Goal: Information Seeking & Learning: Learn about a topic

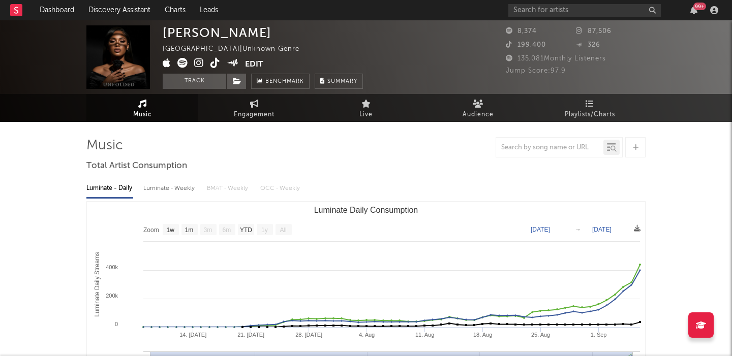
select select "1w"
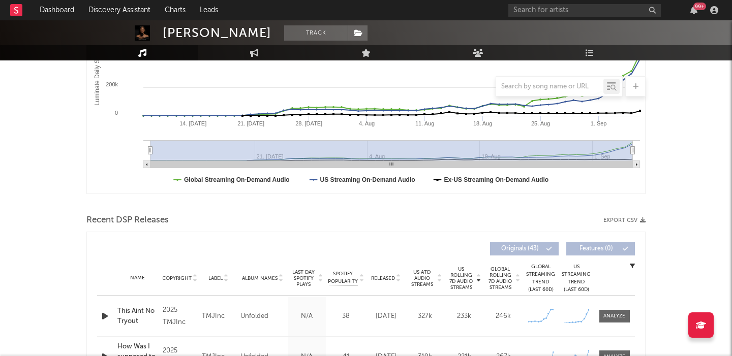
scroll to position [342, 0]
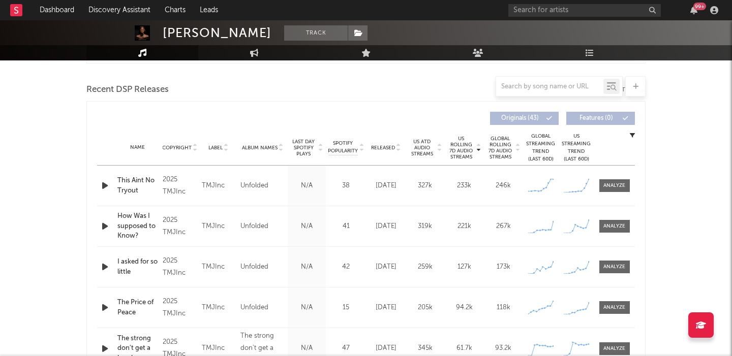
click at [387, 145] on span "Released" at bounding box center [383, 148] width 24 height 6
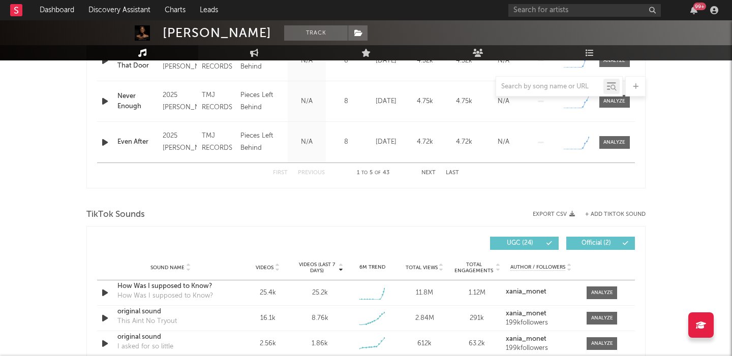
scroll to position [587, 0]
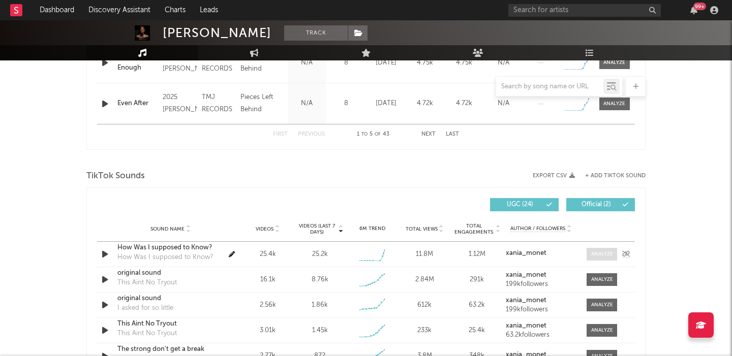
click at [600, 255] on div at bounding box center [602, 255] width 22 height 8
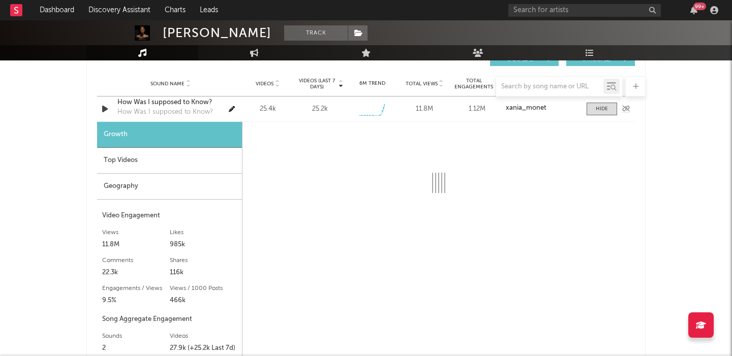
select select "1w"
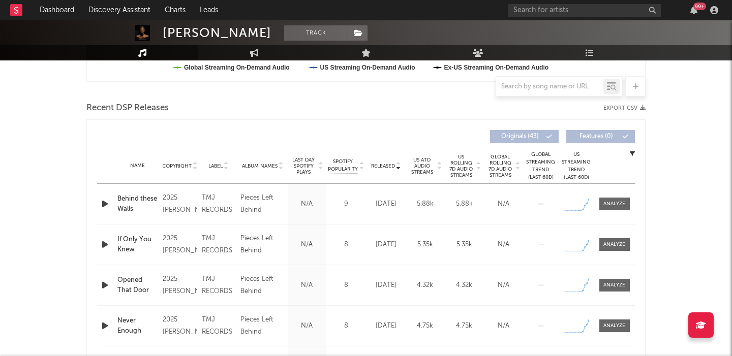
scroll to position [324, 0]
click at [450, 164] on span "US Rolling 7D Audio Streams" at bounding box center [461, 166] width 28 height 24
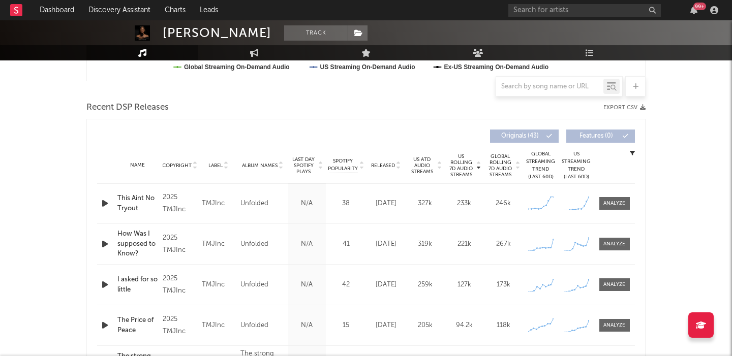
click at [105, 245] on icon "button" at bounding box center [105, 244] width 11 height 13
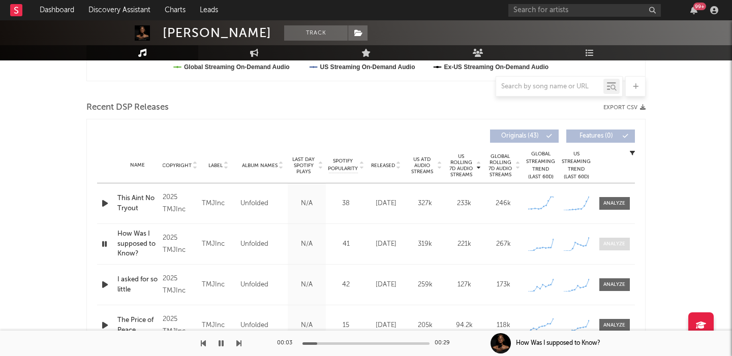
click at [623, 240] on div at bounding box center [614, 244] width 22 height 8
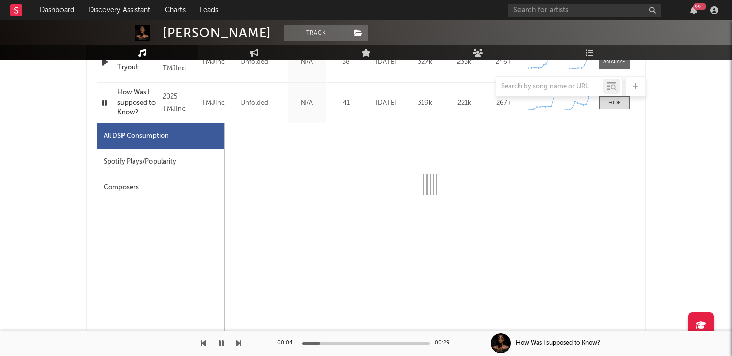
select select "1w"
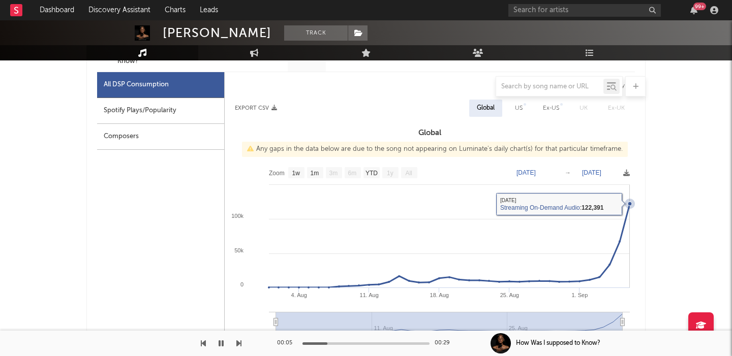
scroll to position [0, 0]
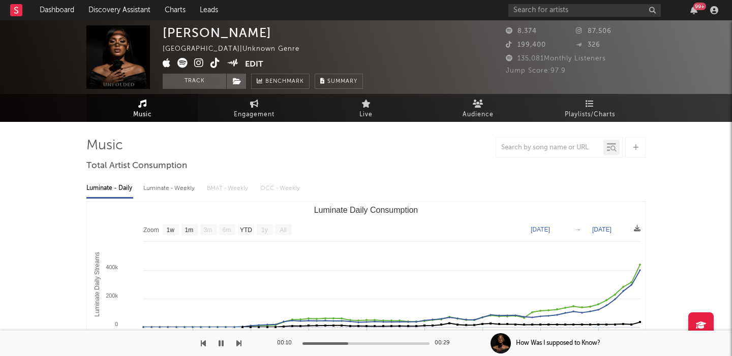
click at [194, 62] on icon at bounding box center [199, 63] width 10 height 10
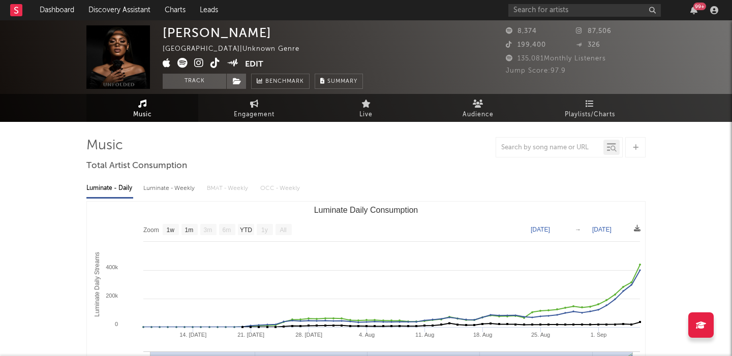
click at [218, 60] on icon at bounding box center [215, 63] width 10 height 10
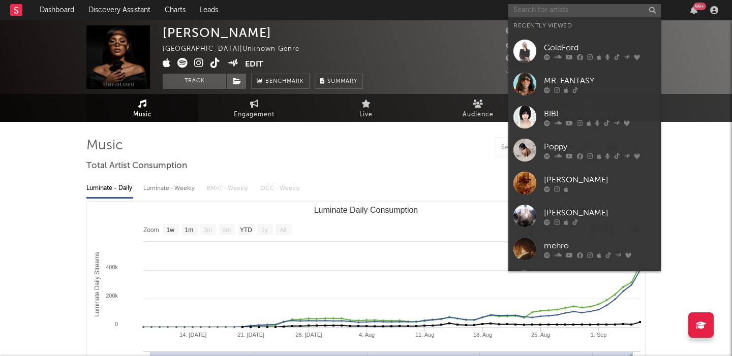
click at [557, 9] on input "text" at bounding box center [584, 10] width 153 height 13
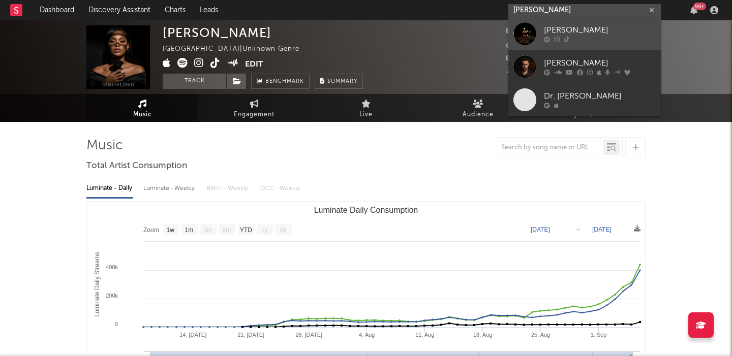
type input "davis cook"
click at [562, 22] on link "Davis Cook" at bounding box center [584, 33] width 153 height 33
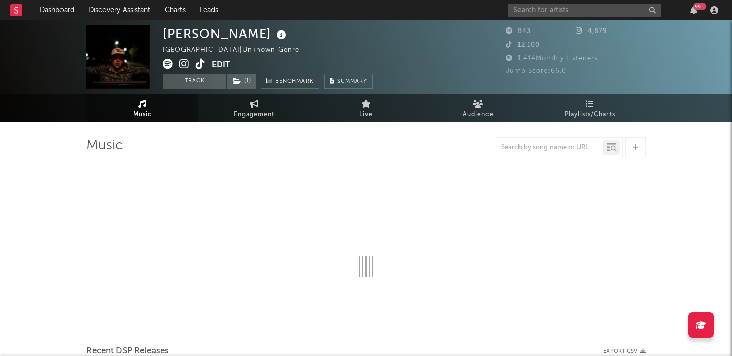
select select "6m"
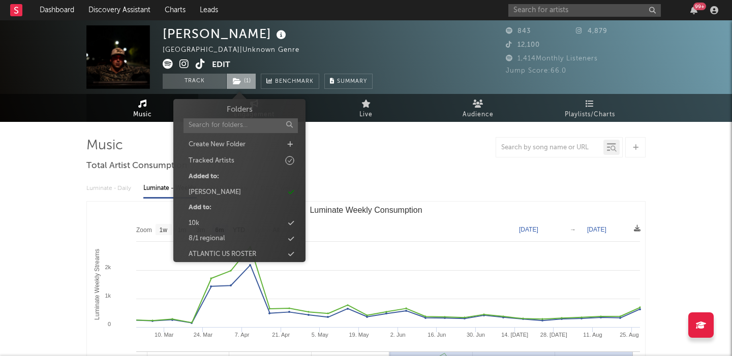
click at [229, 87] on span "( 1 )" at bounding box center [241, 81] width 30 height 15
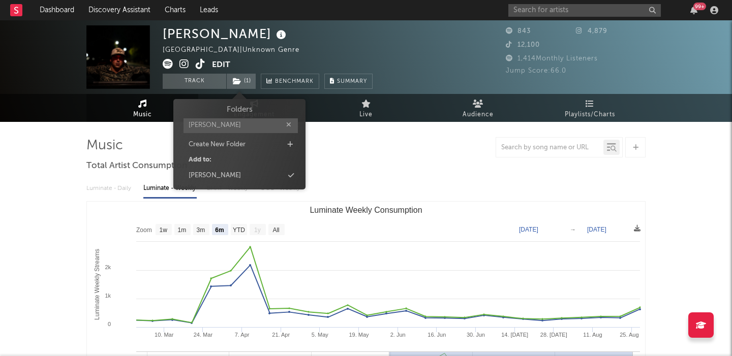
type input "adam g"
click at [248, 167] on div "Folders adam g Create New Folder Add to: adam g" at bounding box center [239, 143] width 117 height 78
click at [263, 184] on span "Folders adam g Create New Folder Add to: adam g" at bounding box center [239, 144] width 132 height 80
click at [284, 178] on div "adam g" at bounding box center [239, 175] width 117 height 13
click at [381, 178] on div "Luminate - Daily Luminate - Weekly BMAT - Weekly OCC - Weekly Zoom 1w 1m 3m 6m …" at bounding box center [365, 291] width 559 height 233
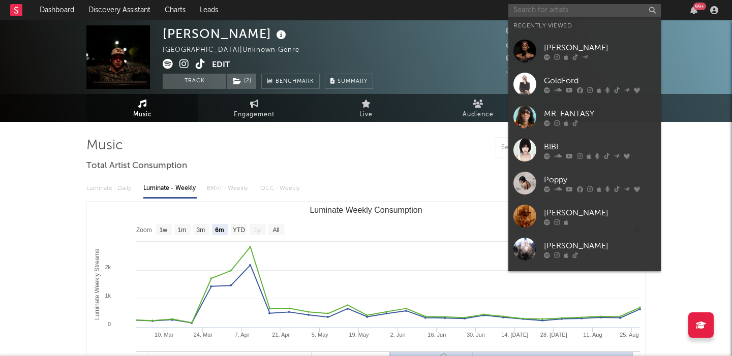
click at [581, 11] on input "text" at bounding box center [584, 10] width 153 height 13
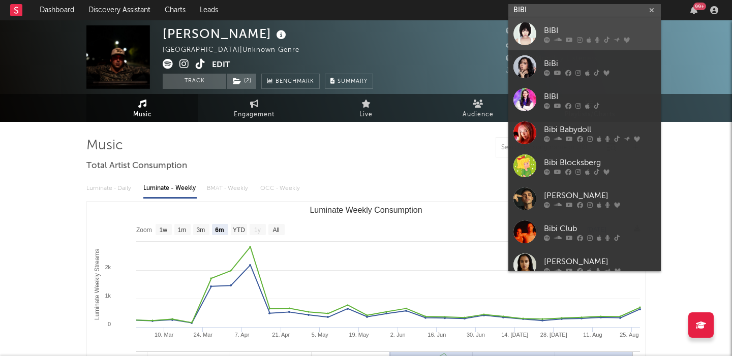
type input "BIBI"
click at [591, 26] on div "BIBI" at bounding box center [600, 30] width 112 height 12
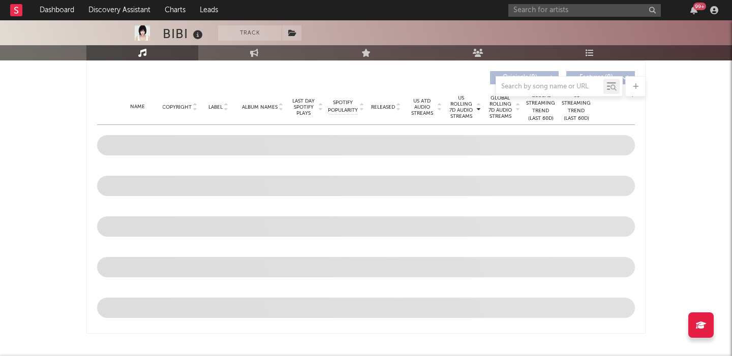
scroll to position [347, 0]
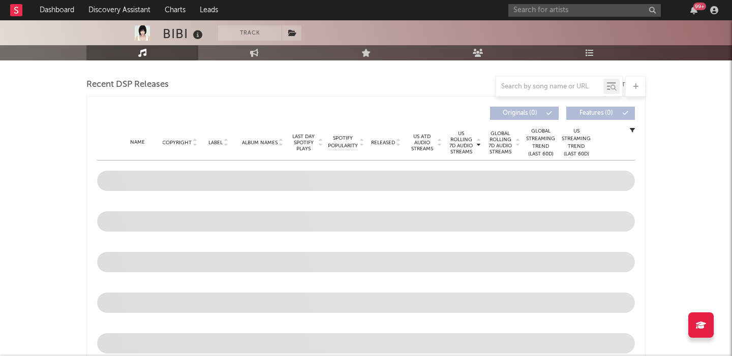
click at [385, 146] on span "Released" at bounding box center [383, 143] width 24 height 6
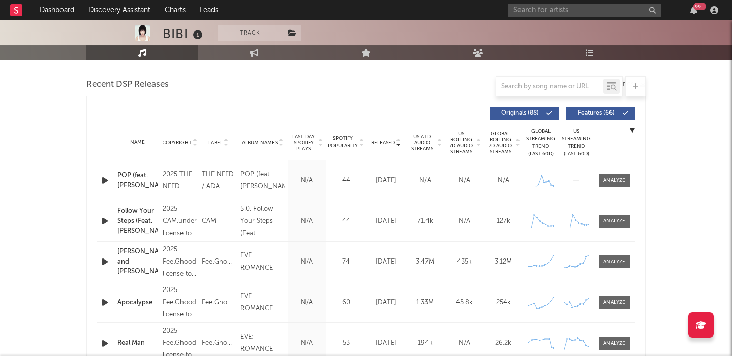
scroll to position [343, 0]
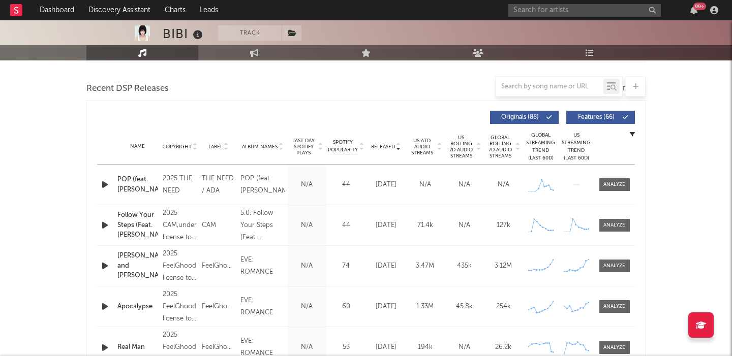
click at [580, 118] on span "Features ( 66 )" at bounding box center [596, 117] width 47 height 6
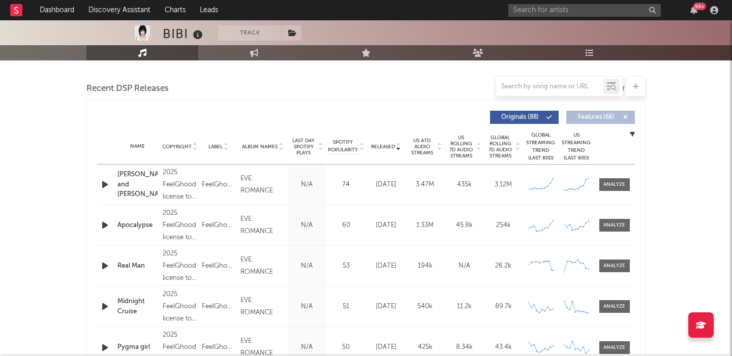
click at [467, 141] on span "US Rolling 7D Audio Streams" at bounding box center [461, 147] width 28 height 24
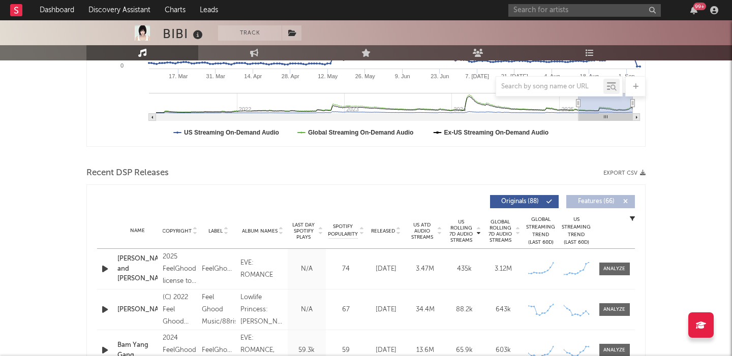
scroll to position [41, 0]
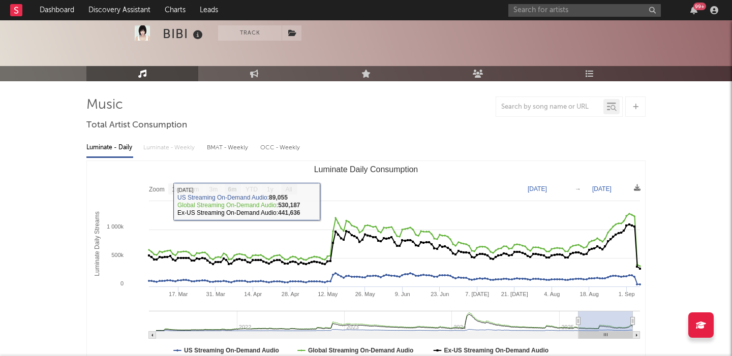
click at [294, 187] on rect "Luminate Daily Consumption" at bounding box center [289, 189] width 16 height 11
select select "All"
type input "2021-03-31"
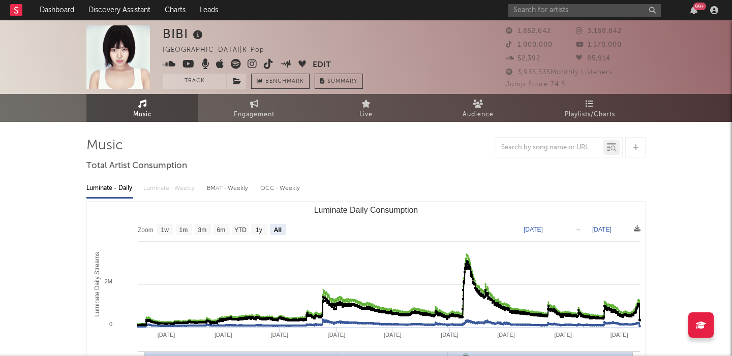
scroll to position [50, 0]
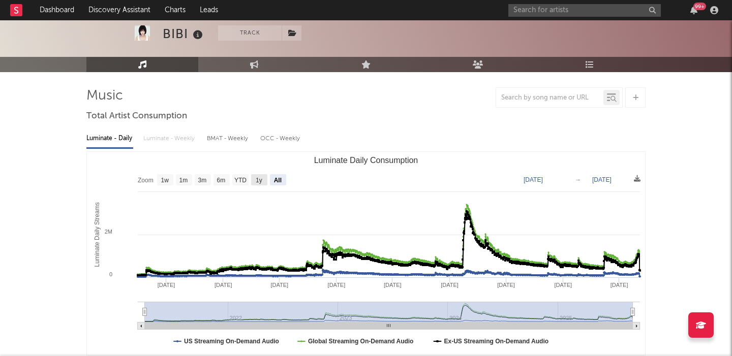
click at [262, 178] on text "1y" at bounding box center [259, 180] width 7 height 7
select select "1y"
type input "2024-09-06"
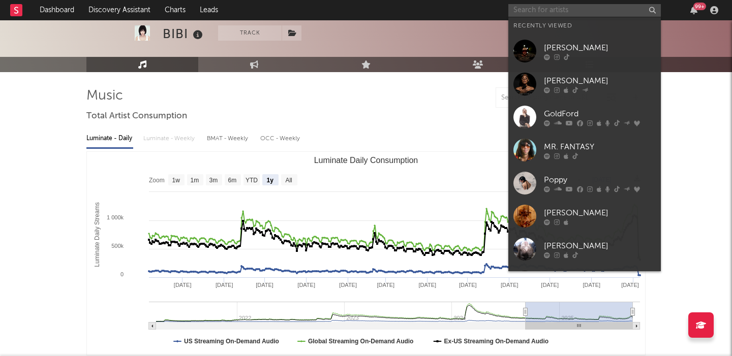
click at [545, 11] on input "text" at bounding box center [584, 10] width 153 height 13
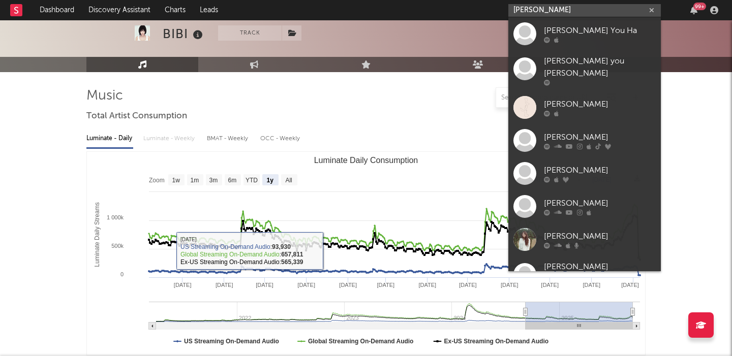
scroll to position [307, 0]
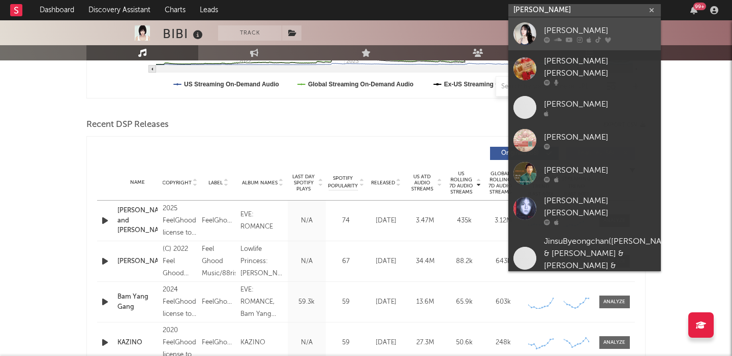
type input "lee young ji"
click at [559, 33] on div "Lee Young Ji" at bounding box center [600, 30] width 112 height 12
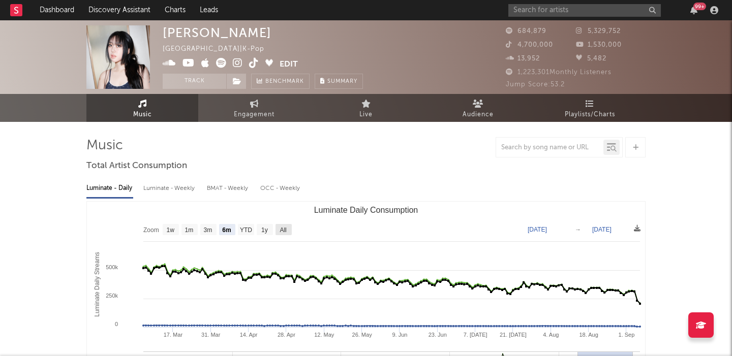
click at [286, 231] on text "All" at bounding box center [283, 230] width 7 height 7
select select "All"
type input "2021-03-31"
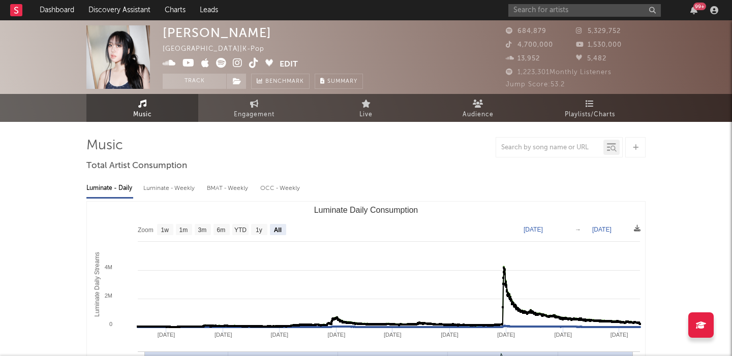
click at [168, 189] on div "Luminate - Weekly" at bounding box center [169, 188] width 53 height 17
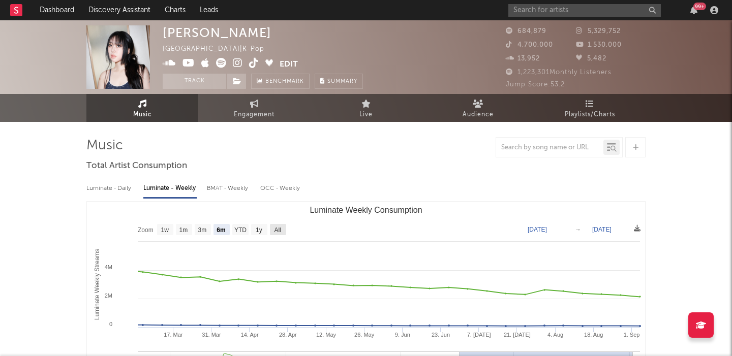
click at [277, 230] on text "All" at bounding box center [277, 230] width 7 height 7
select select "All"
type input "2024-04-04"
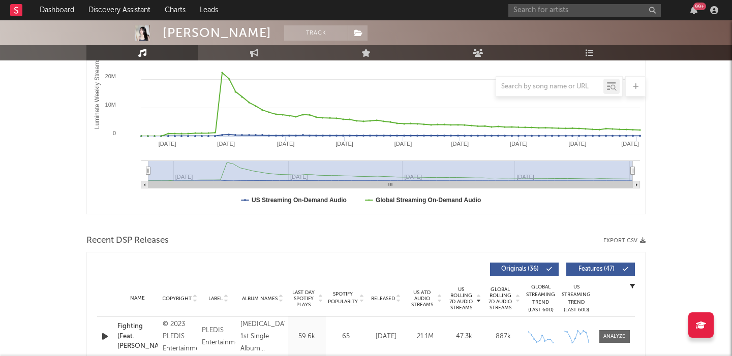
scroll to position [284, 0]
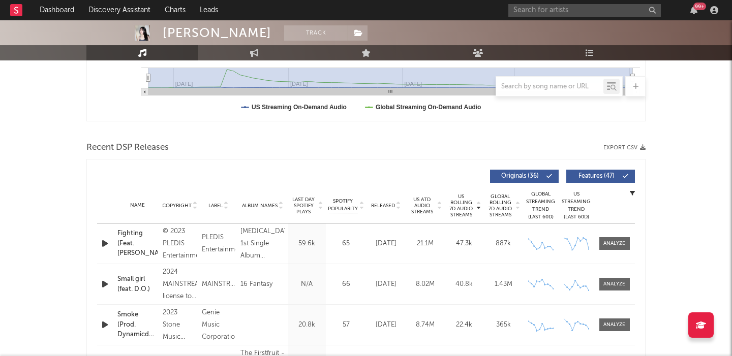
click at [608, 182] on button "Features ( 47 )" at bounding box center [600, 176] width 69 height 13
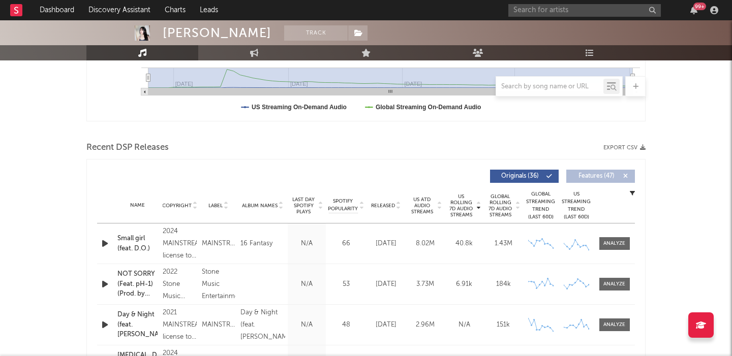
click at [384, 204] on span "Released" at bounding box center [383, 206] width 24 height 6
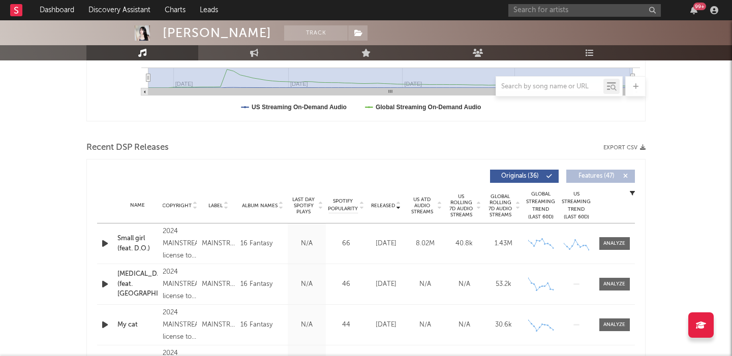
click at [451, 201] on span "US Rolling 7D Audio Streams" at bounding box center [461, 206] width 28 height 24
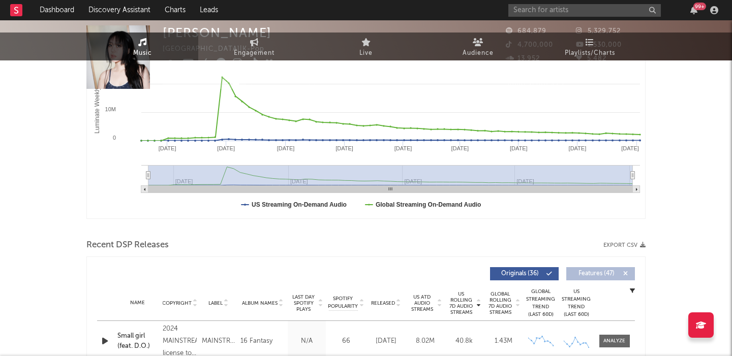
scroll to position [0, 0]
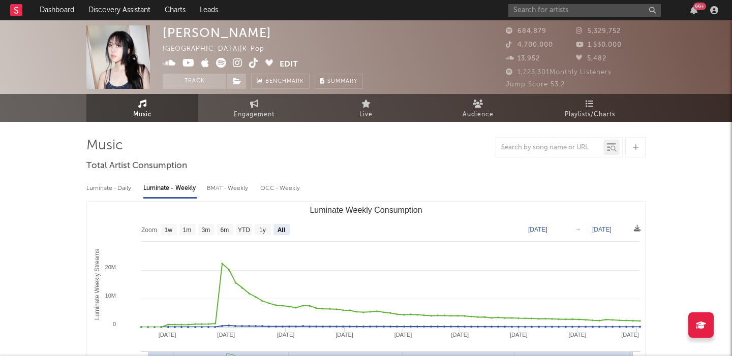
click at [219, 30] on div "Lee Young Ji" at bounding box center [217, 32] width 109 height 15
copy div "Lee Young Ji"
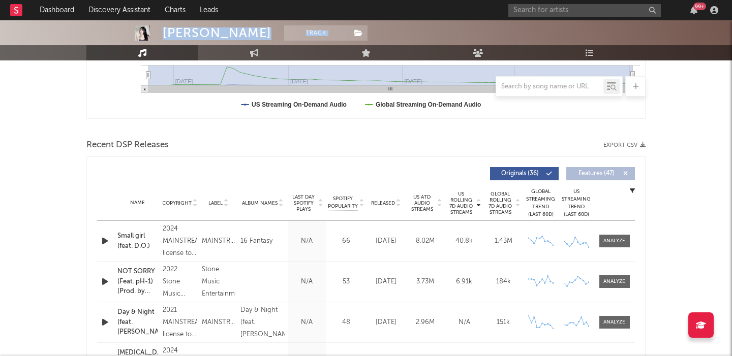
scroll to position [286, 0]
click at [384, 202] on span "Released" at bounding box center [383, 204] width 24 height 6
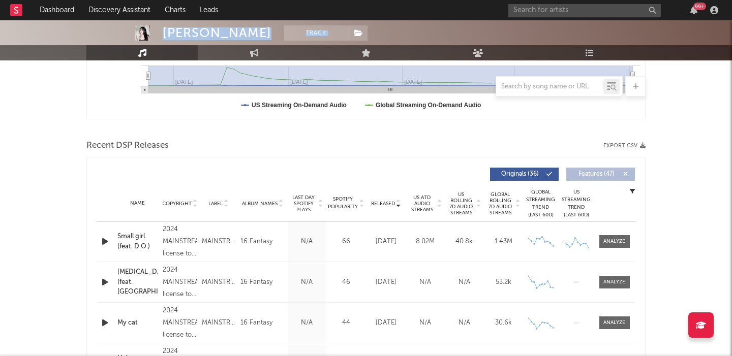
click at [384, 202] on span "Released" at bounding box center [383, 204] width 24 height 6
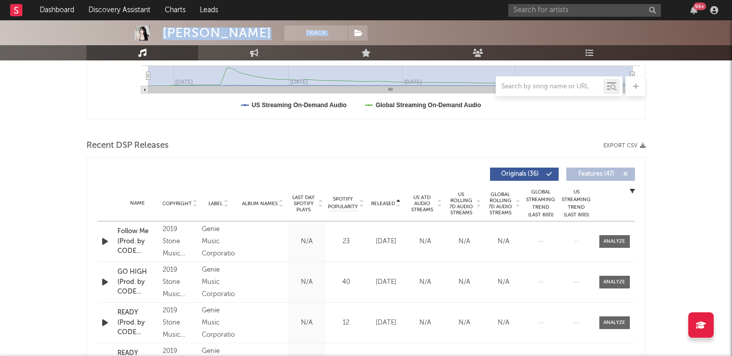
click at [384, 202] on span "Released" at bounding box center [383, 204] width 24 height 6
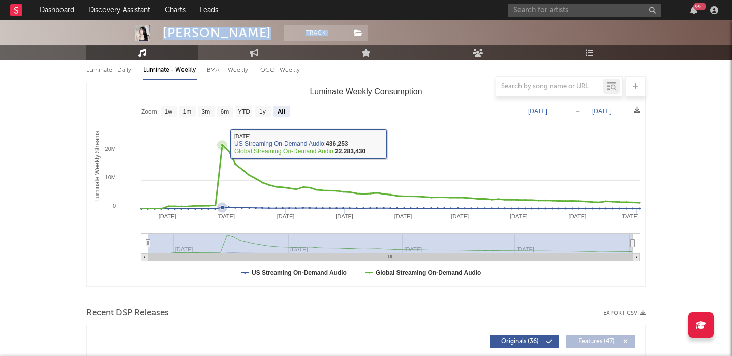
scroll to position [406, 0]
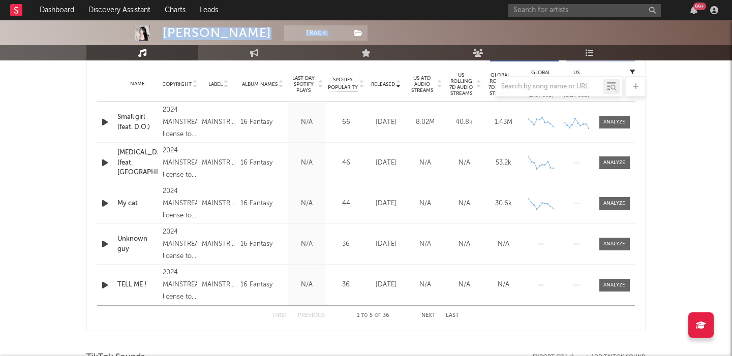
click at [426, 316] on button "Next" at bounding box center [428, 316] width 14 height 6
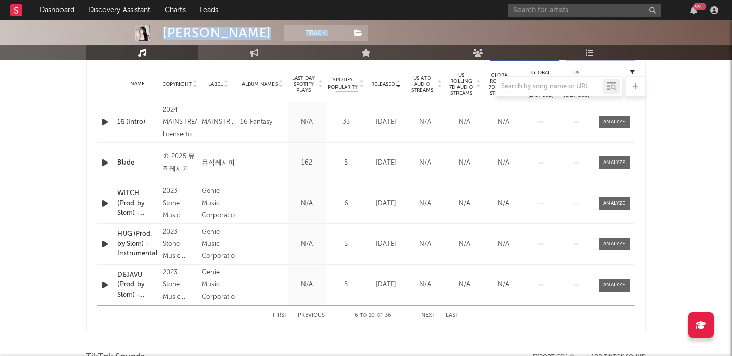
click at [307, 315] on button "Previous" at bounding box center [311, 316] width 27 height 6
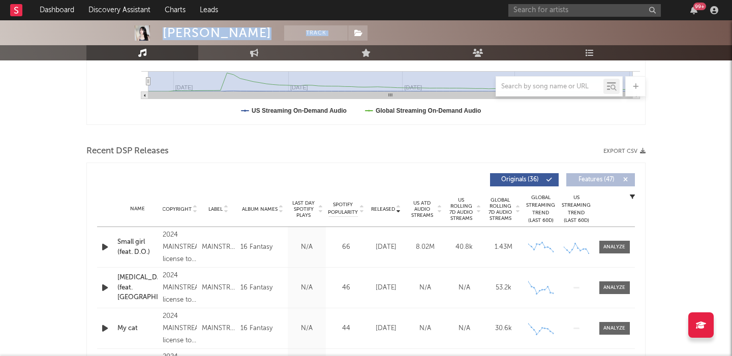
scroll to position [275, 0]
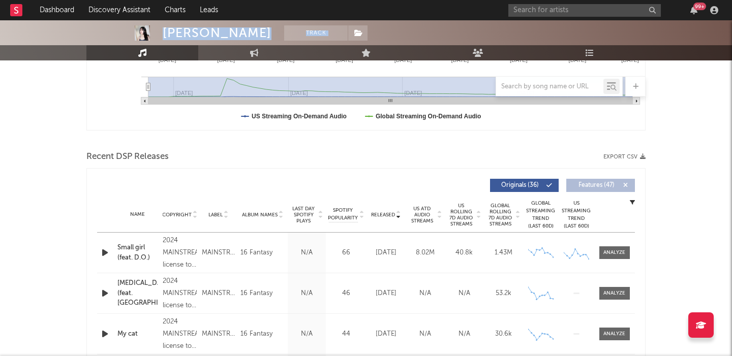
click at [127, 257] on div "Small girl (feat. D.O.)" at bounding box center [137, 253] width 40 height 20
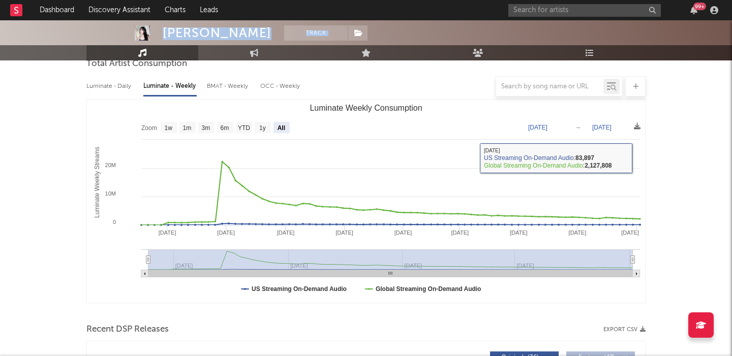
scroll to position [73, 0]
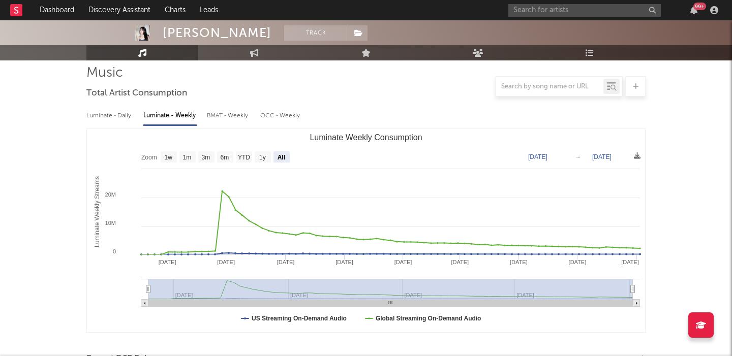
click at [107, 117] on div "Luminate - Daily" at bounding box center [109, 115] width 47 height 17
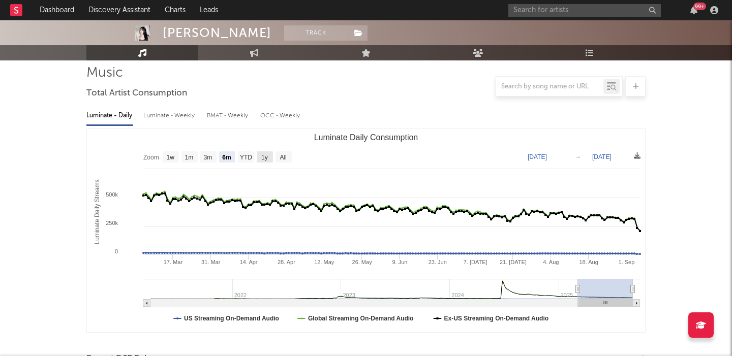
click at [263, 157] on text "1y" at bounding box center [264, 157] width 7 height 7
select select "1y"
type input "2024-09-06"
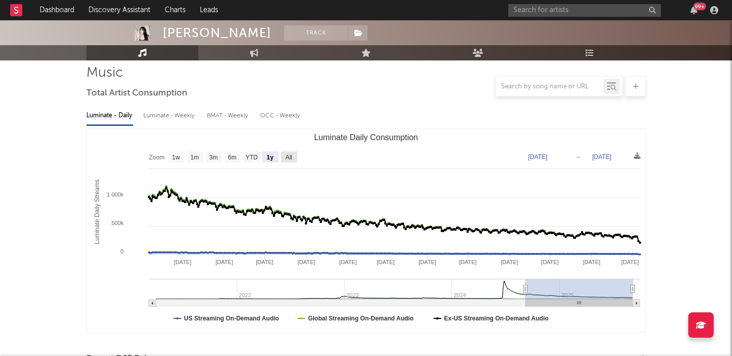
click at [288, 157] on text "All" at bounding box center [288, 157] width 7 height 7
select select "All"
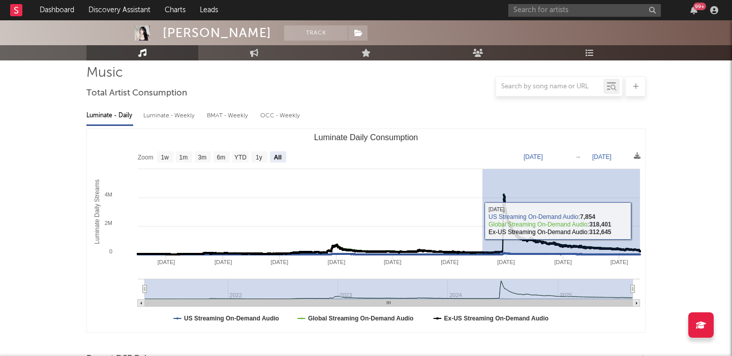
drag, startPoint x: 482, startPoint y: 182, endPoint x: 655, endPoint y: 218, distance: 176.7
type input "2024-04-15"
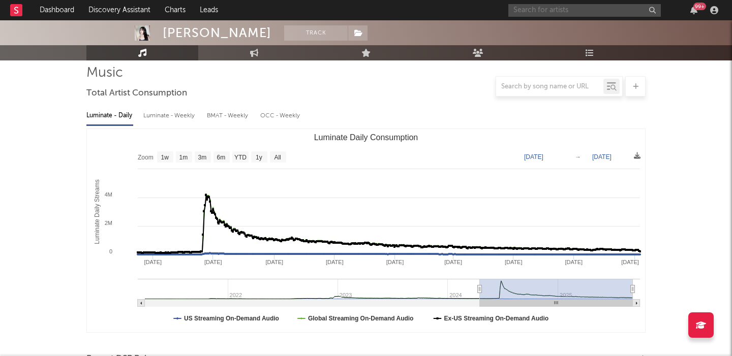
click at [559, 10] on input "text" at bounding box center [584, 10] width 153 height 13
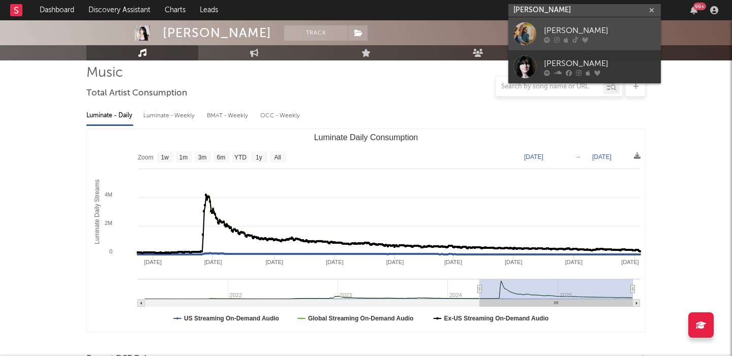
type input "emma andersen"
click at [575, 31] on div "[PERSON_NAME]" at bounding box center [600, 30] width 112 height 12
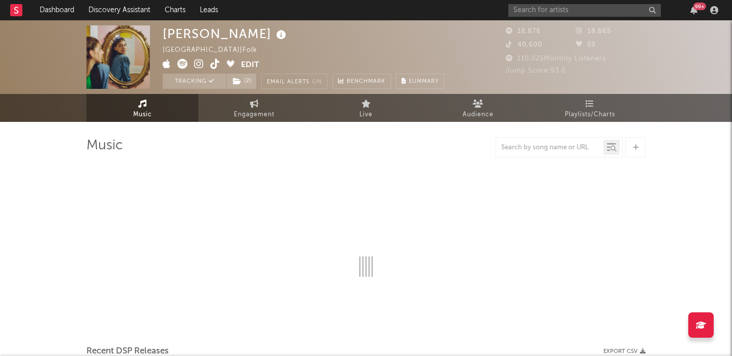
select select "6m"
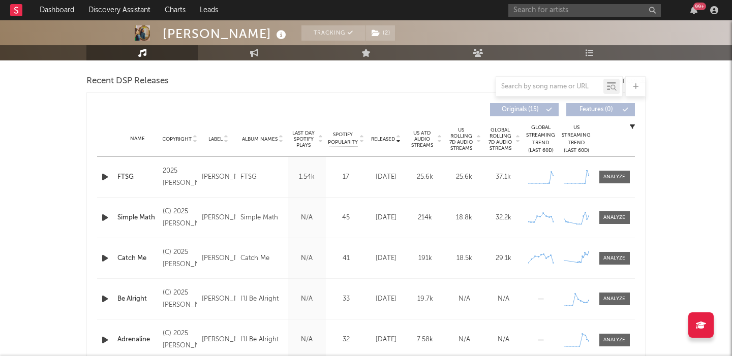
scroll to position [330, 0]
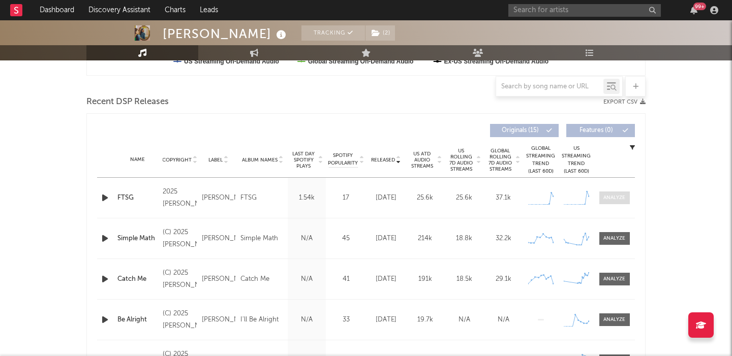
click at [618, 192] on span at bounding box center [614, 198] width 31 height 13
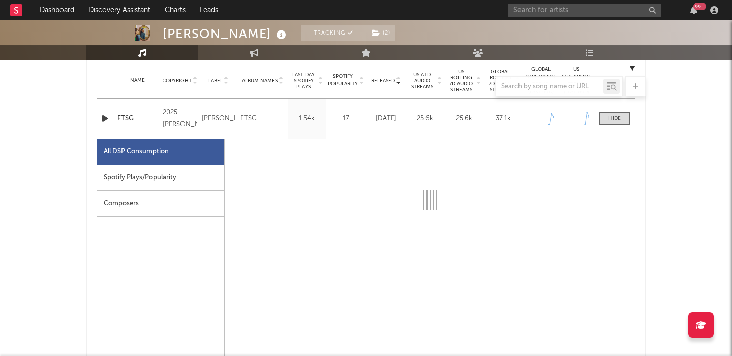
select select "1w"
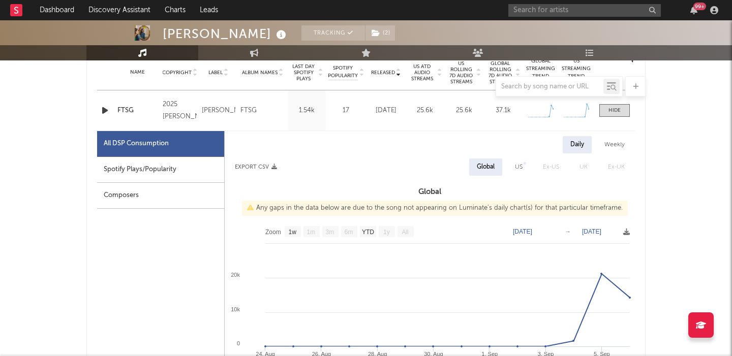
scroll to position [418, 0]
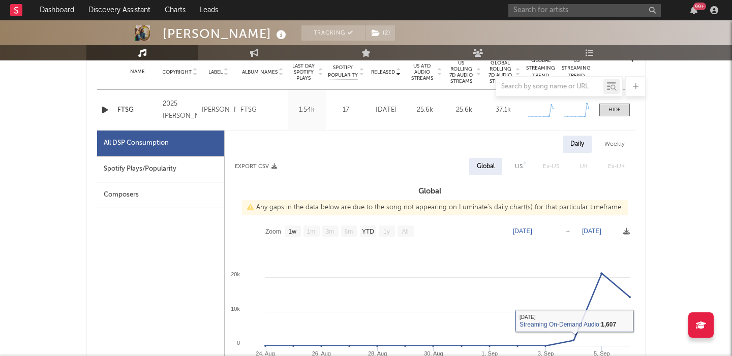
click at [514, 166] on div "US" at bounding box center [518, 166] width 23 height 17
select select "1w"
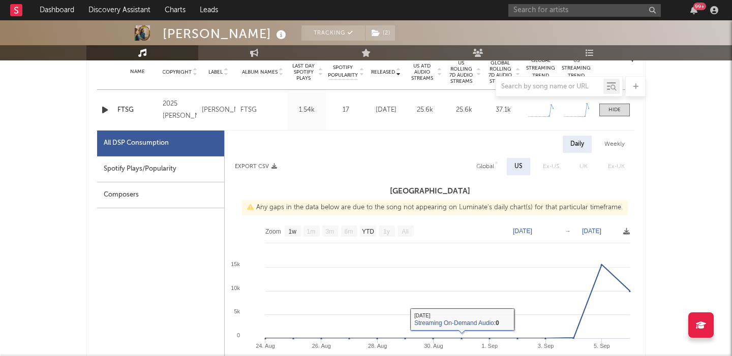
click at [111, 163] on div "Spotify Plays/Popularity" at bounding box center [160, 170] width 127 height 26
select select "1w"
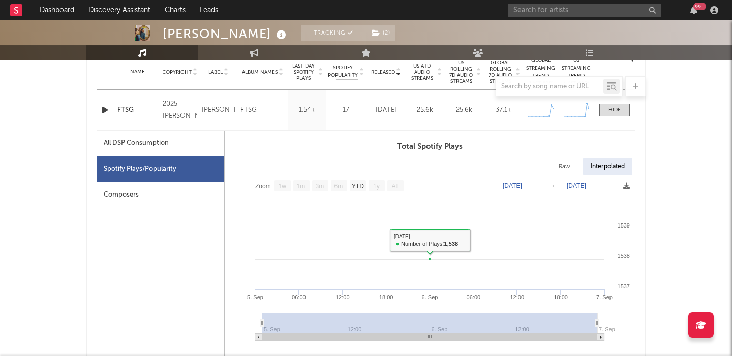
click at [561, 168] on div "Raw" at bounding box center [564, 166] width 27 height 17
select select "1w"
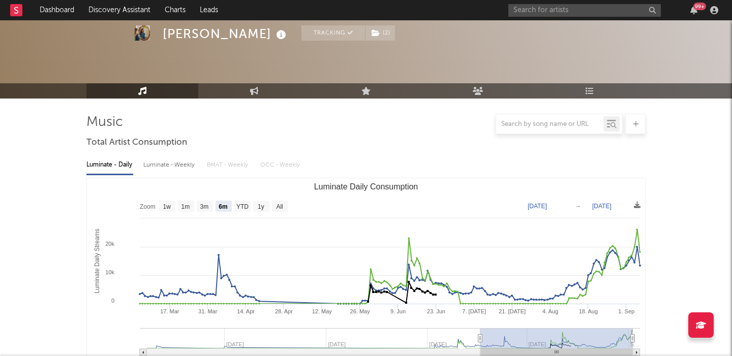
scroll to position [0, 0]
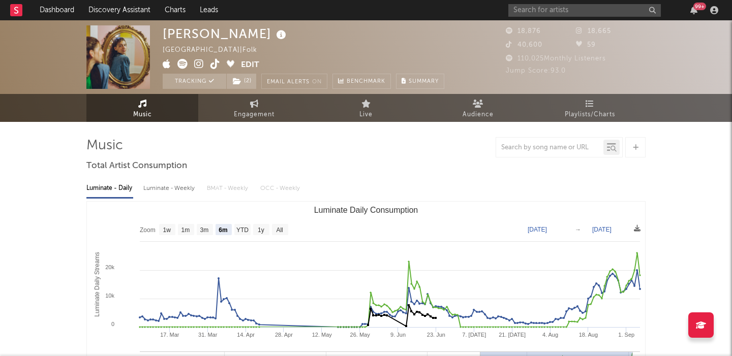
click at [201, 63] on icon at bounding box center [199, 64] width 10 height 10
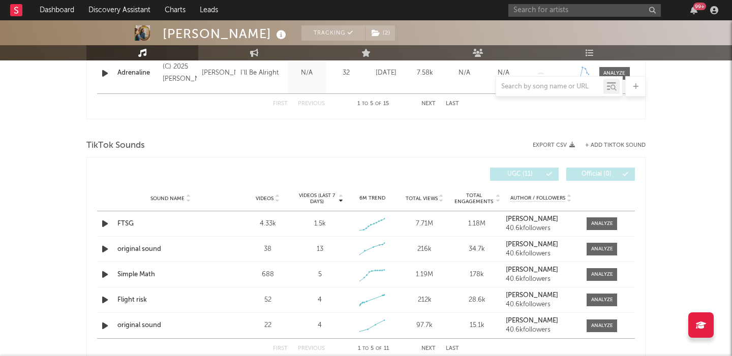
scroll to position [1130, 0]
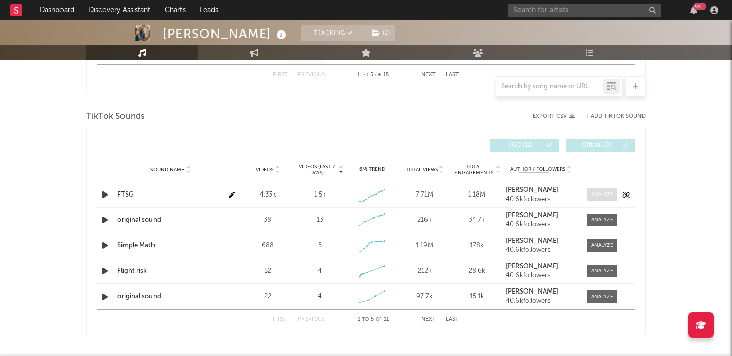
click at [599, 196] on div at bounding box center [602, 195] width 22 height 8
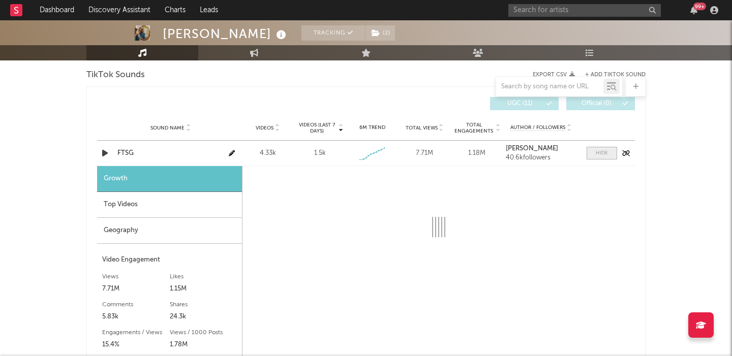
scroll to position [1248, 0]
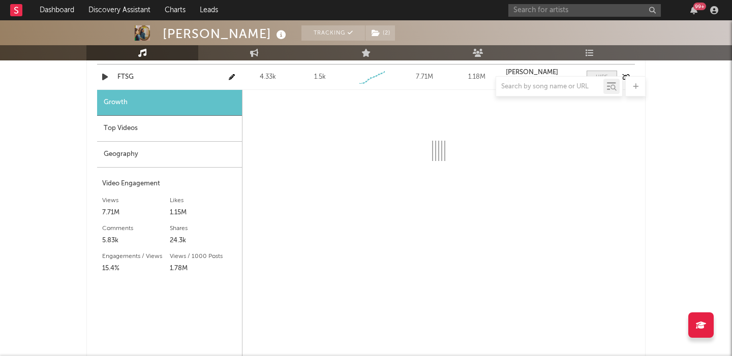
select select "1w"
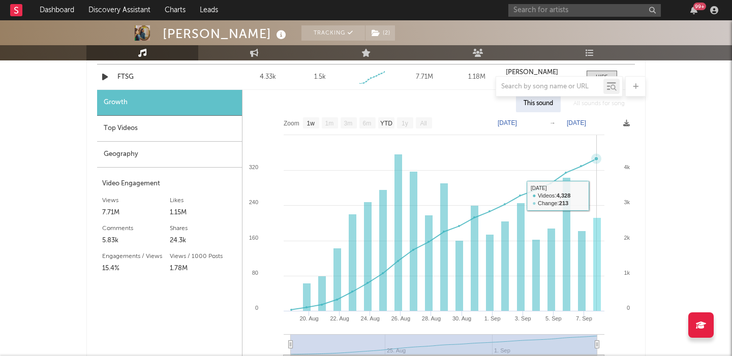
scroll to position [1218, 0]
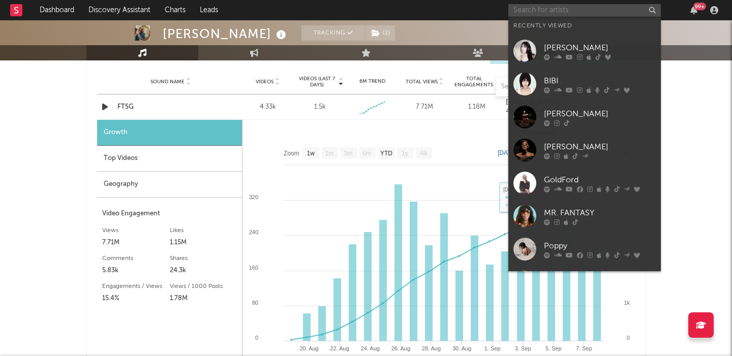
click at [567, 11] on input "text" at bounding box center [584, 10] width 153 height 13
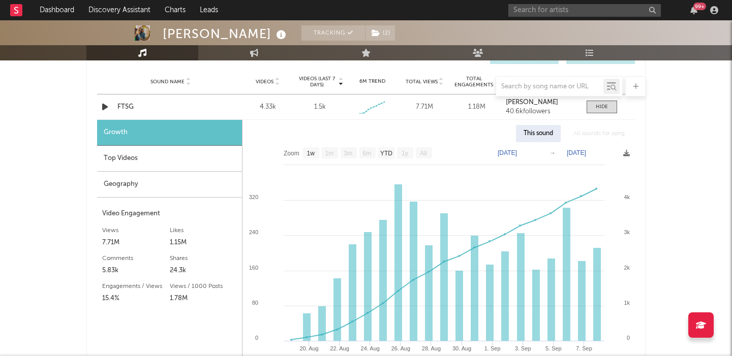
click at [584, 52] on link "Playlists/Charts" at bounding box center [590, 52] width 112 height 15
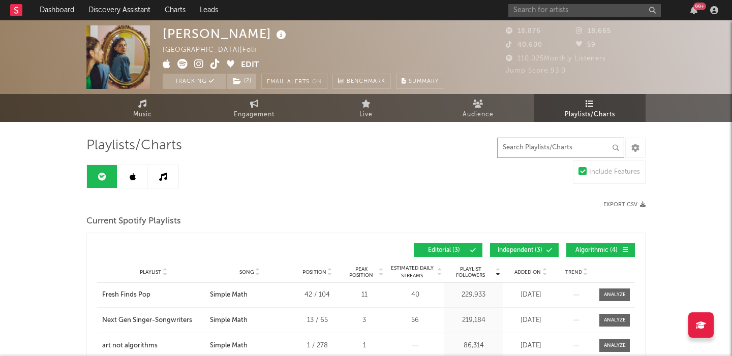
click at [544, 150] on input "text" at bounding box center [560, 148] width 127 height 20
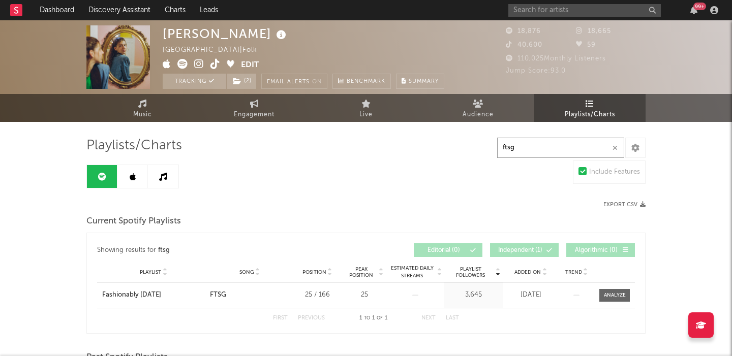
type input "ftsg"
click at [122, 176] on link at bounding box center [132, 176] width 31 height 23
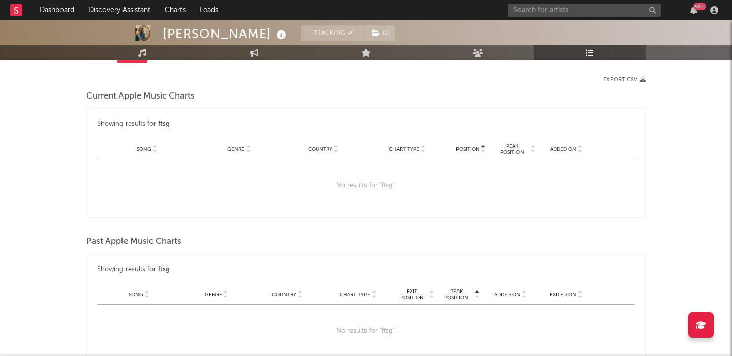
scroll to position [15, 0]
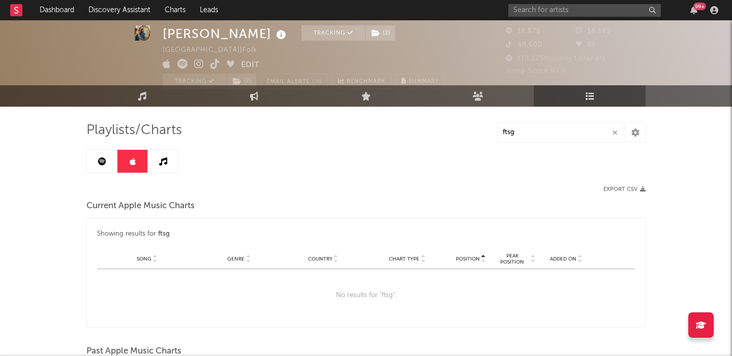
click at [167, 158] on link at bounding box center [163, 161] width 31 height 23
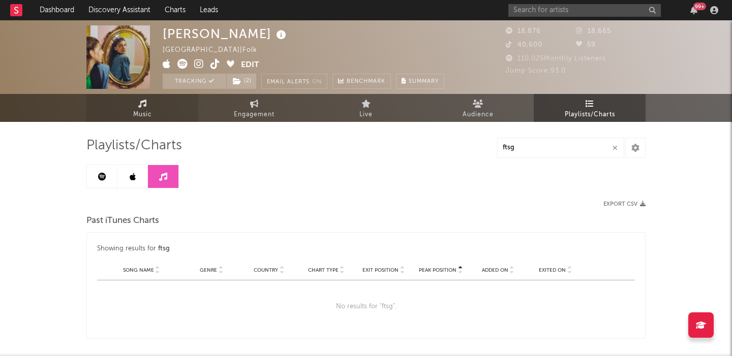
click at [159, 115] on link "Music" at bounding box center [142, 108] width 112 height 28
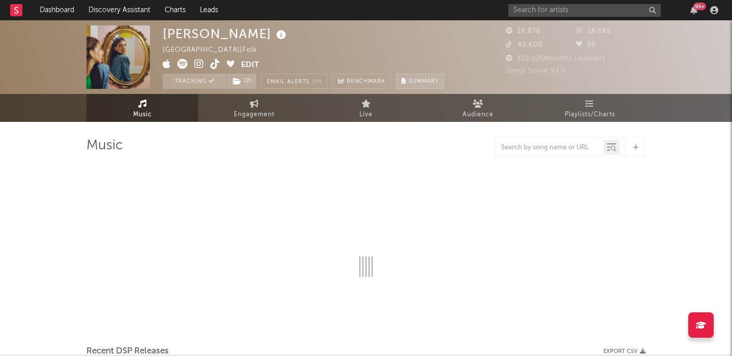
select select "6m"
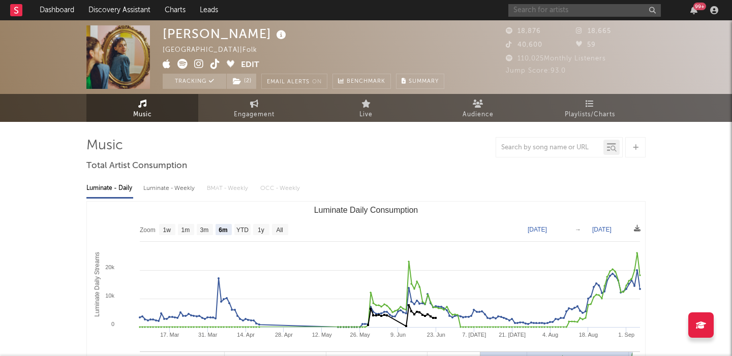
click at [531, 10] on input "text" at bounding box center [584, 10] width 153 height 13
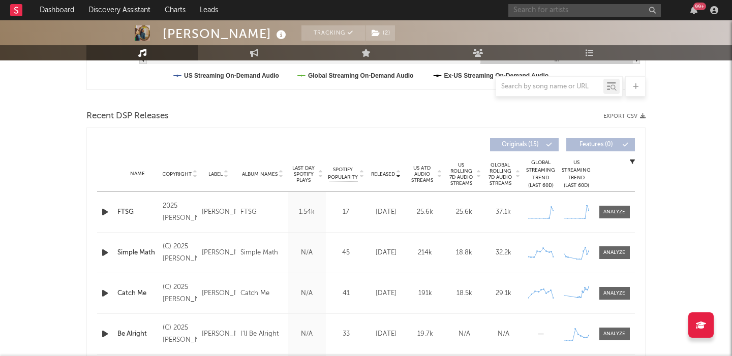
scroll to position [330, 0]
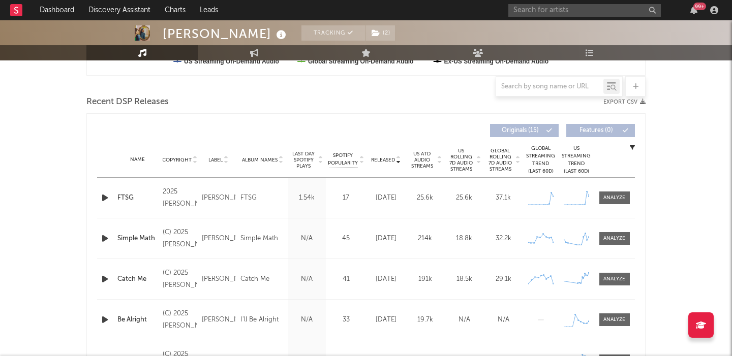
click at [467, 163] on span "US Rolling 7D Audio Streams" at bounding box center [461, 160] width 28 height 24
click at [620, 197] on div at bounding box center [614, 198] width 22 height 8
select select "1w"
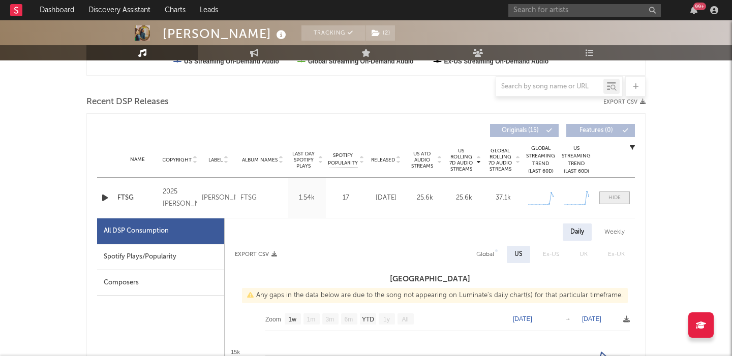
click at [620, 197] on span at bounding box center [614, 198] width 31 height 13
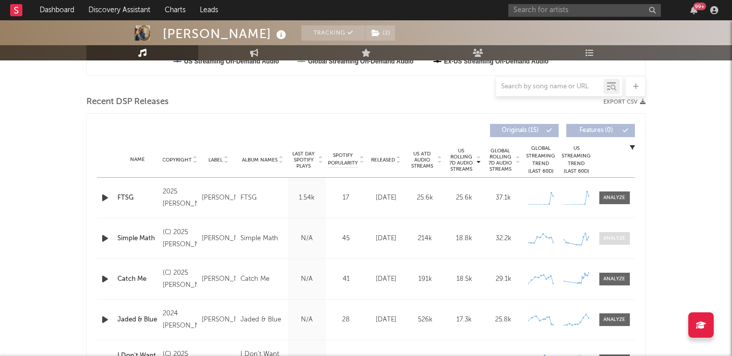
click at [613, 238] on div at bounding box center [614, 239] width 22 height 8
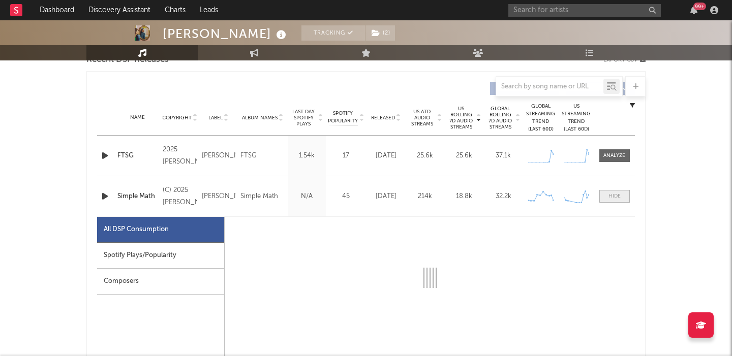
select select "1w"
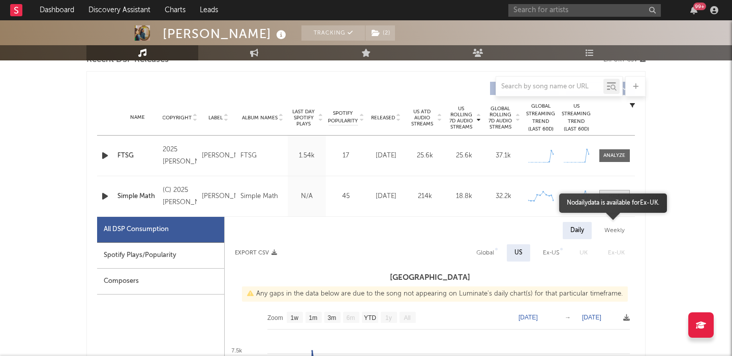
scroll to position [407, 0]
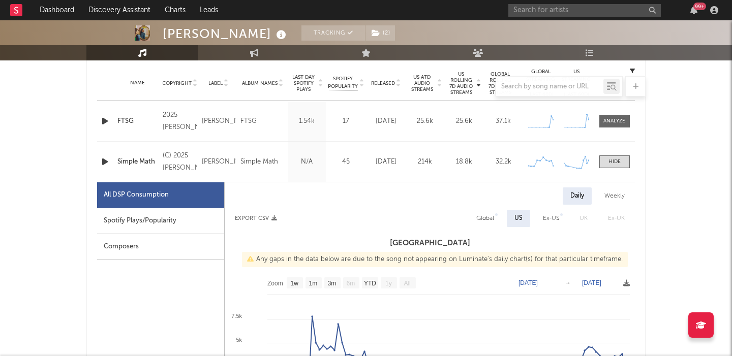
click at [487, 213] on div "Global" at bounding box center [485, 219] width 18 height 12
select select "1w"
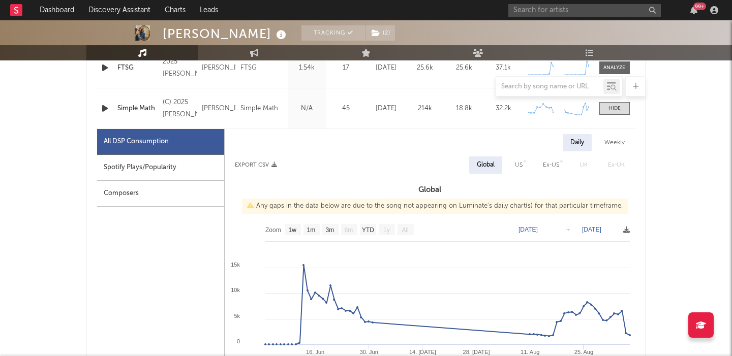
scroll to position [462, 0]
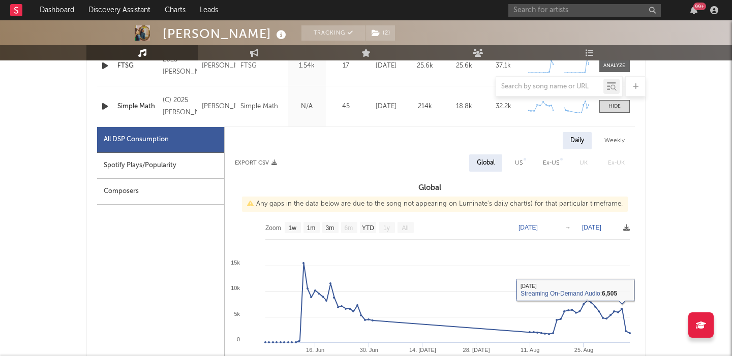
click at [615, 143] on div "Weekly" at bounding box center [615, 140] width 36 height 17
select select "1w"
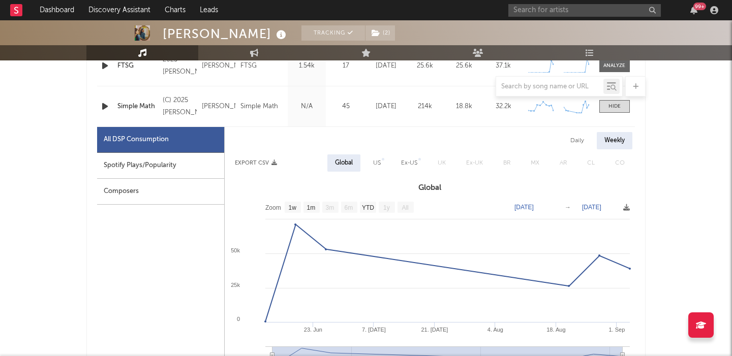
click at [578, 147] on div "Daily" at bounding box center [577, 140] width 29 height 17
select select "1w"
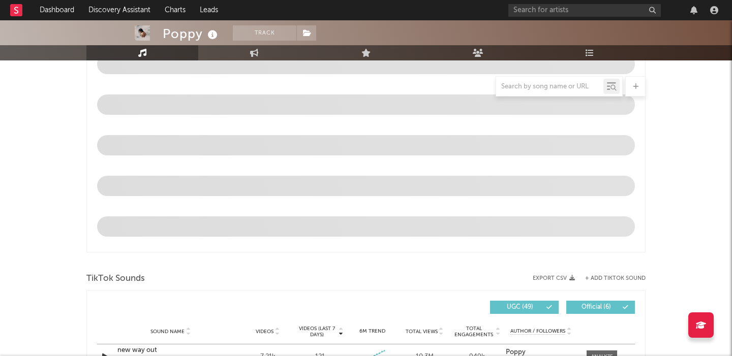
select select "6m"
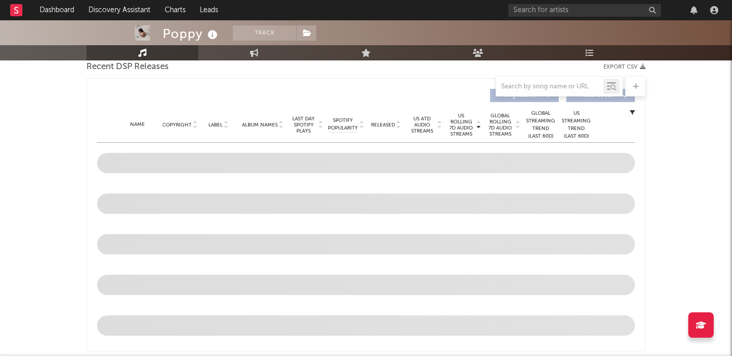
scroll to position [367, 0]
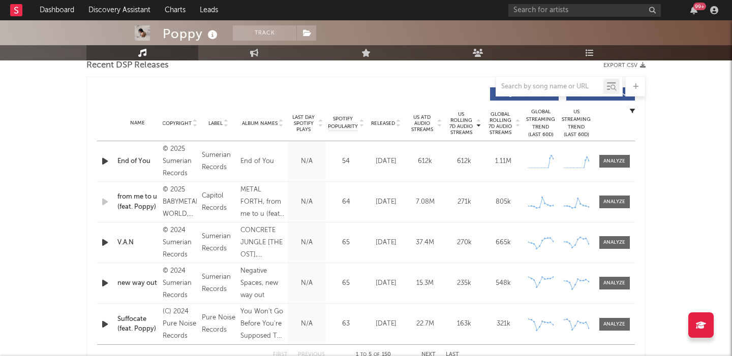
click at [390, 121] on span "Released" at bounding box center [383, 123] width 24 height 6
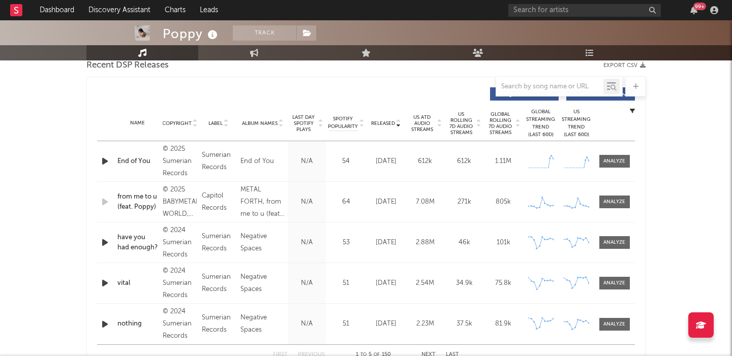
click at [555, 19] on div "99 +" at bounding box center [615, 10] width 214 height 20
paste input "Bushbaby"
click at [553, 11] on input "Bushbaby" at bounding box center [584, 10] width 153 height 13
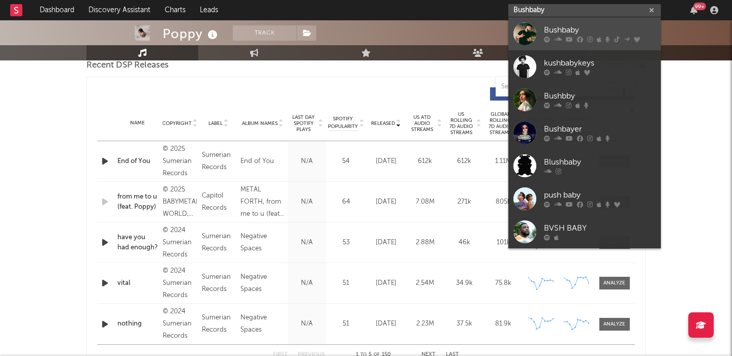
type input "Bushbaby"
click at [570, 34] on div "Bushbaby" at bounding box center [600, 30] width 112 height 12
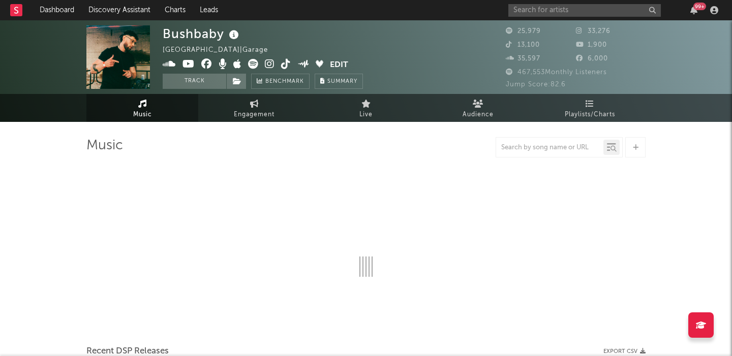
select select "6m"
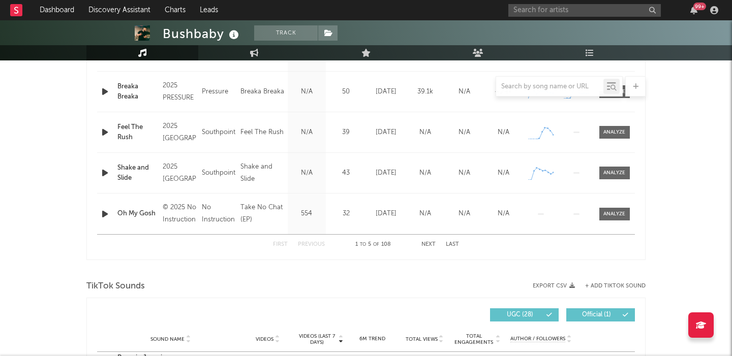
scroll to position [520, 0]
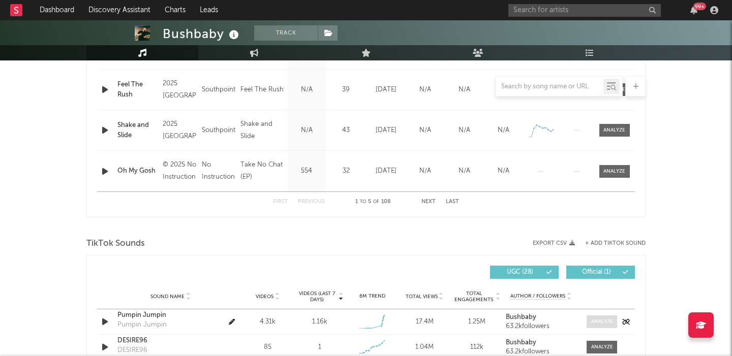
click at [600, 323] on div at bounding box center [602, 322] width 22 height 8
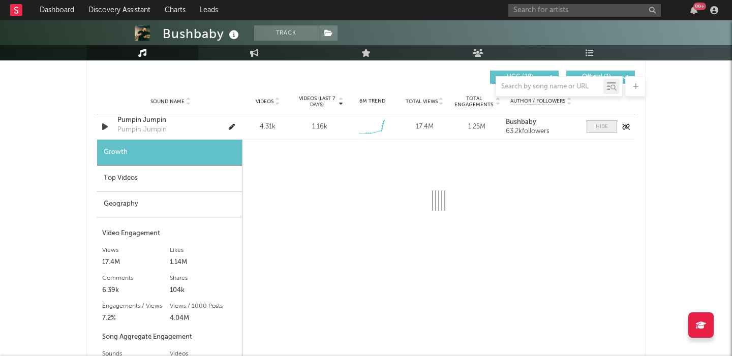
select select "1w"
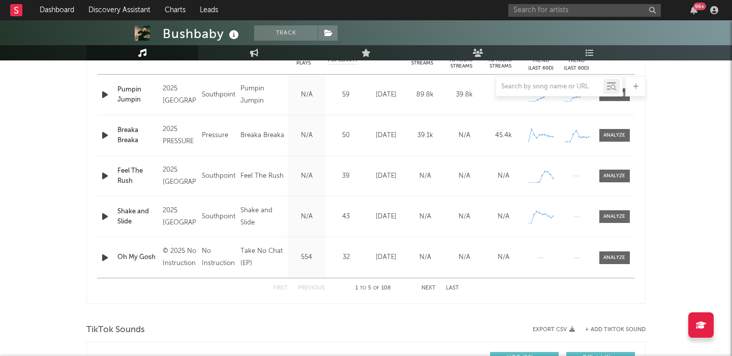
scroll to position [319, 0]
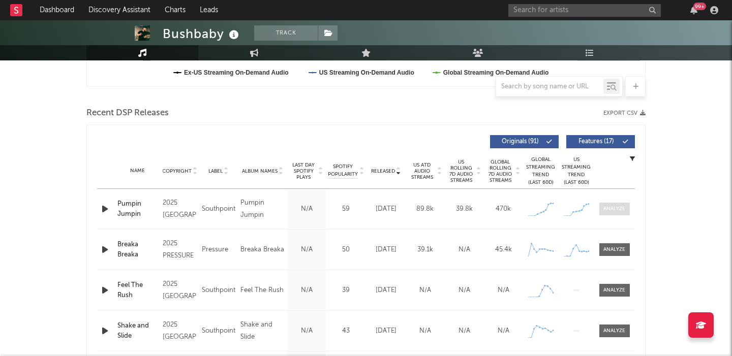
click at [621, 206] on div at bounding box center [614, 209] width 22 height 8
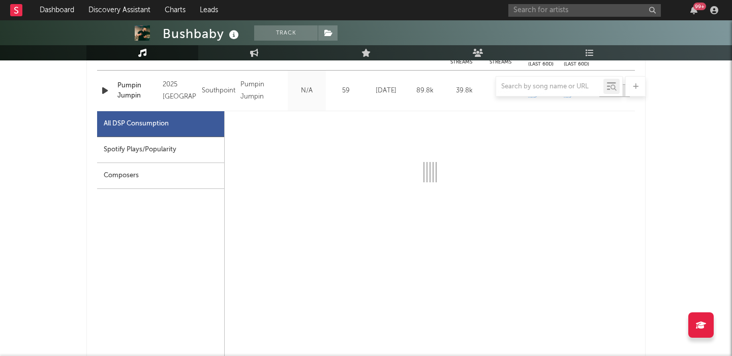
scroll to position [440, 0]
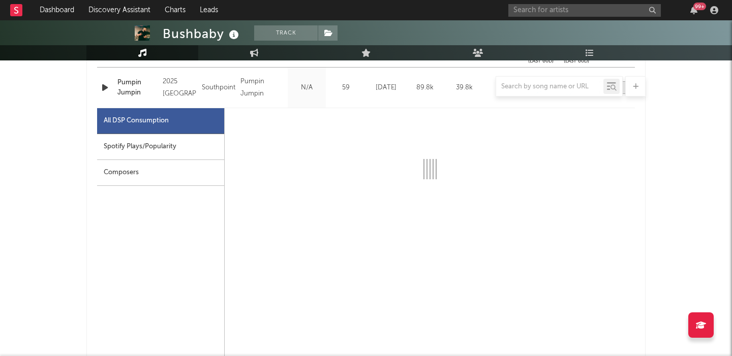
select select "1w"
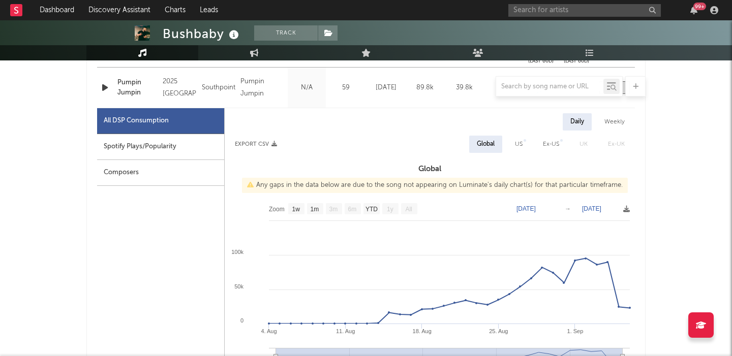
click at [522, 143] on div "US" at bounding box center [519, 144] width 8 height 12
select select "1w"
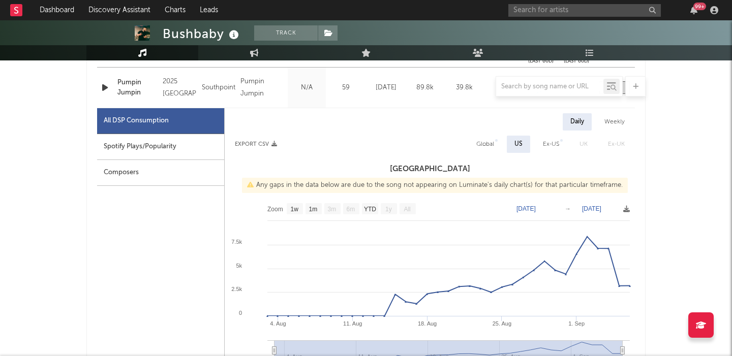
click at [193, 152] on div "Spotify Plays/Popularity" at bounding box center [160, 147] width 127 height 26
select select "1w"
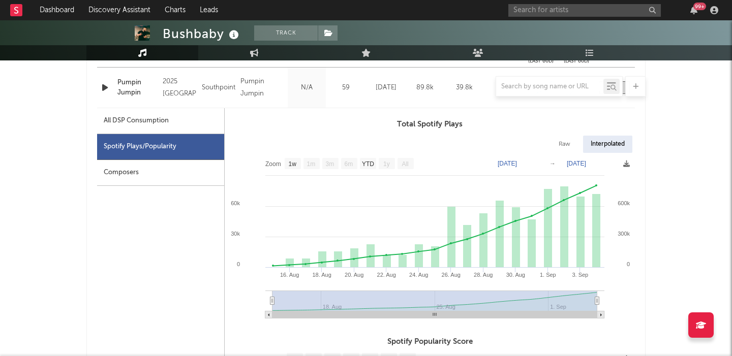
click at [571, 141] on div "Raw" at bounding box center [564, 144] width 27 height 17
select select "1w"
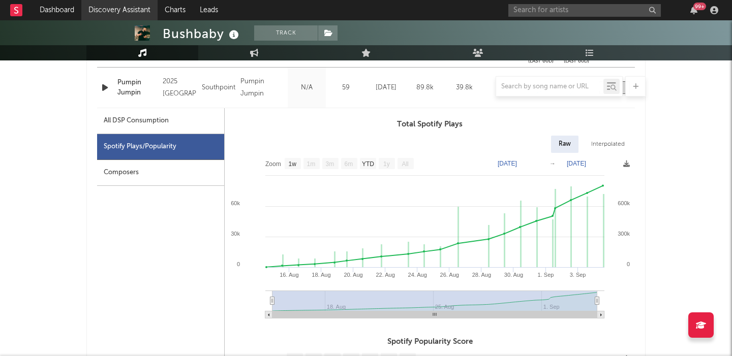
click at [127, 12] on link "Discovery Assistant" at bounding box center [119, 10] width 76 height 20
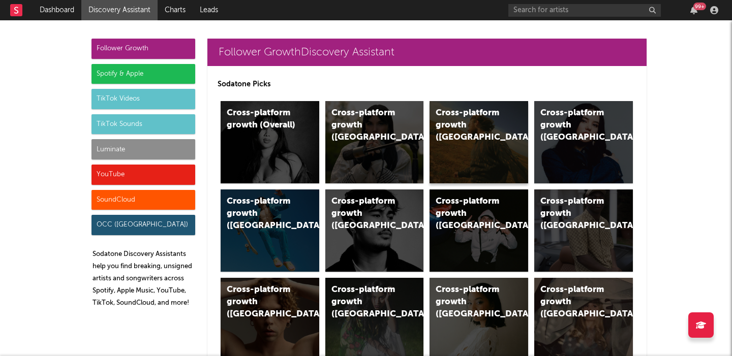
click at [457, 133] on div "Cross-platform growth (US)" at bounding box center [479, 142] width 99 height 82
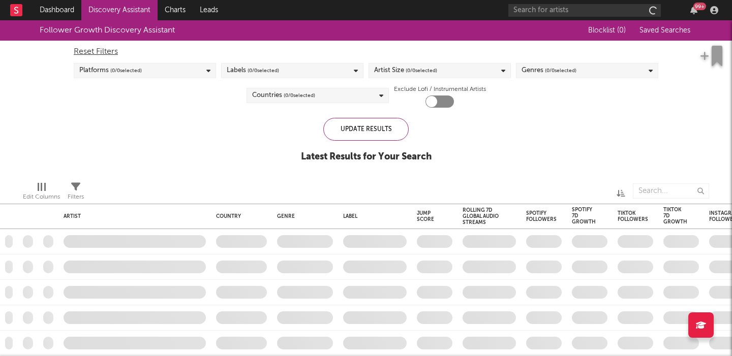
checkbox input "true"
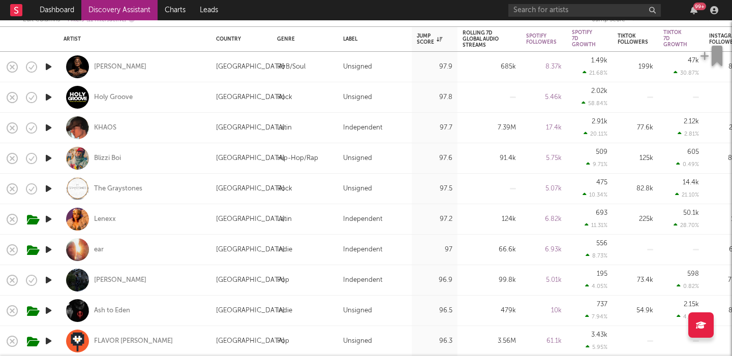
click at [123, 256] on div "ear" at bounding box center [135, 250] width 142 height 30
select select "1w"
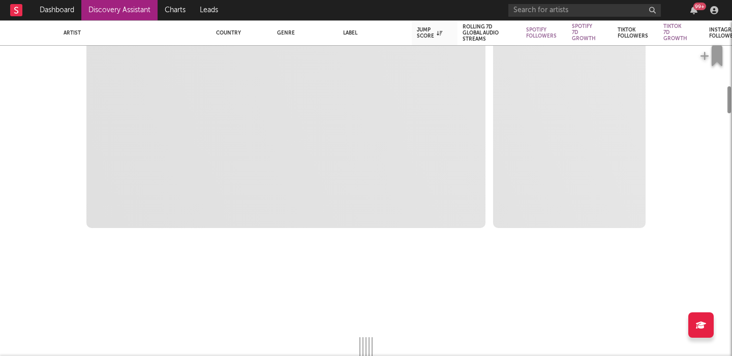
select select "1w"
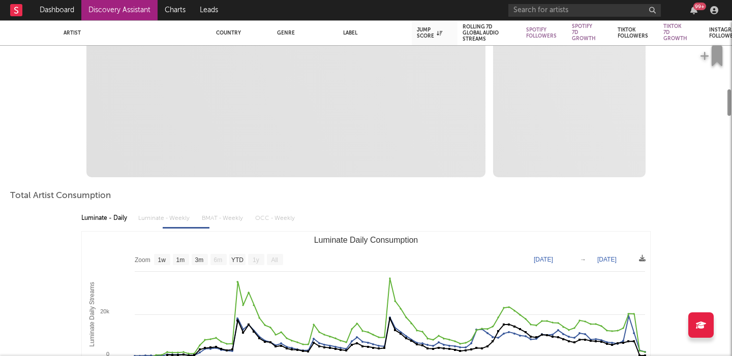
select select "1m"
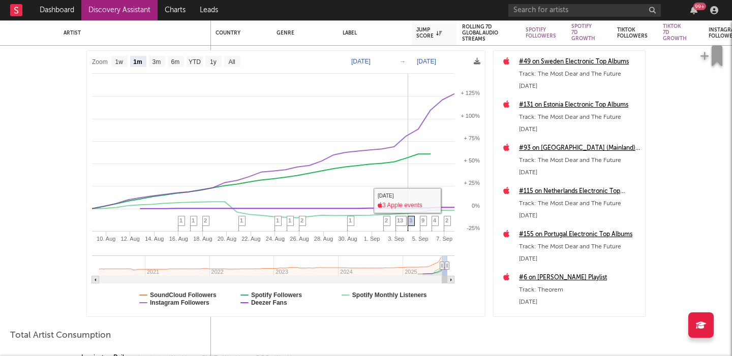
click at [410, 222] on span "3" at bounding box center [410, 221] width 3 height 6
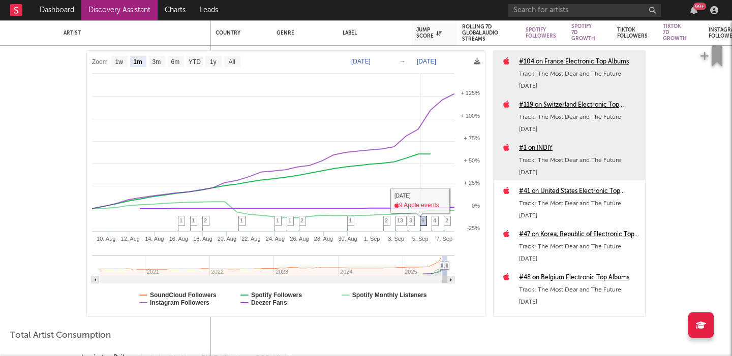
click at [426, 220] on icon at bounding box center [423, 225] width 7 height 16
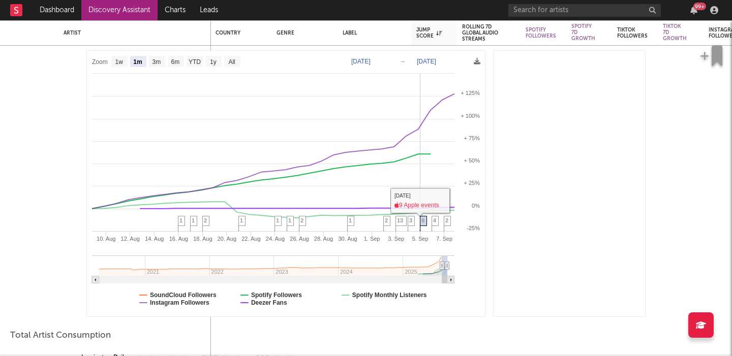
scroll to position [259, 0]
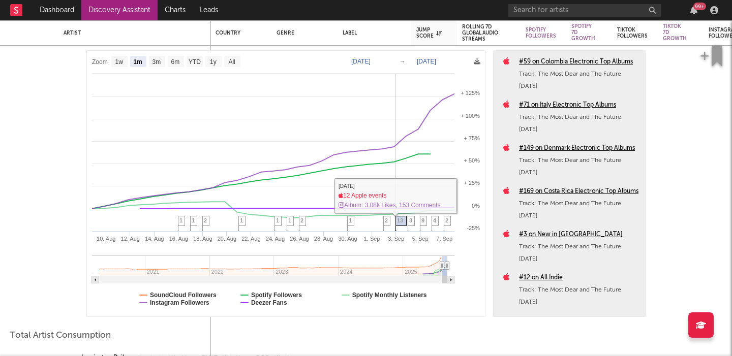
click at [398, 220] on span "13" at bounding box center [400, 221] width 6 height 6
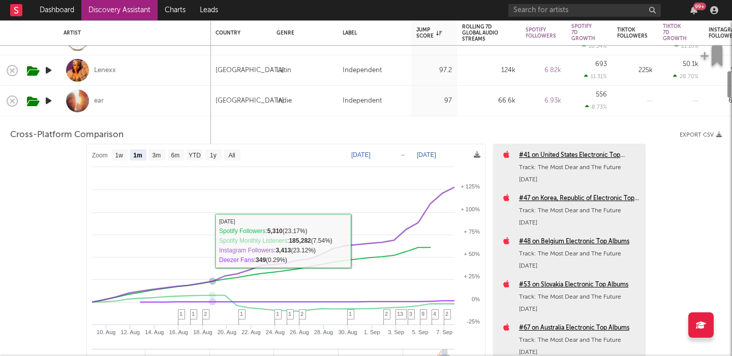
click at [174, 93] on div "ear" at bounding box center [135, 101] width 142 height 30
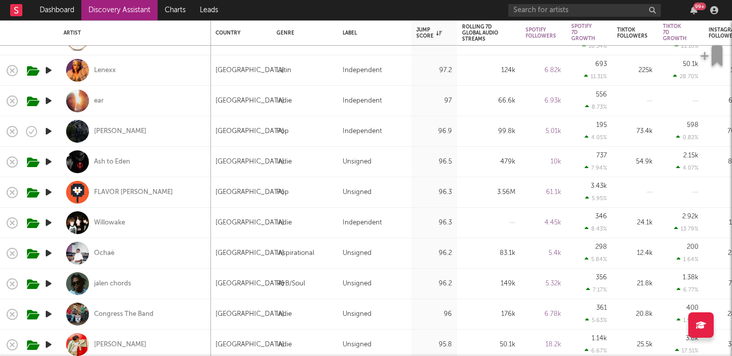
click at [179, 316] on div "Congress The Band" at bounding box center [135, 314] width 142 height 30
select select "1w"
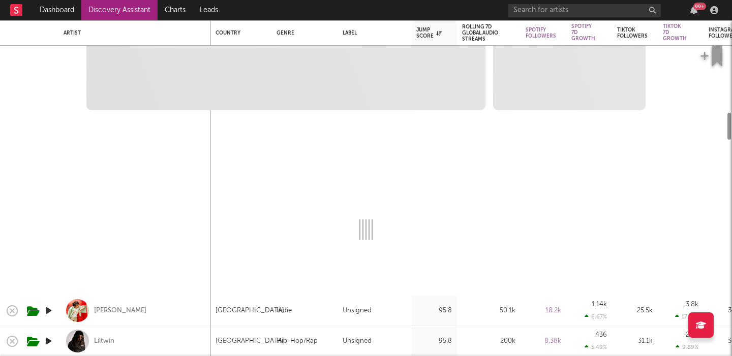
select select "6m"
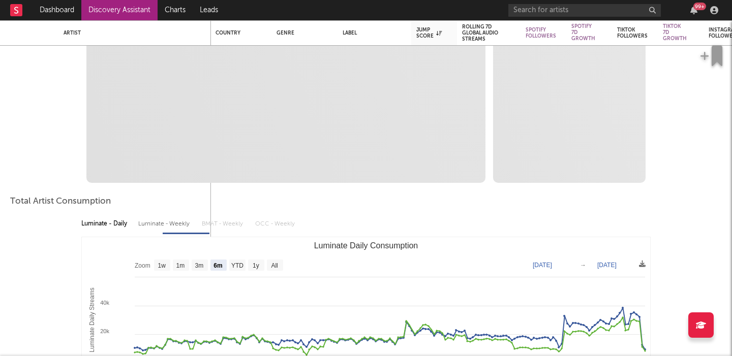
select select "1m"
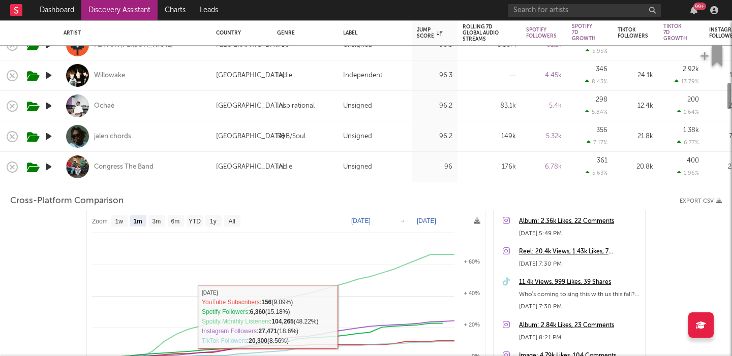
click at [165, 166] on div "Congress The Band" at bounding box center [135, 167] width 142 height 30
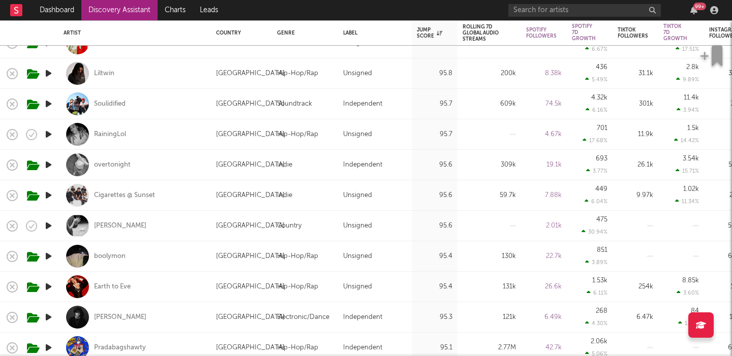
click at [175, 225] on div "Karla Davis" at bounding box center [135, 226] width 142 height 30
select select "1w"
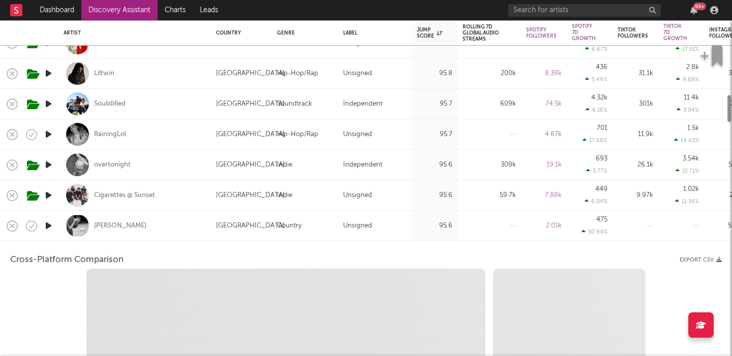
select select "1w"
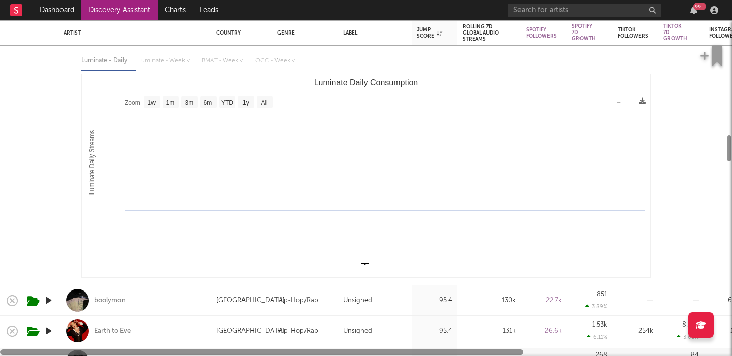
select select "1m"
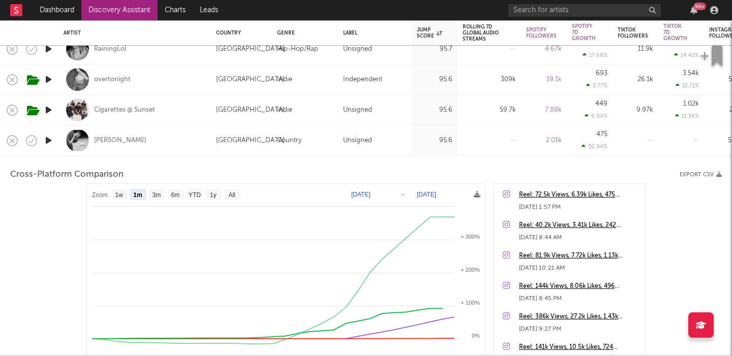
click at [197, 141] on div "Karla Davis" at bounding box center [135, 141] width 142 height 30
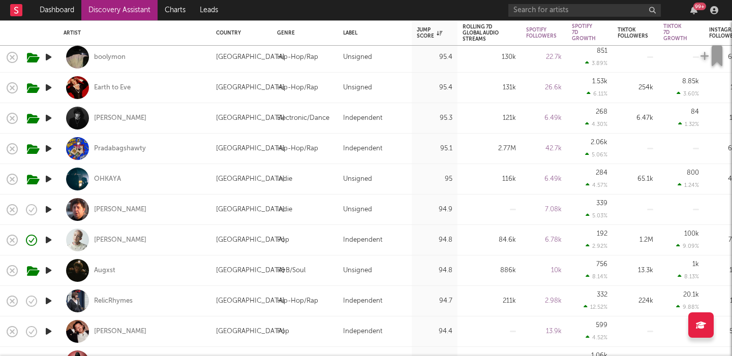
click at [175, 230] on div "Summer Jones" at bounding box center [135, 240] width 142 height 30
select select "1w"
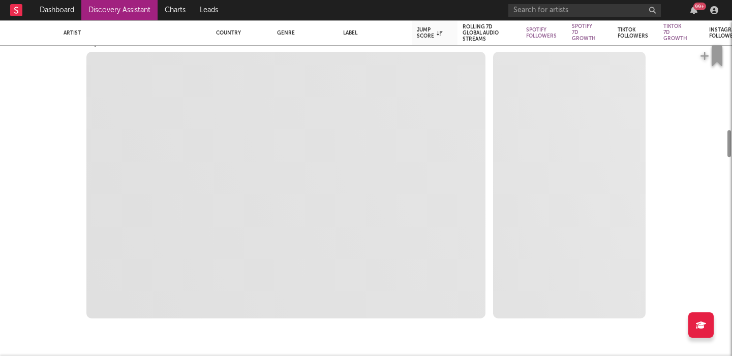
select select "6m"
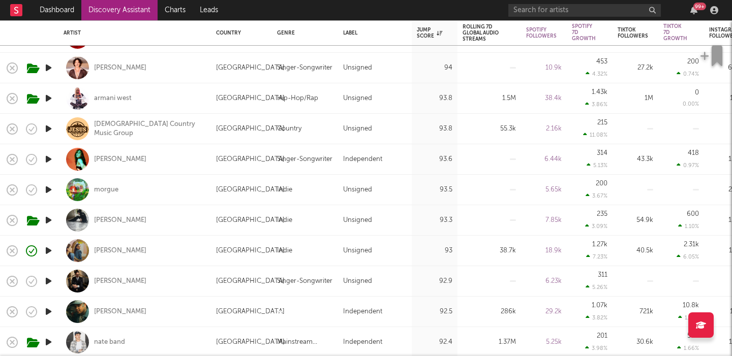
click at [175, 218] on div "Ella Woolsey" at bounding box center [135, 220] width 142 height 30
select select "1w"
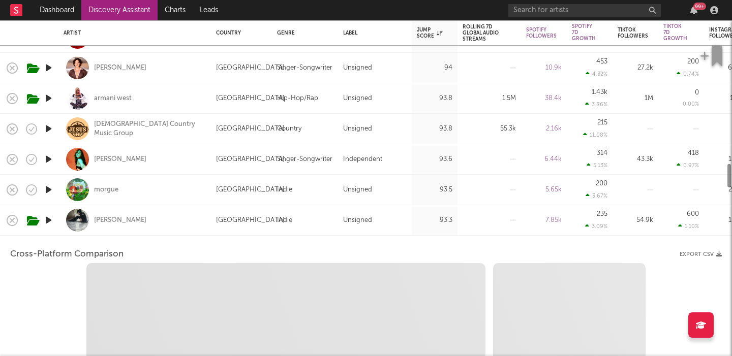
select select "1m"
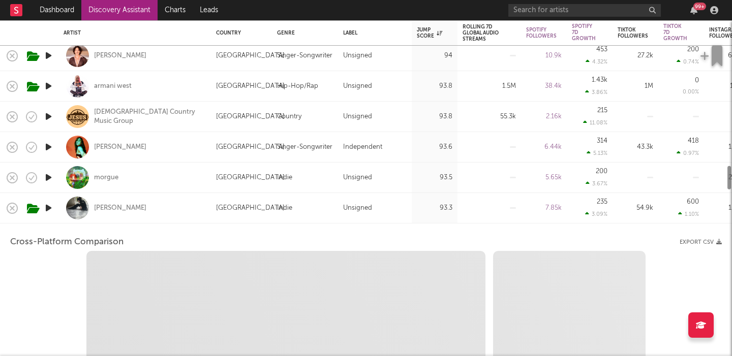
select select "1w"
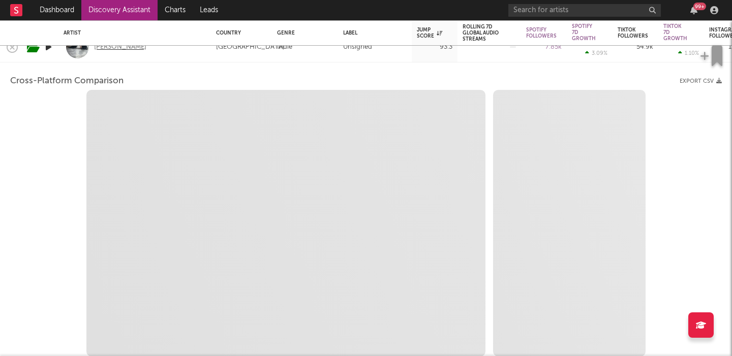
click at [106, 50] on div "Ella Woolsey" at bounding box center [120, 47] width 52 height 9
select select "1m"
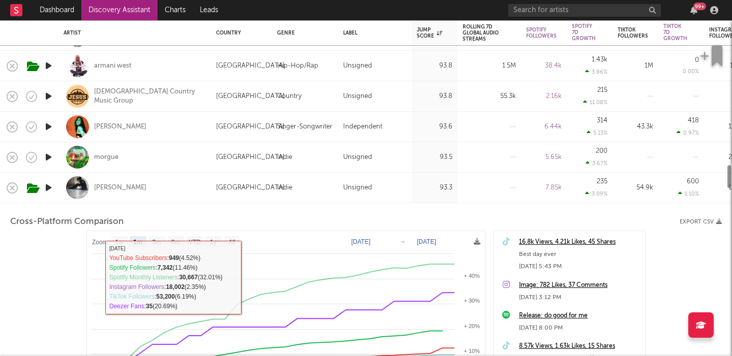
click at [179, 182] on div "Ella Woolsey" at bounding box center [135, 188] width 142 height 30
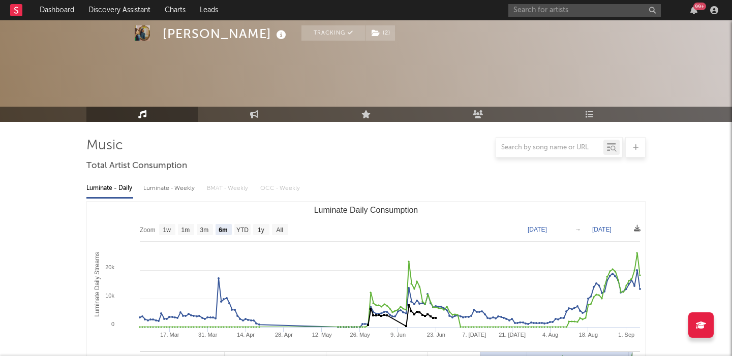
select select "6m"
select select "1w"
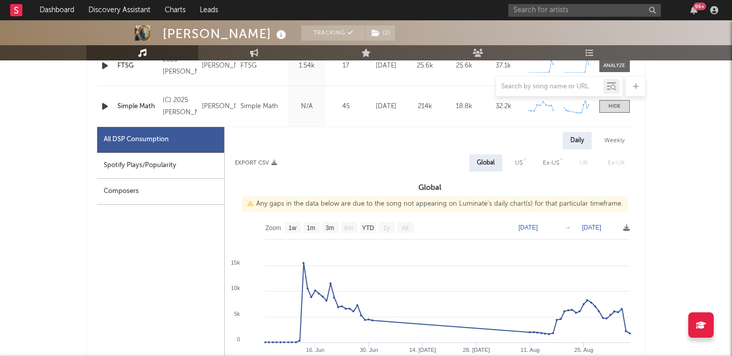
scroll to position [462, 0]
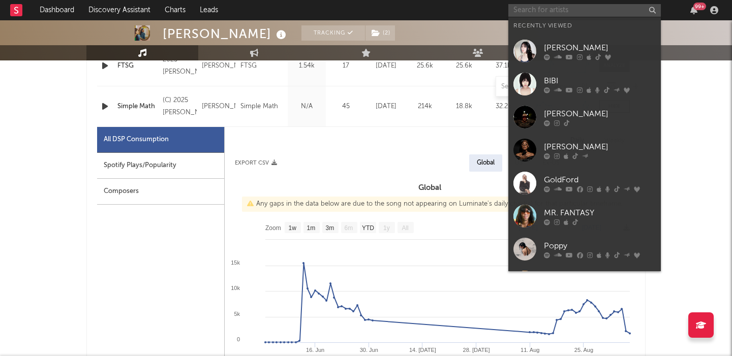
click at [541, 9] on input "text" at bounding box center [584, 10] width 153 height 13
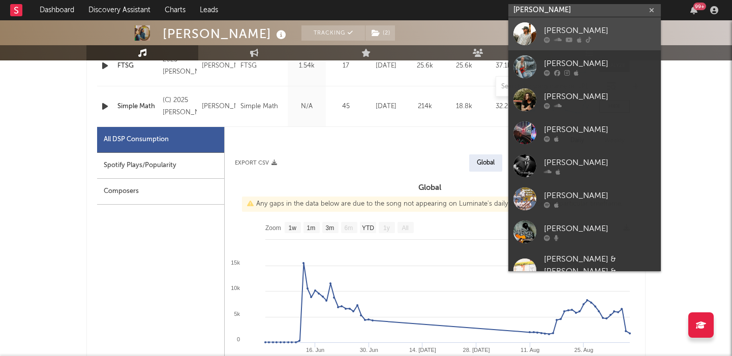
type input "cole phillips"
click at [606, 20] on link "Cole Phillips" at bounding box center [584, 33] width 153 height 33
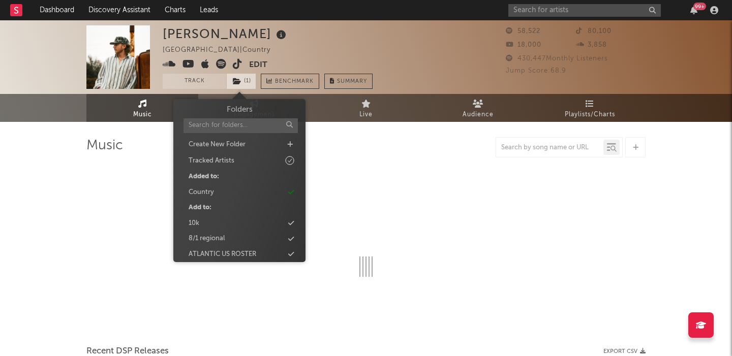
click at [248, 83] on span "( 1 )" at bounding box center [241, 81] width 30 height 15
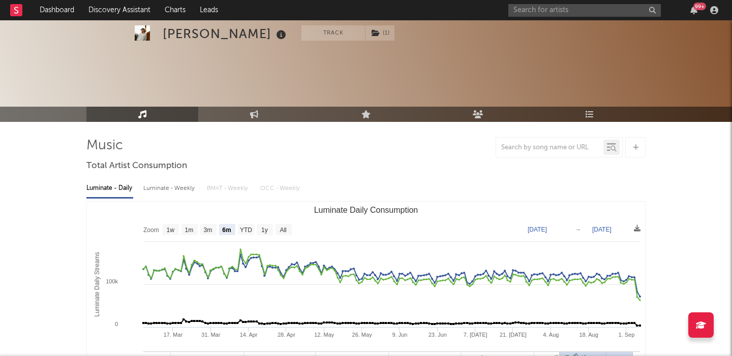
scroll to position [55, 0]
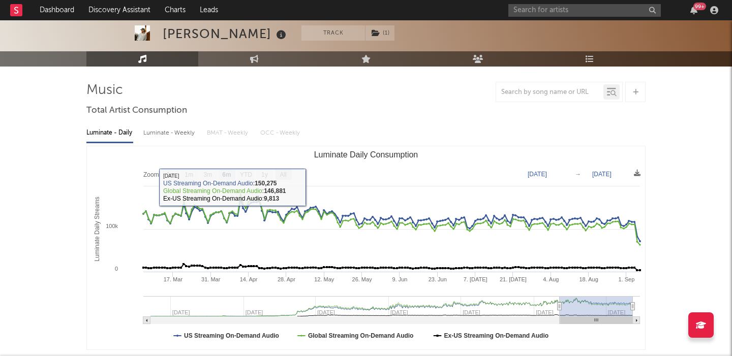
click at [284, 173] on text "All" at bounding box center [283, 174] width 7 height 7
select select "All"
type input "2022-05-11"
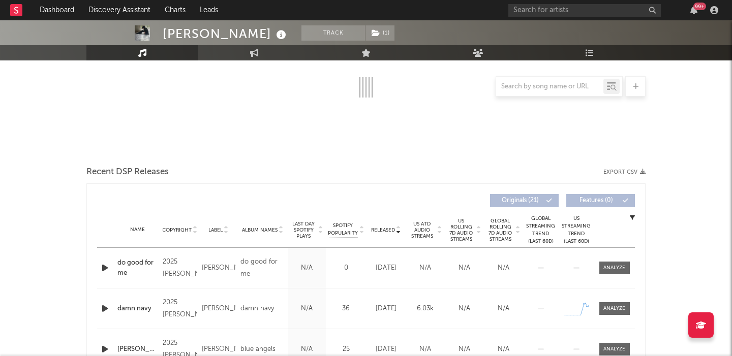
scroll to position [131, 0]
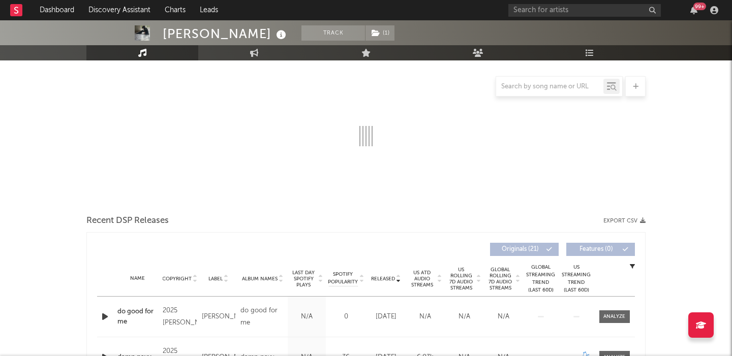
click at [464, 276] on span "US Rolling 7D Audio Streams" at bounding box center [461, 279] width 28 height 24
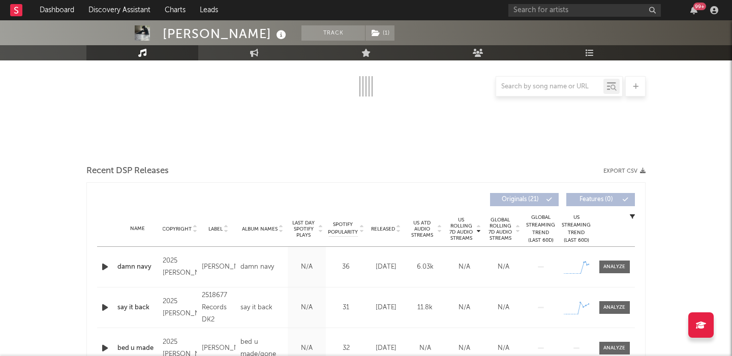
scroll to position [192, 0]
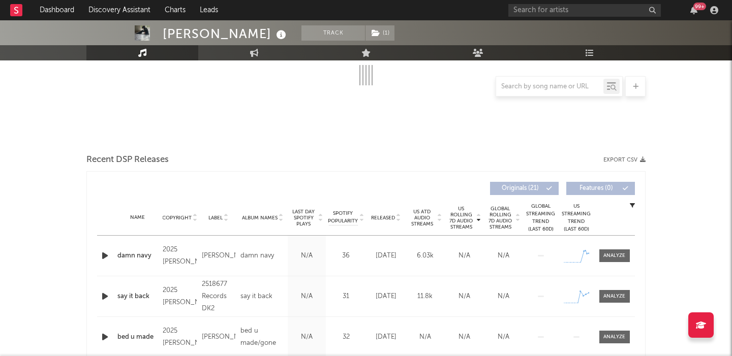
click at [384, 215] on span "Released" at bounding box center [383, 218] width 24 height 6
click at [618, 251] on span at bounding box center [614, 256] width 31 height 13
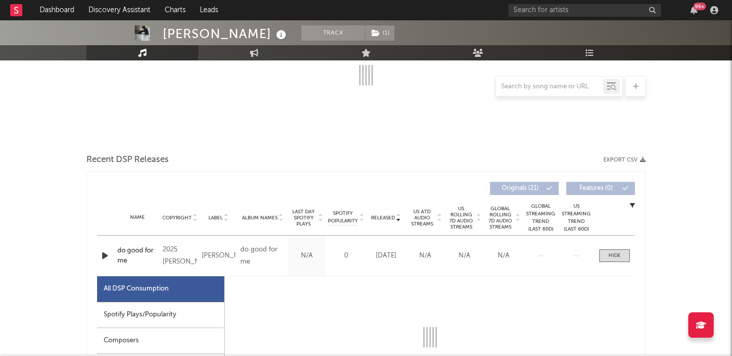
click at [140, 310] on div "Spotify Plays/Popularity" at bounding box center [160, 316] width 127 height 26
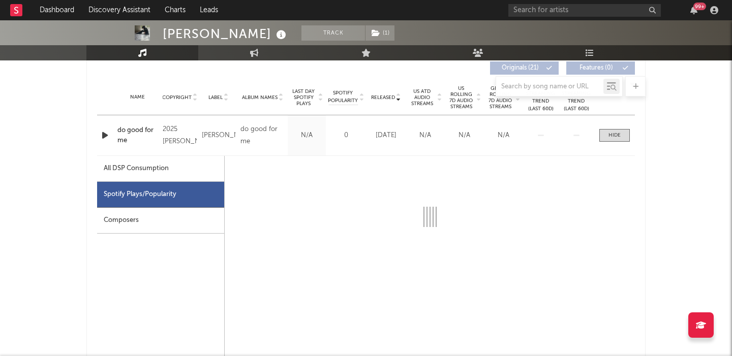
scroll to position [328, 0]
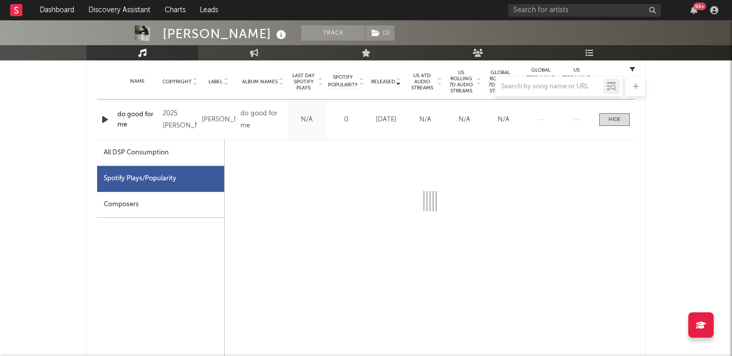
select select "1w"
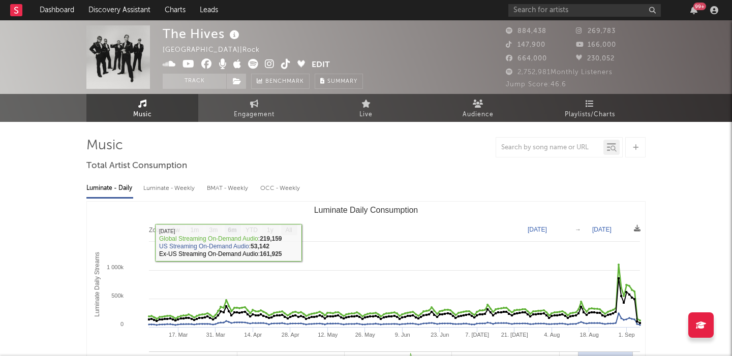
click at [291, 231] on text "All" at bounding box center [288, 230] width 7 height 7
select select "All"
type input "[DATE]"
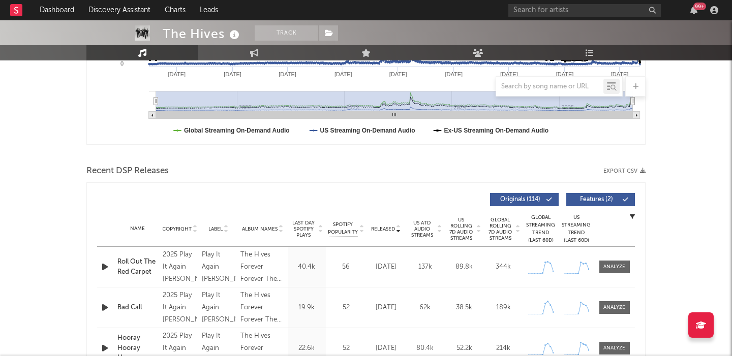
scroll to position [304, 0]
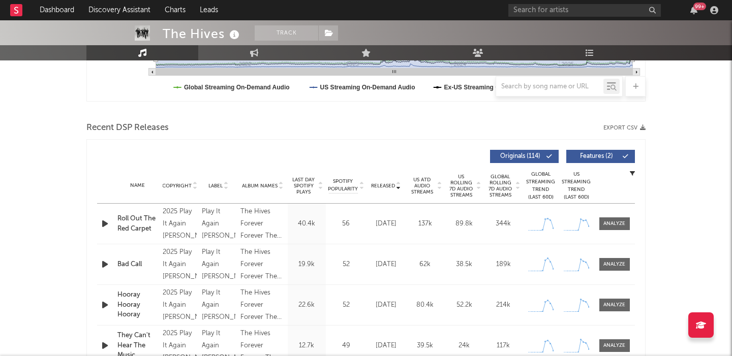
click at [585, 150] on button "Features ( 2 )" at bounding box center [600, 156] width 69 height 13
click at [471, 178] on span "US Rolling 7D Audio Streams" at bounding box center [461, 186] width 28 height 24
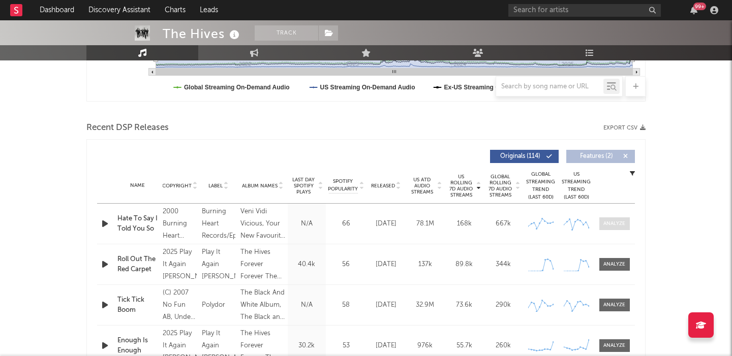
click at [613, 227] on div at bounding box center [614, 224] width 22 height 8
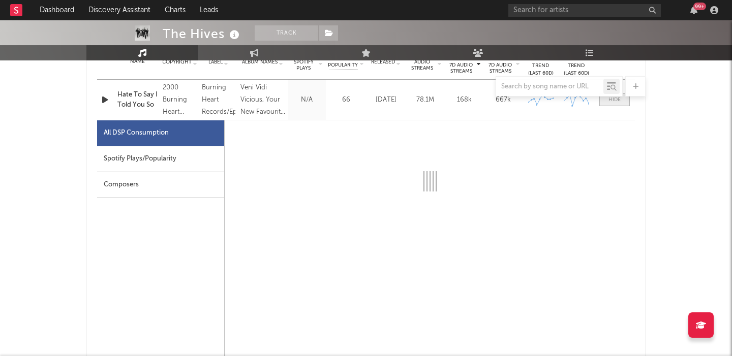
scroll to position [460, 0]
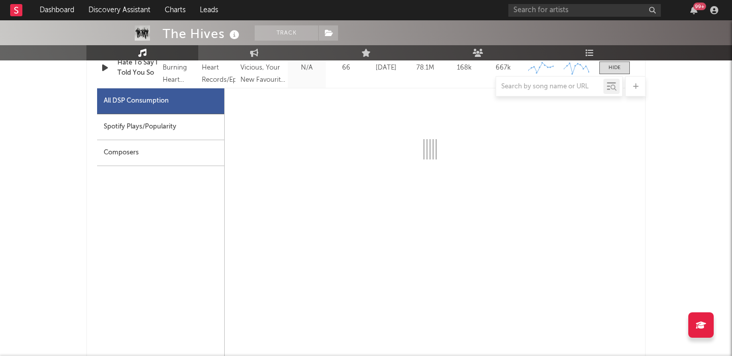
select select "6m"
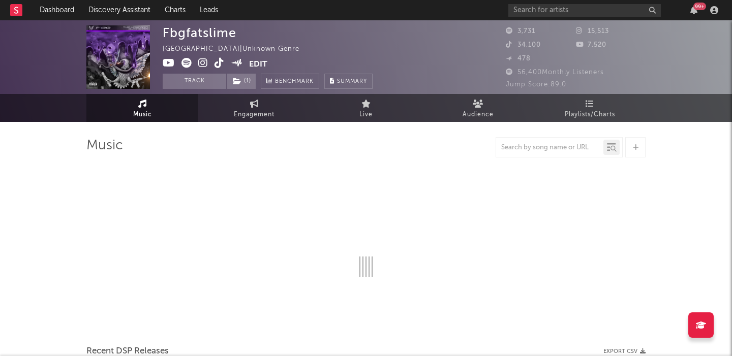
select select "6m"
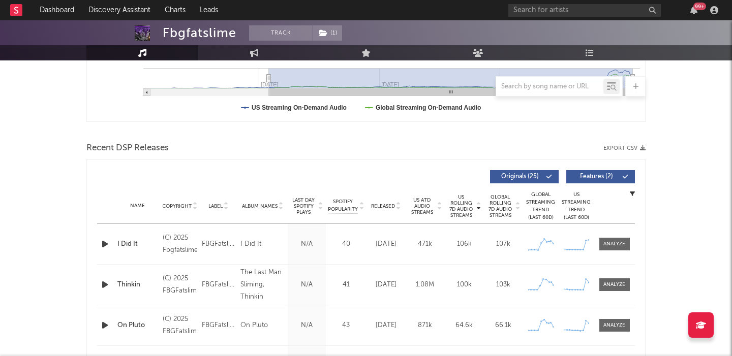
scroll to position [250, 0]
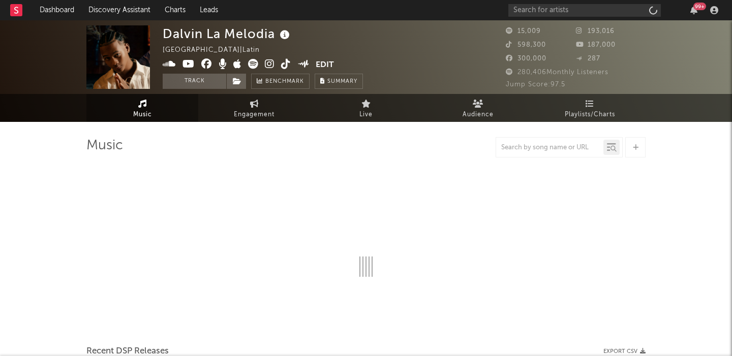
select select "6m"
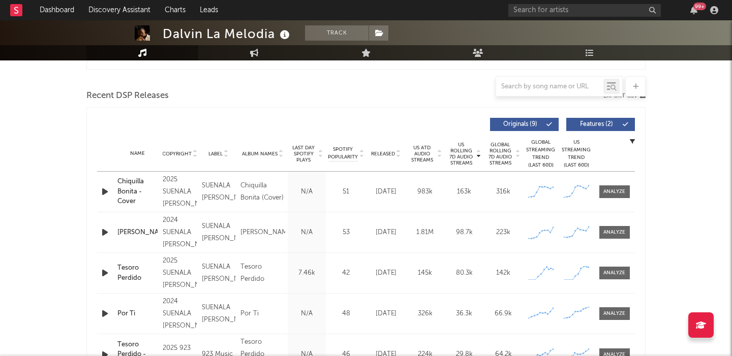
scroll to position [330, 0]
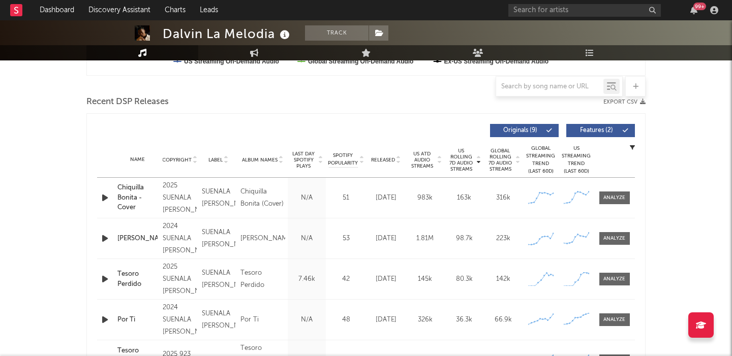
click at [589, 134] on button "Features ( 2 )" at bounding box center [600, 130] width 69 height 13
click at [383, 159] on span "Released" at bounding box center [383, 160] width 24 height 6
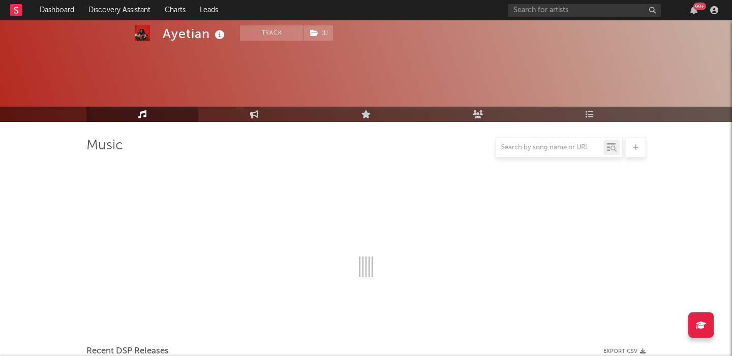
select select "6m"
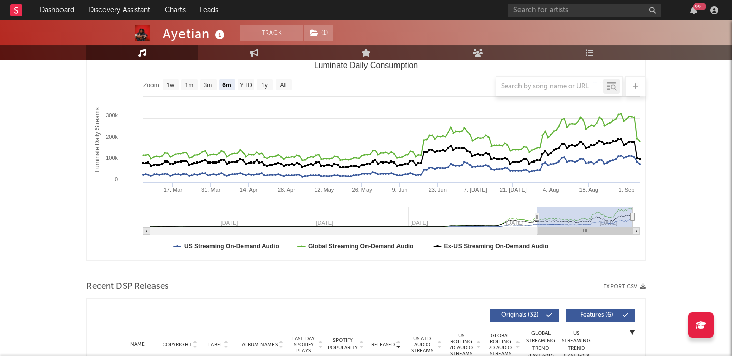
scroll to position [98, 0]
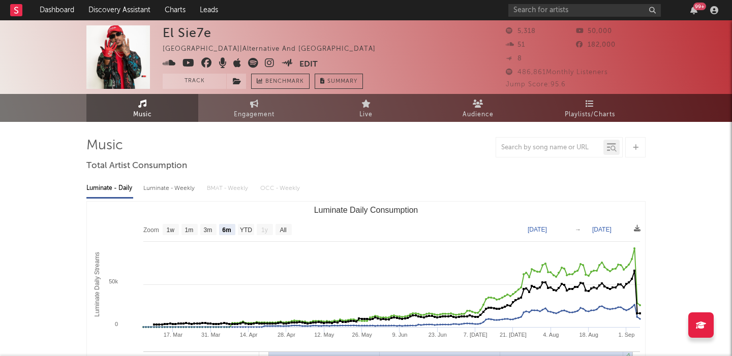
select select "6m"
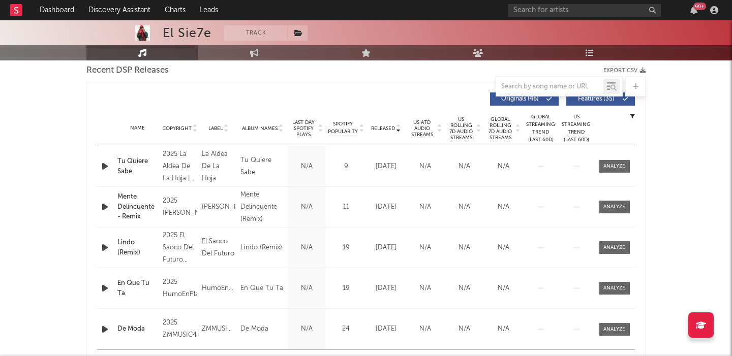
scroll to position [343, 0]
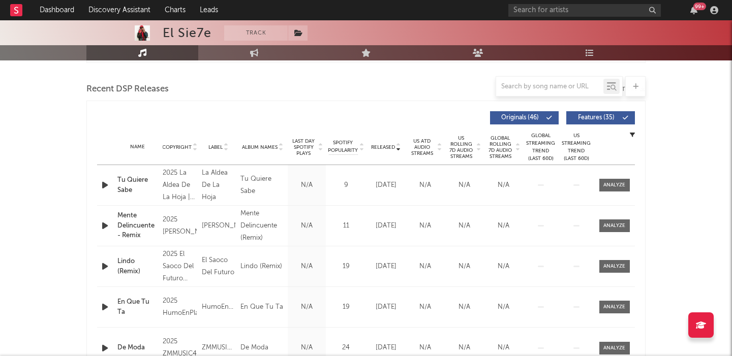
click at [461, 146] on span "US Rolling 7D Audio Streams" at bounding box center [461, 147] width 28 height 24
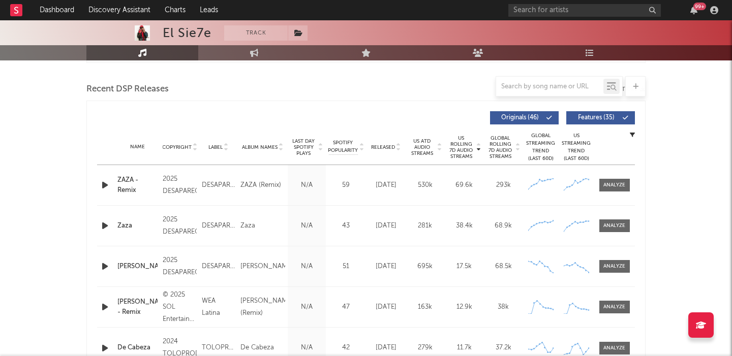
click at [601, 124] on button "Features ( 35 )" at bounding box center [600, 117] width 69 height 13
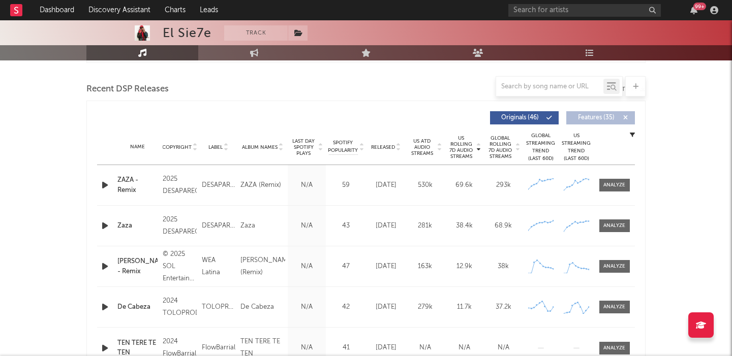
click at [108, 185] on icon "button" at bounding box center [105, 185] width 11 height 13
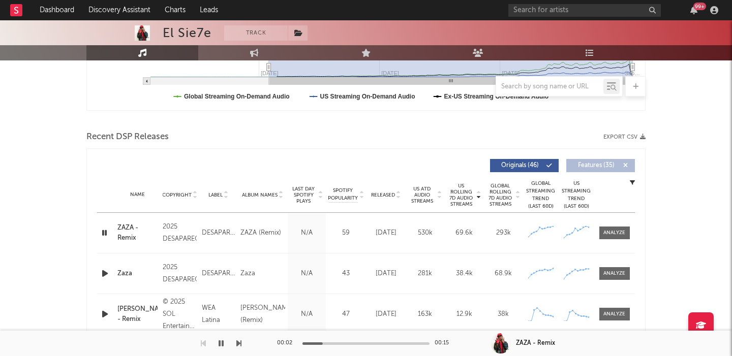
scroll to position [324, 0]
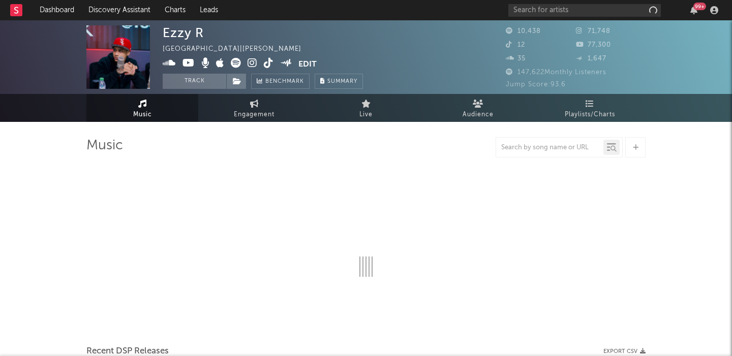
select select "6m"
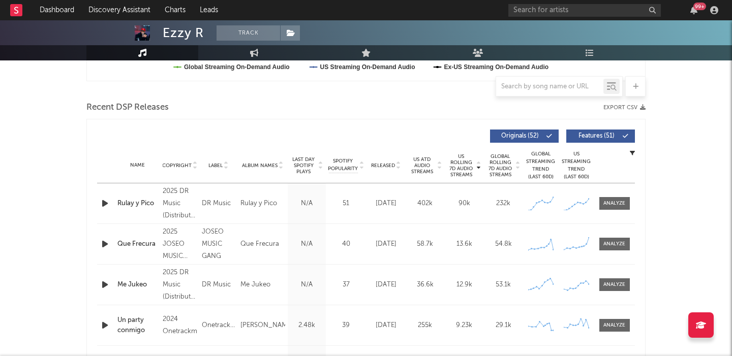
scroll to position [370, 0]
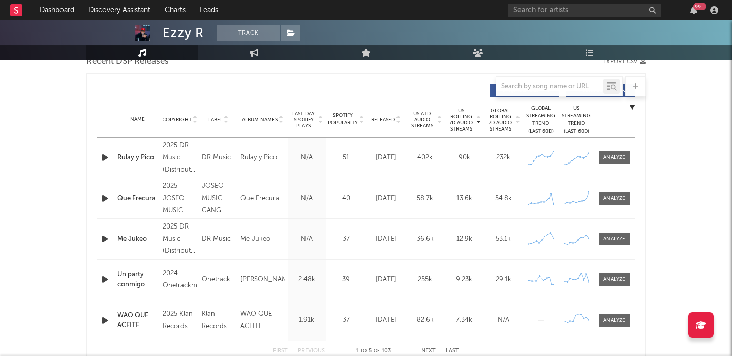
click at [383, 118] on span "Released" at bounding box center [383, 120] width 24 height 6
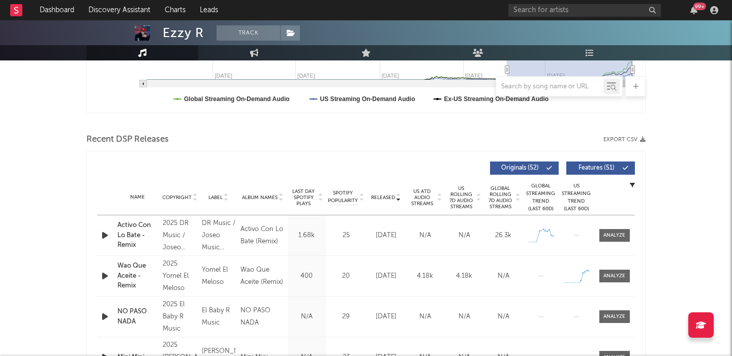
scroll to position [281, 0]
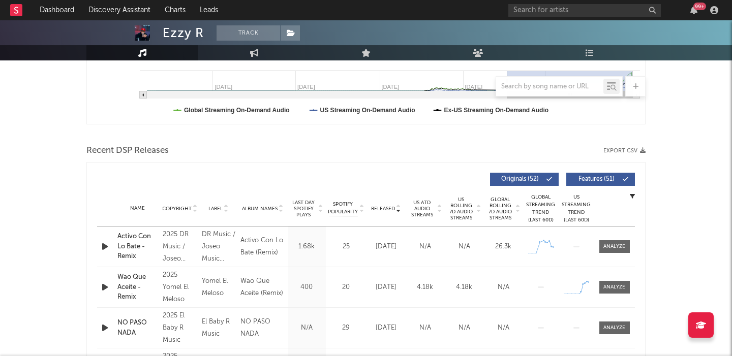
click at [608, 183] on button "Features ( 51 )" at bounding box center [600, 179] width 69 height 13
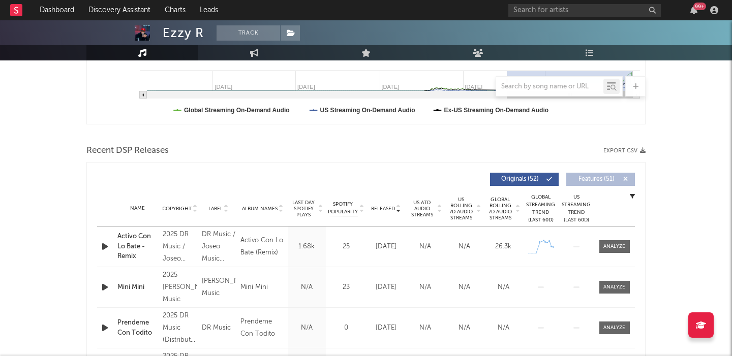
click at [102, 250] on icon "button" at bounding box center [105, 246] width 11 height 13
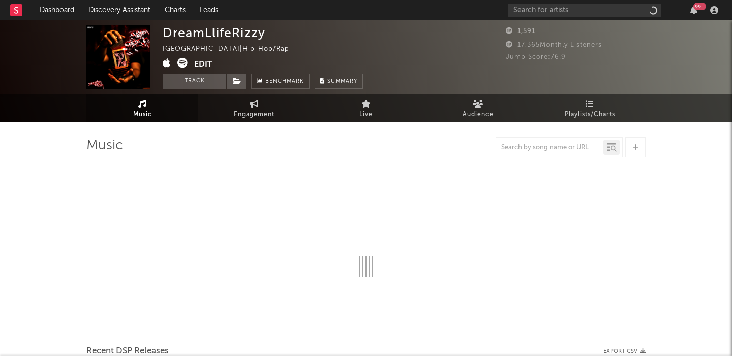
select select "6m"
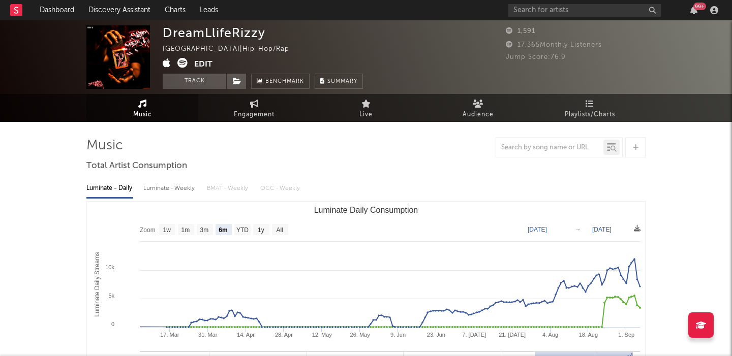
click at [177, 187] on div "Luminate - Weekly" at bounding box center [169, 188] width 53 height 17
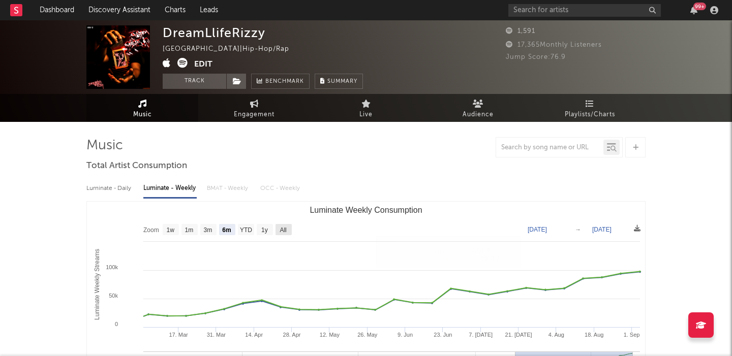
click at [284, 231] on text "All" at bounding box center [283, 230] width 7 height 7
select select "All"
type input "2023-08-10"
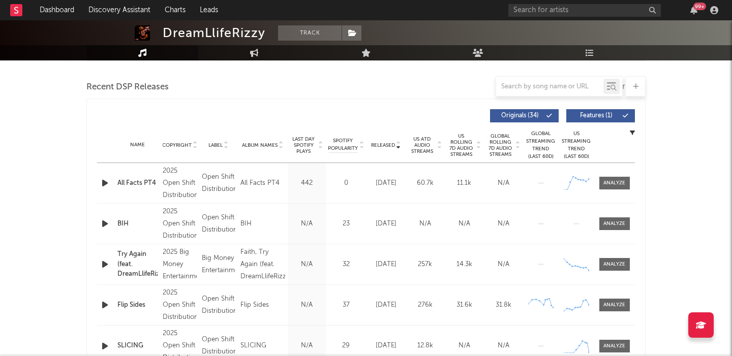
scroll to position [330, 0]
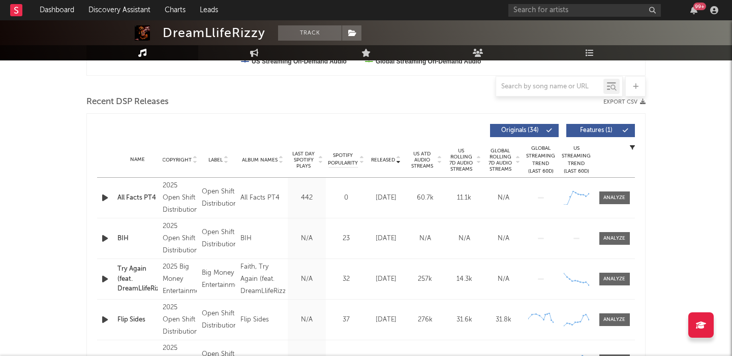
click at [596, 132] on span "Features ( 1 )" at bounding box center [596, 131] width 47 height 6
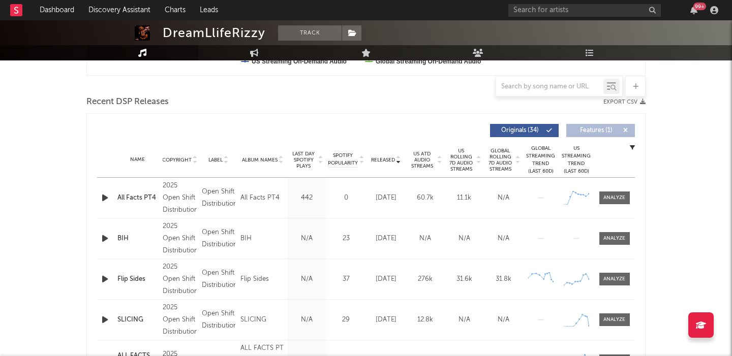
click at [468, 167] on span "US Rolling 7D Audio Streams" at bounding box center [461, 160] width 28 height 24
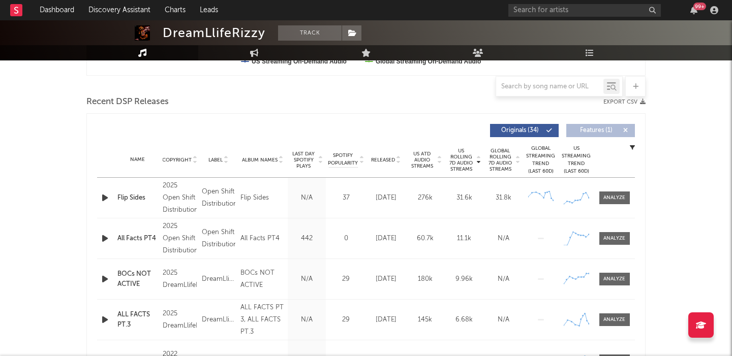
click at [102, 195] on icon "button" at bounding box center [105, 198] width 11 height 13
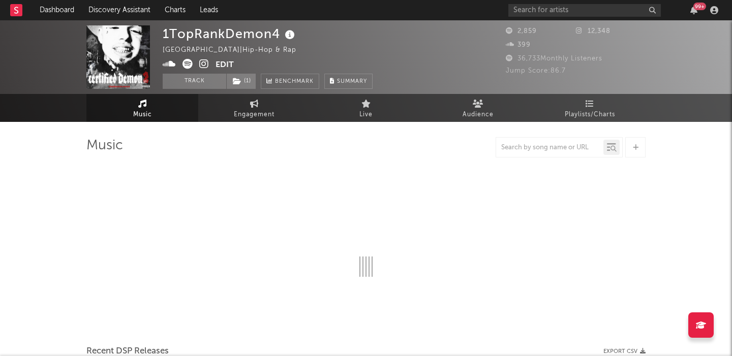
select select "6m"
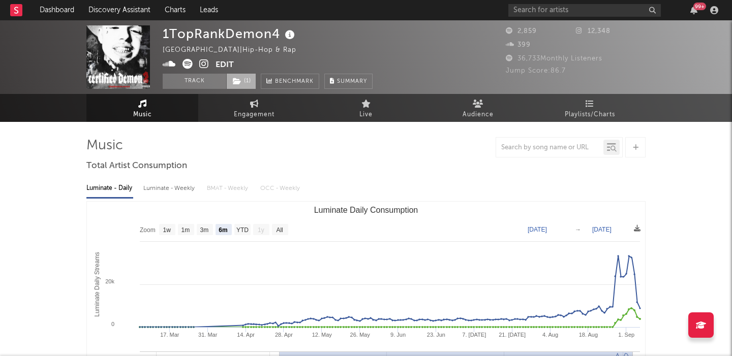
click at [236, 78] on icon at bounding box center [237, 81] width 9 height 7
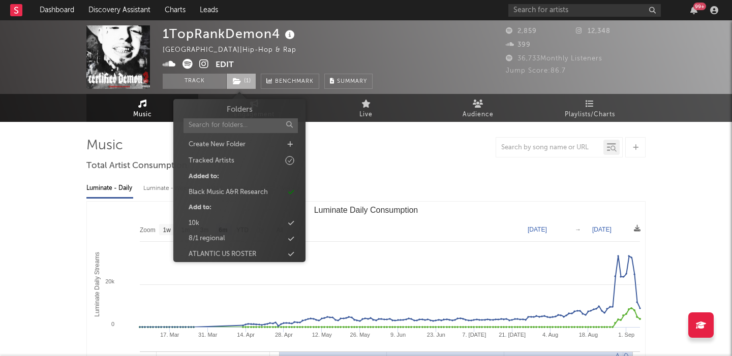
click at [236, 78] on icon at bounding box center [237, 81] width 9 height 7
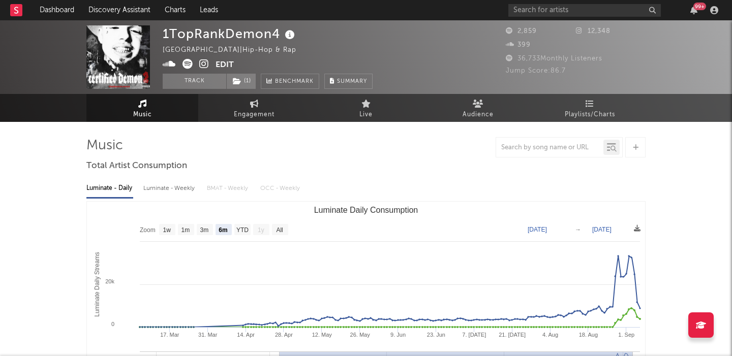
click at [171, 190] on div "Luminate - Weekly" at bounding box center [169, 188] width 53 height 17
select select "6m"
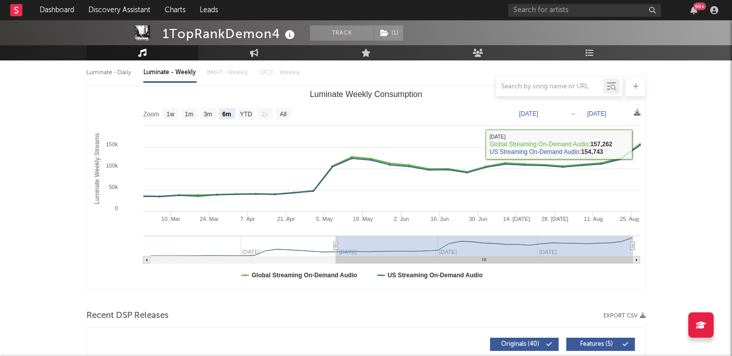
scroll to position [380, 0]
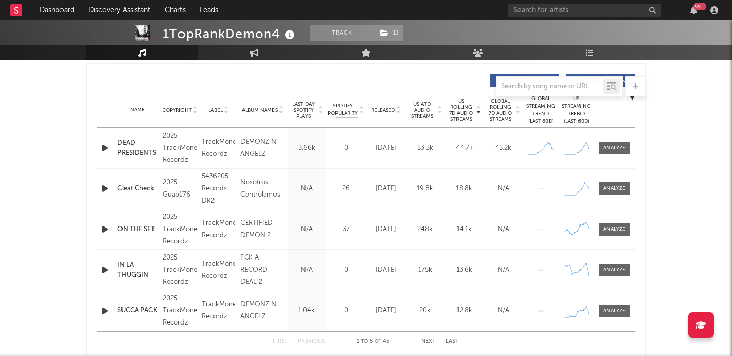
click at [106, 148] on icon "button" at bounding box center [105, 148] width 11 height 13
click at [386, 108] on span "Released" at bounding box center [383, 110] width 24 height 6
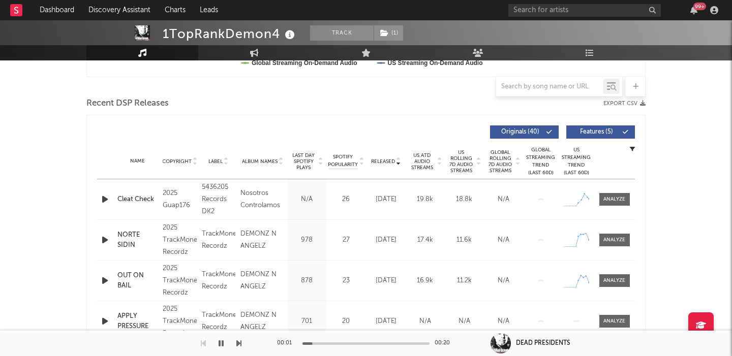
scroll to position [324, 0]
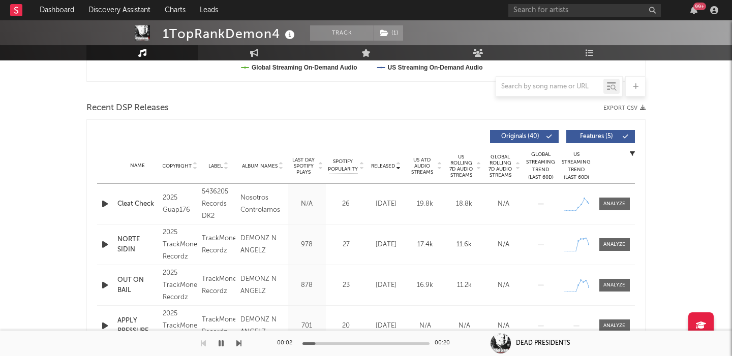
click at [599, 137] on span "Features ( 5 )" at bounding box center [596, 137] width 47 height 6
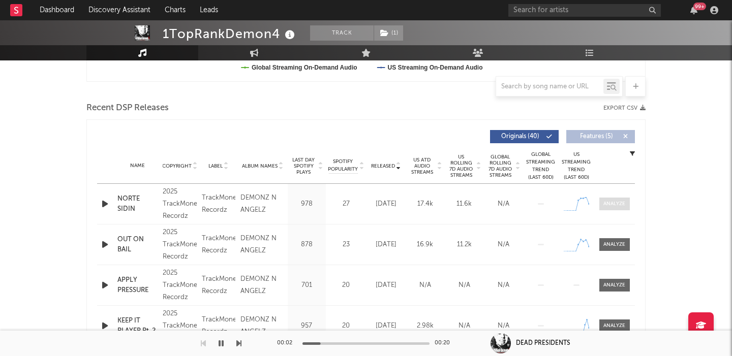
click at [604, 205] on div at bounding box center [614, 204] width 22 height 8
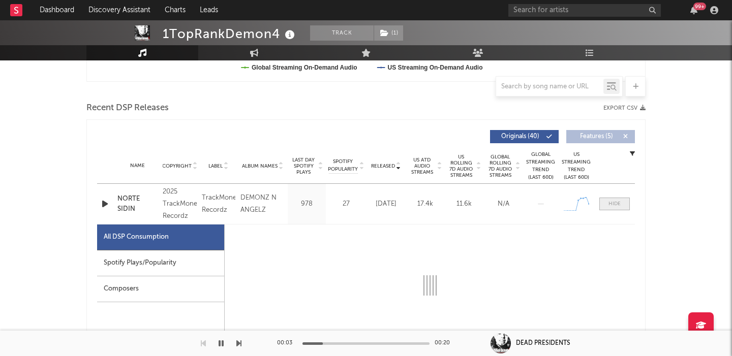
select select "1w"
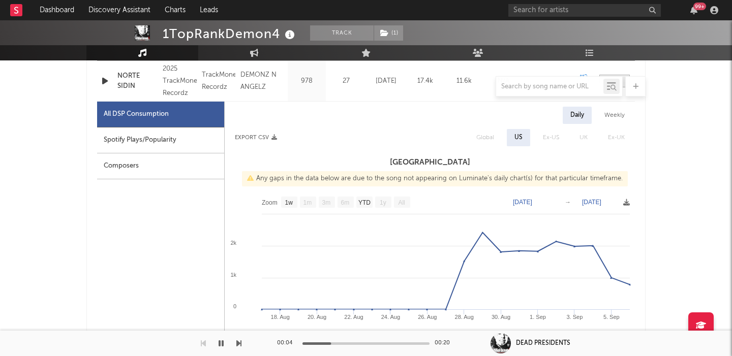
scroll to position [0, 0]
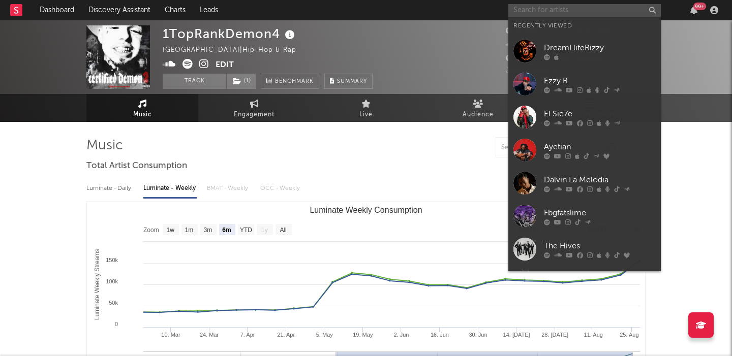
click at [535, 16] on input "text" at bounding box center [584, 10] width 153 height 13
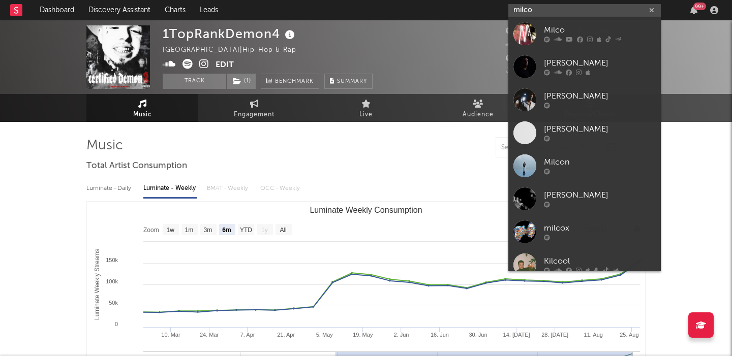
type input "milco"
click at [564, 28] on div "Milco" at bounding box center [600, 30] width 112 height 12
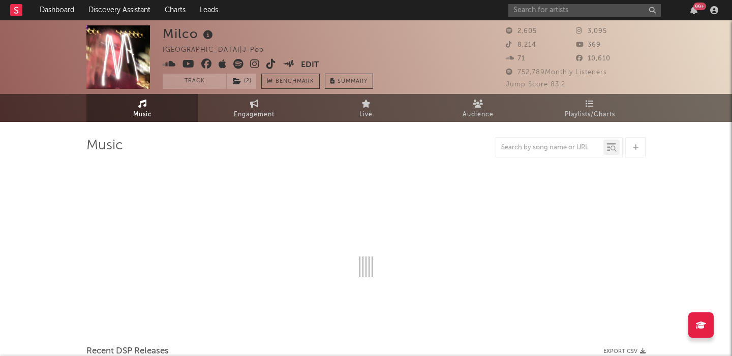
select select "1w"
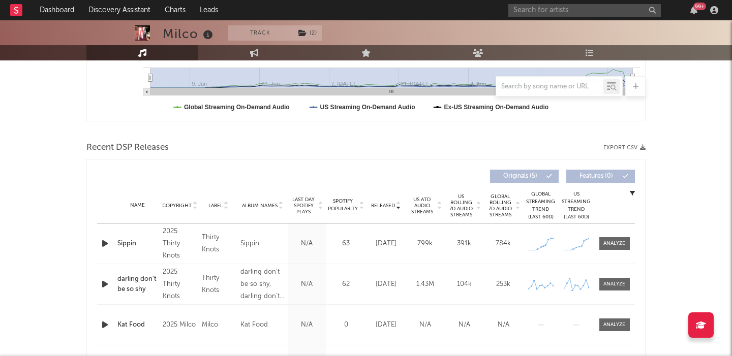
scroll to position [368, 0]
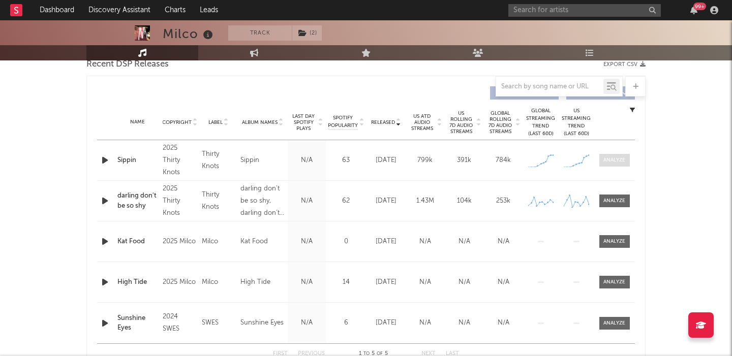
click at [607, 160] on div at bounding box center [614, 161] width 22 height 8
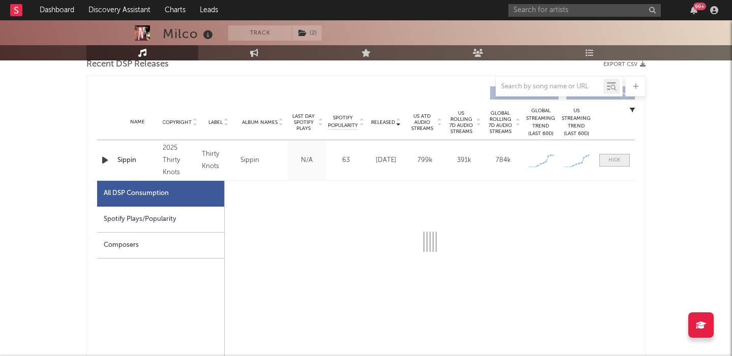
select select "1w"
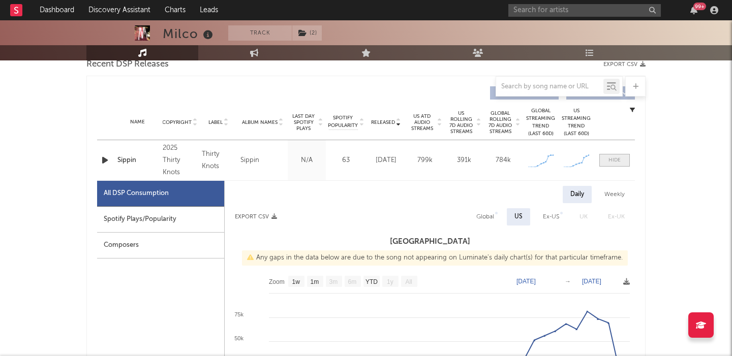
scroll to position [422, 0]
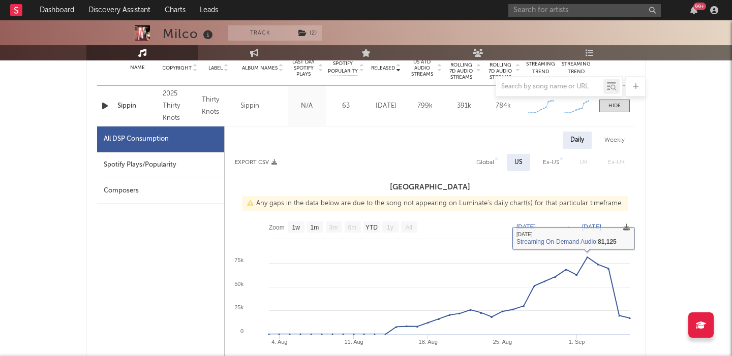
click at [609, 139] on div "Weekly" at bounding box center [615, 140] width 36 height 17
select select "1w"
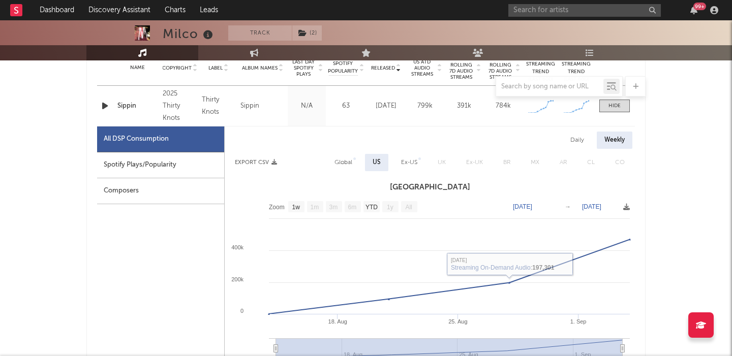
click at [348, 162] on div "Global" at bounding box center [344, 163] width 18 height 12
select select "1w"
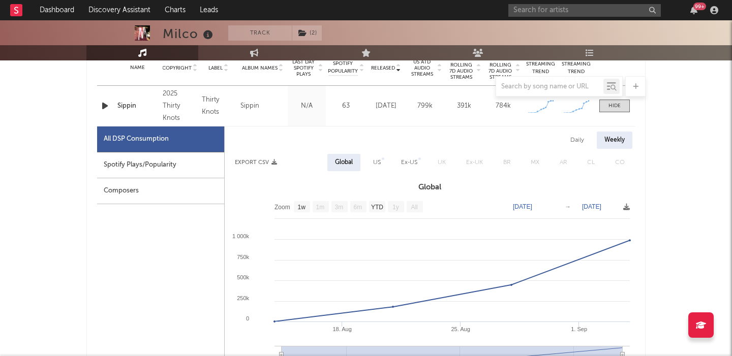
scroll to position [409, 0]
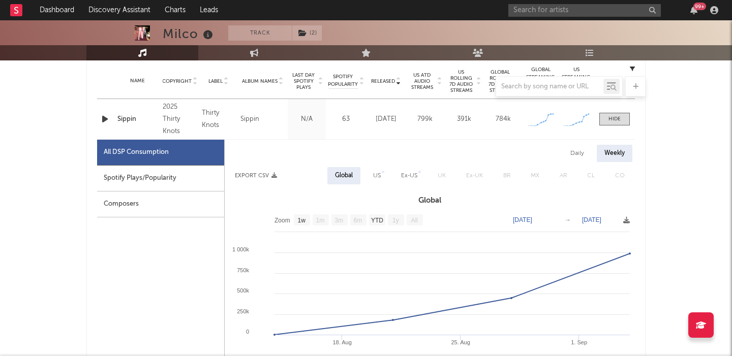
click at [126, 118] on div "Sippin" at bounding box center [137, 119] width 40 height 10
click at [584, 154] on div "Daily" at bounding box center [577, 153] width 29 height 17
select select "1w"
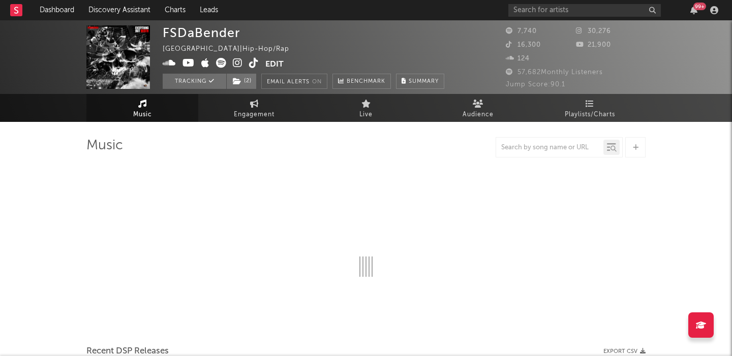
select select "6m"
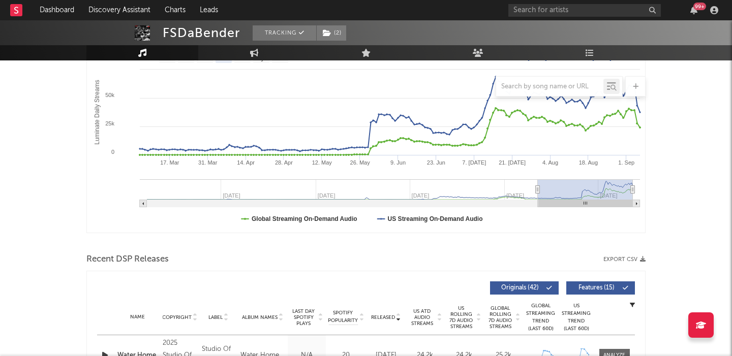
scroll to position [107, 0]
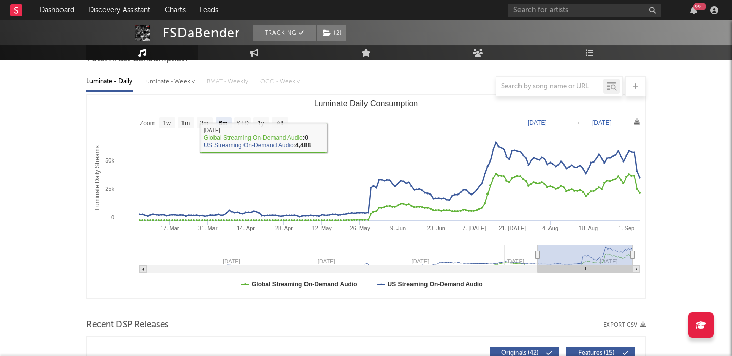
click at [164, 80] on div at bounding box center [365, 86] width 559 height 20
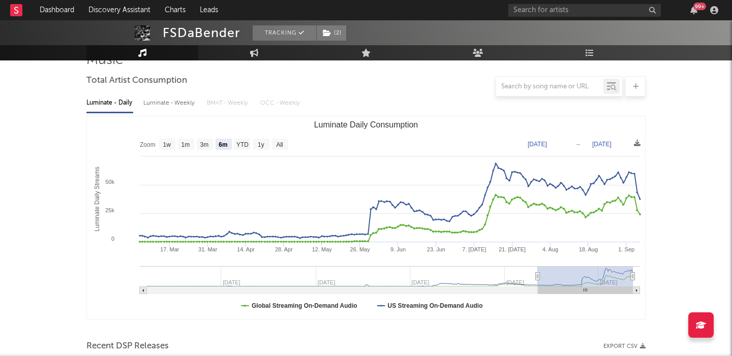
scroll to position [85, 0]
click at [175, 106] on div "Luminate - Weekly" at bounding box center [169, 103] width 53 height 17
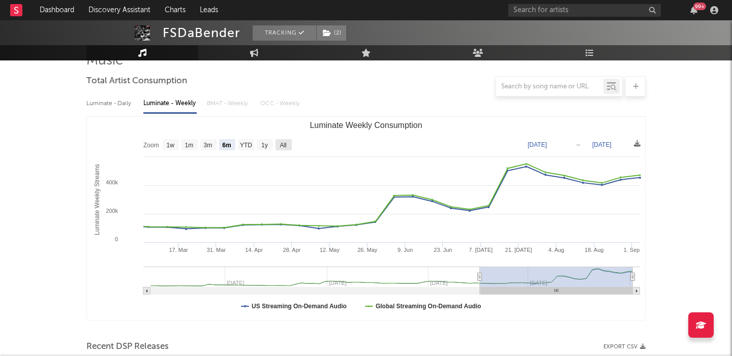
click at [284, 145] on text "All" at bounding box center [283, 145] width 7 height 7
select select "All"
type input "[DATE]"
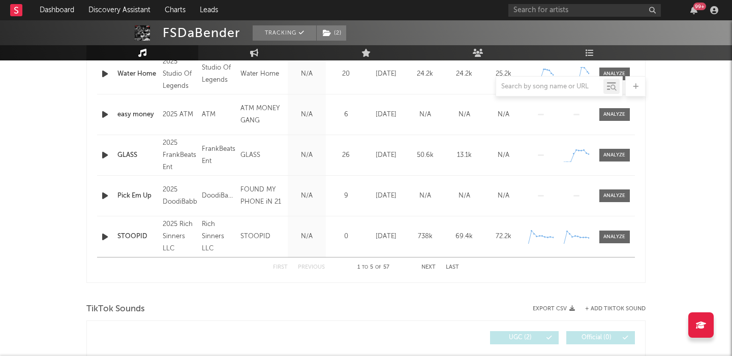
scroll to position [321, 0]
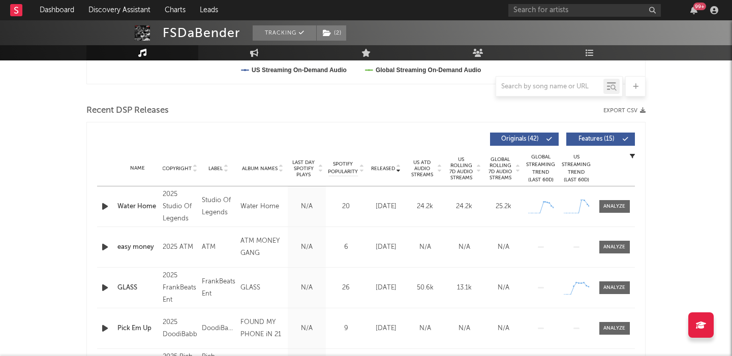
click at [458, 171] on span "US Rolling 7D Audio Streams" at bounding box center [461, 169] width 28 height 24
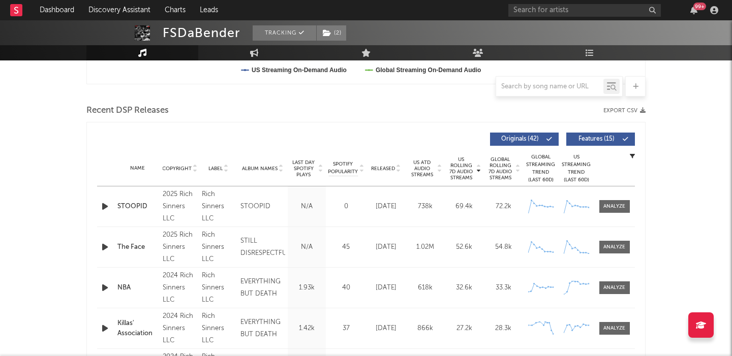
click at [609, 129] on div "US Rolling 7D Audio Streams Copyright Label Album Names Last Day Spotify Plays …" at bounding box center [366, 139] width 538 height 23
click at [609, 140] on span "Features ( 15 )" at bounding box center [596, 139] width 47 height 6
click at [102, 205] on icon "button" at bounding box center [105, 206] width 11 height 13
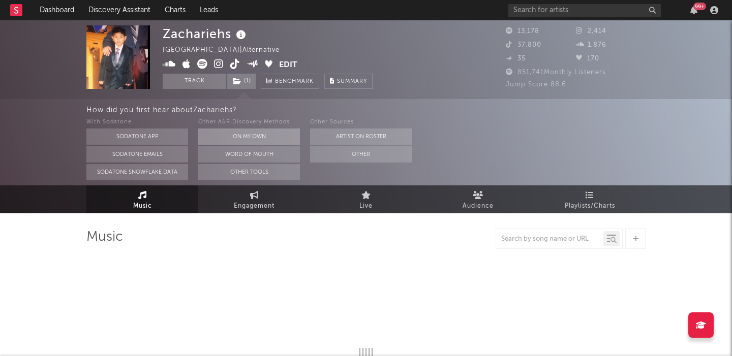
click at [226, 136] on button "On My Own" at bounding box center [249, 137] width 102 height 16
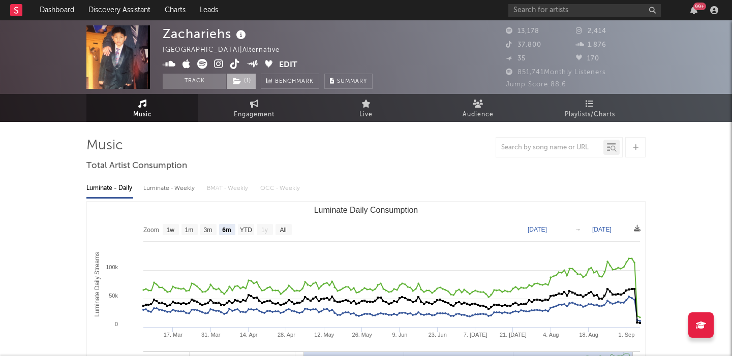
click at [252, 79] on span "( 1 )" at bounding box center [241, 81] width 30 height 15
click at [285, 227] on text "All" at bounding box center [283, 230] width 7 height 7
select select "All"
type input "2024-12-10"
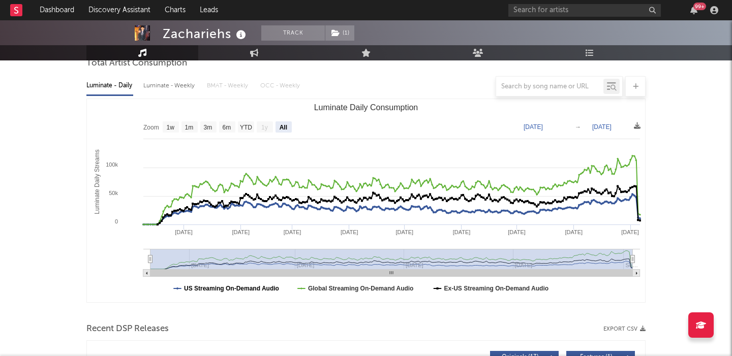
scroll to position [281, 0]
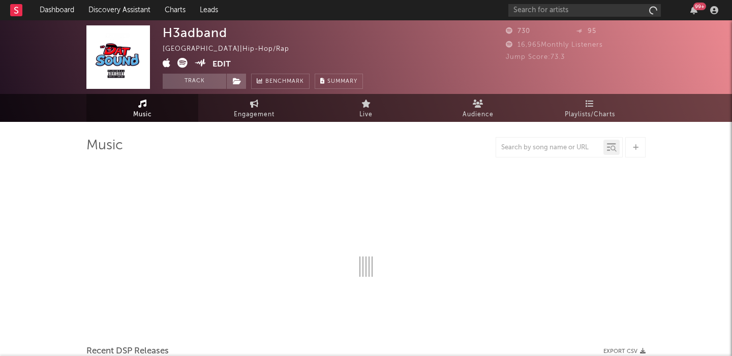
select select "1w"
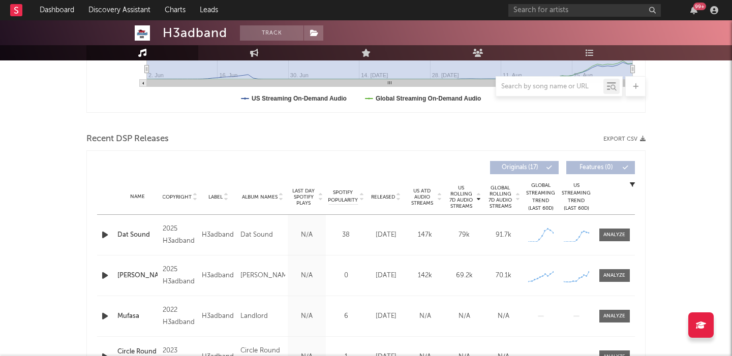
scroll to position [301, 0]
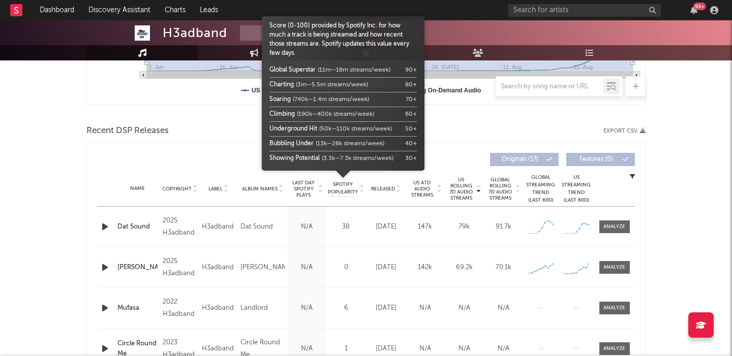
click at [340, 189] on span "Spotify Popularity" at bounding box center [343, 188] width 30 height 15
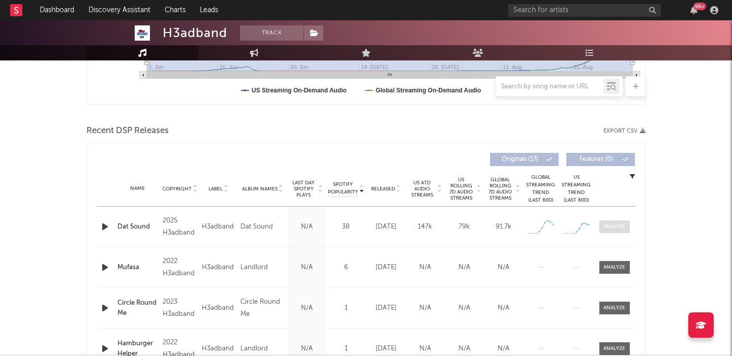
click at [622, 229] on div at bounding box center [614, 227] width 22 height 8
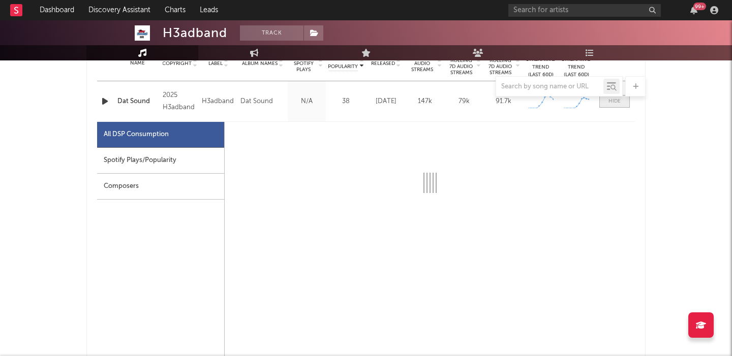
scroll to position [447, 0]
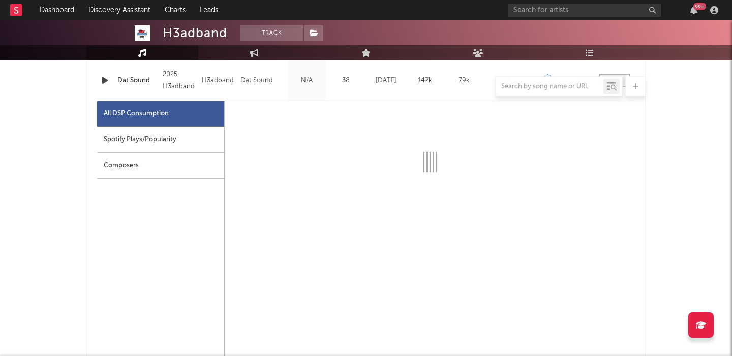
select select "1w"
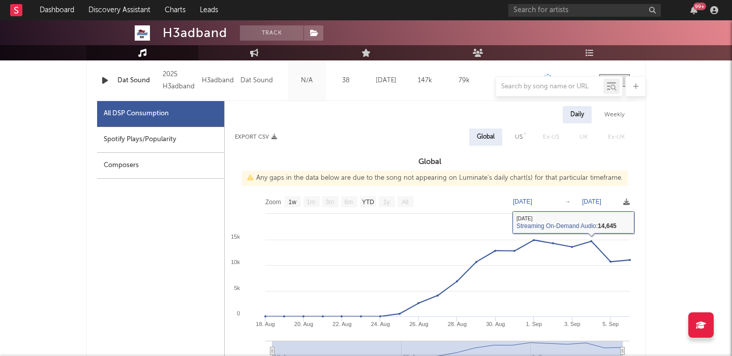
click at [518, 136] on div "US" at bounding box center [519, 137] width 8 height 12
select select "1w"
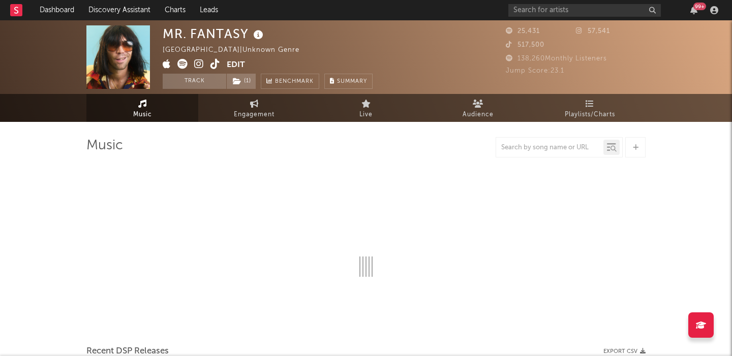
select select "1w"
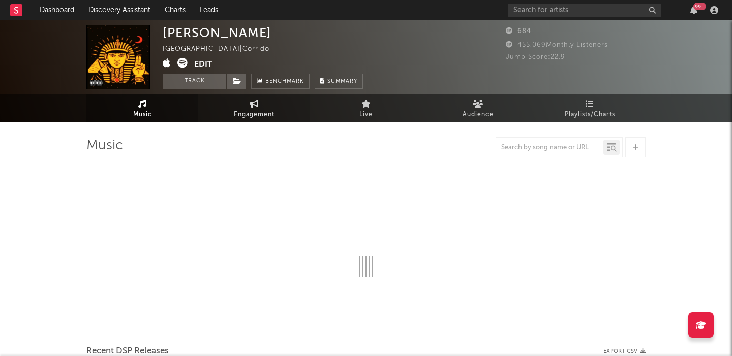
select select "1w"
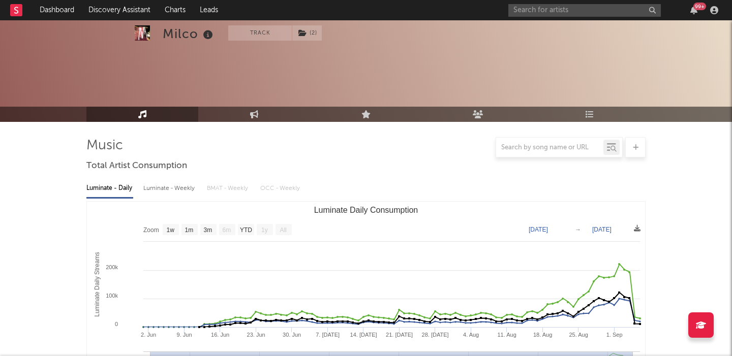
click at [101, 9] on link "Discovery Assistant" at bounding box center [119, 10] width 76 height 20
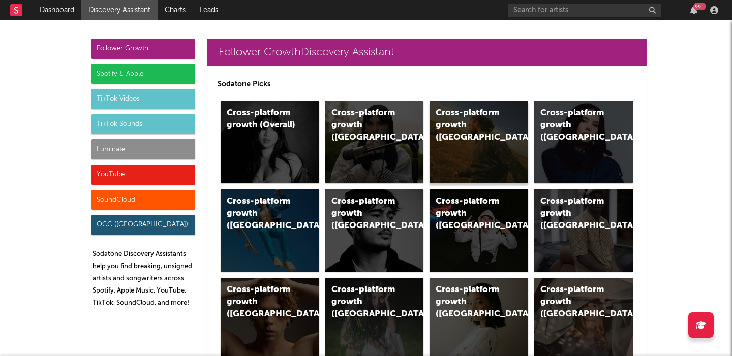
click at [469, 146] on div "Cross-platform growth ([GEOGRAPHIC_DATA])" at bounding box center [479, 142] width 99 height 82
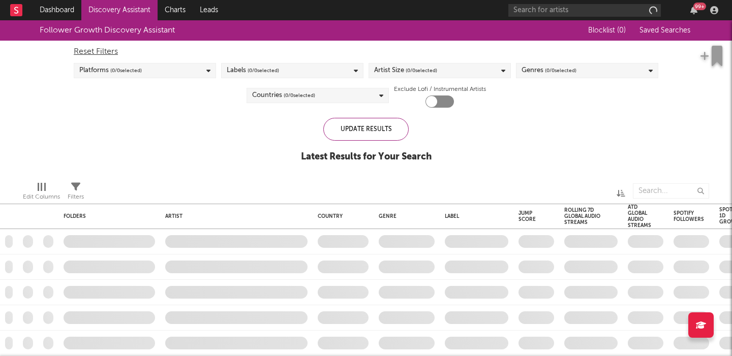
checkbox input "true"
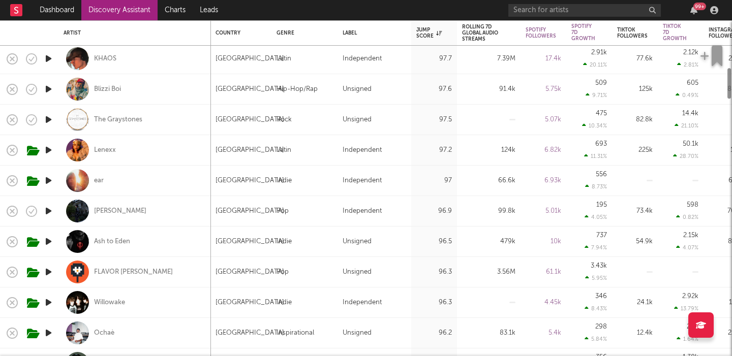
click at [175, 125] on div "The Graystones" at bounding box center [135, 120] width 142 height 30
select select "1w"
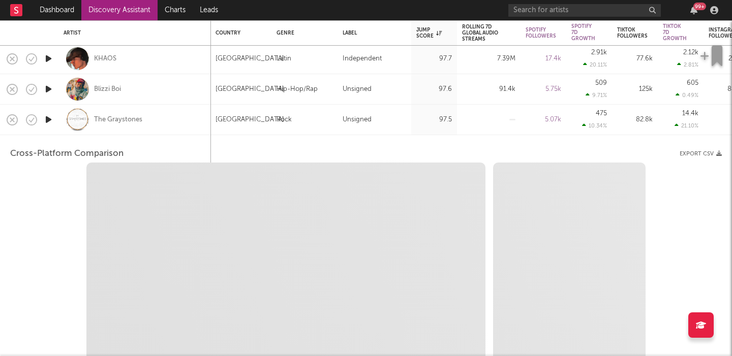
select select "1w"
select select "1m"
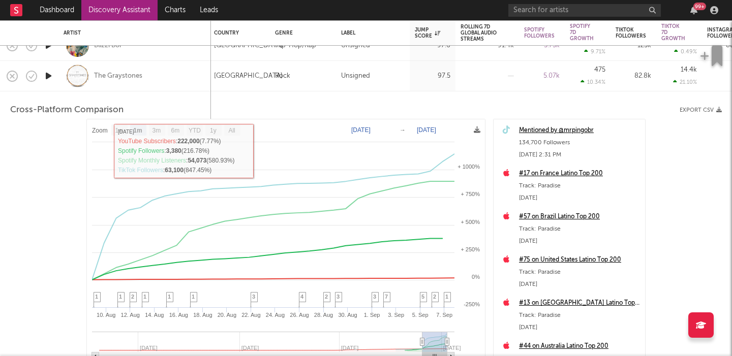
click at [172, 80] on div "The Graystones" at bounding box center [135, 76] width 142 height 30
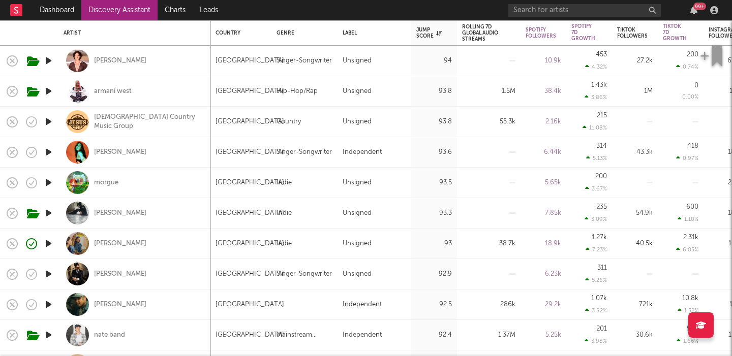
click at [152, 180] on div "morgue" at bounding box center [135, 183] width 142 height 30
select select "1w"
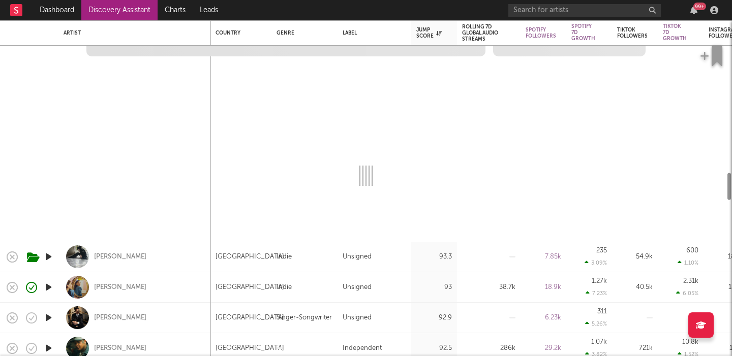
select select "1w"
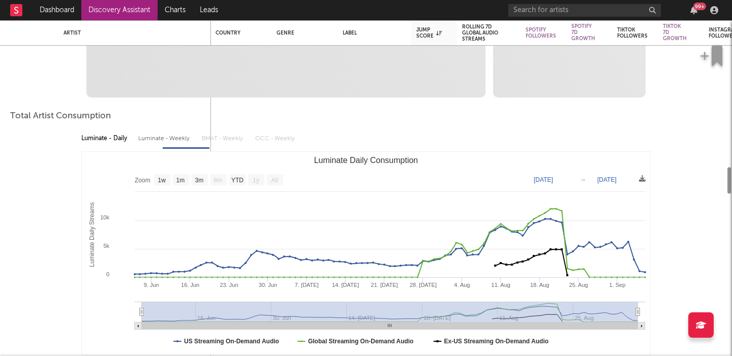
select select "1m"
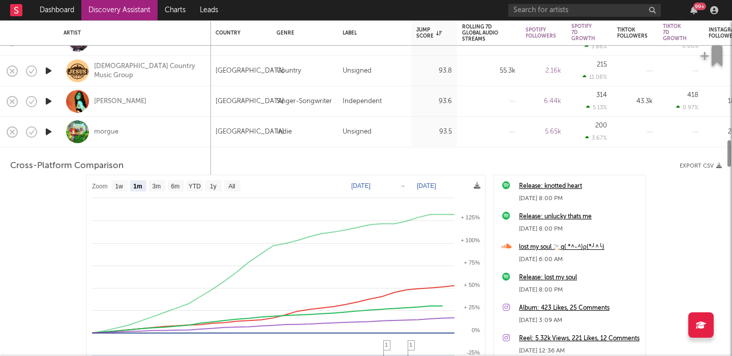
click at [147, 113] on div "[PERSON_NAME]" at bounding box center [135, 101] width 142 height 30
select select "1m"
select select "1w"
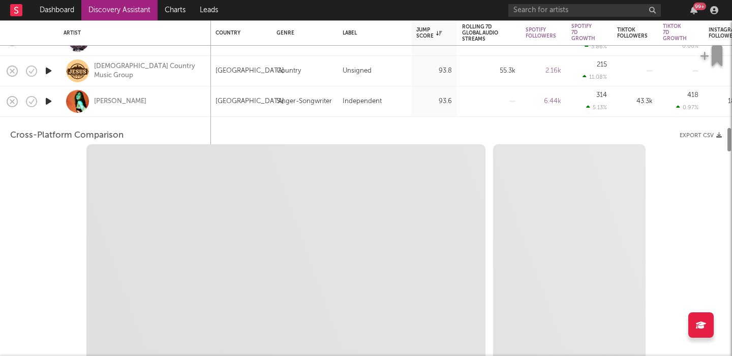
select select "6m"
click at [153, 107] on div "[PERSON_NAME]" at bounding box center [135, 101] width 142 height 30
select select "1m"
select select "1w"
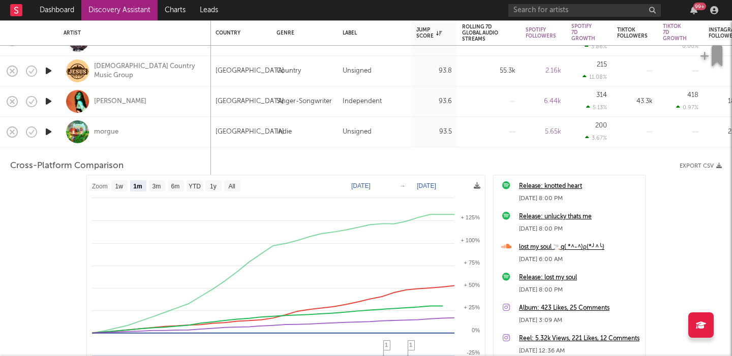
click at [200, 134] on div "morgue" at bounding box center [135, 132] width 142 height 30
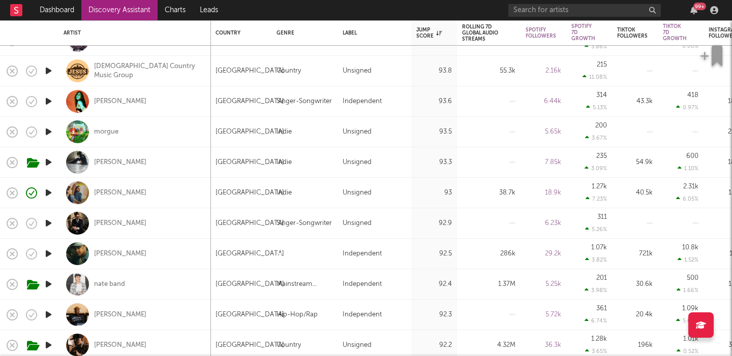
click at [159, 137] on div "morgue" at bounding box center [135, 132] width 142 height 30
select select "1m"
select select "1w"
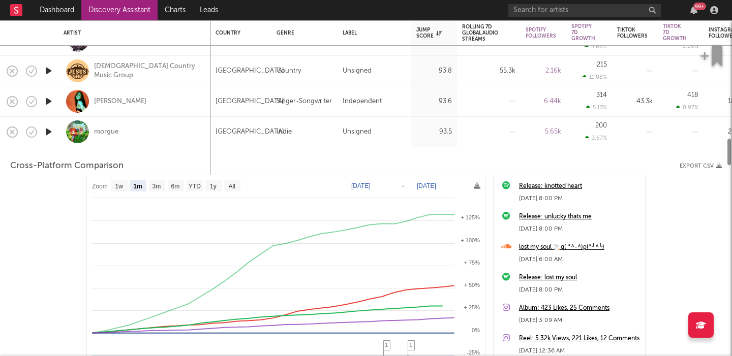
click at [159, 137] on div "morgue" at bounding box center [135, 132] width 142 height 30
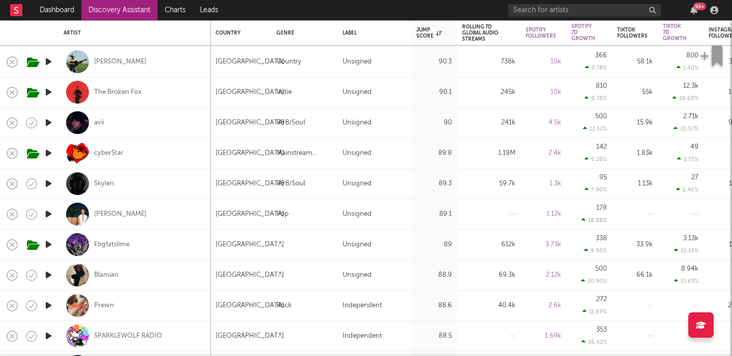
click at [152, 151] on div "cyber$tar" at bounding box center [135, 153] width 142 height 30
select select "1w"
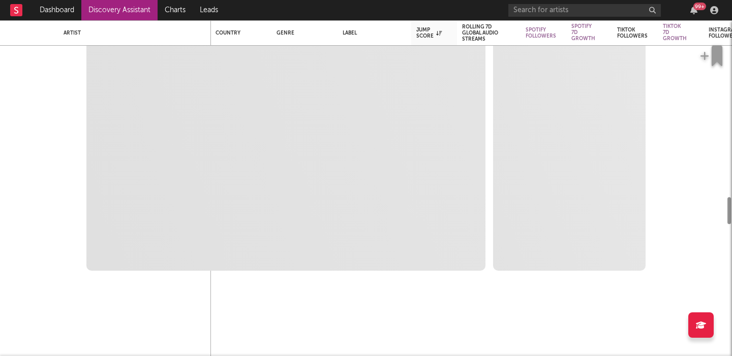
select select "1w"
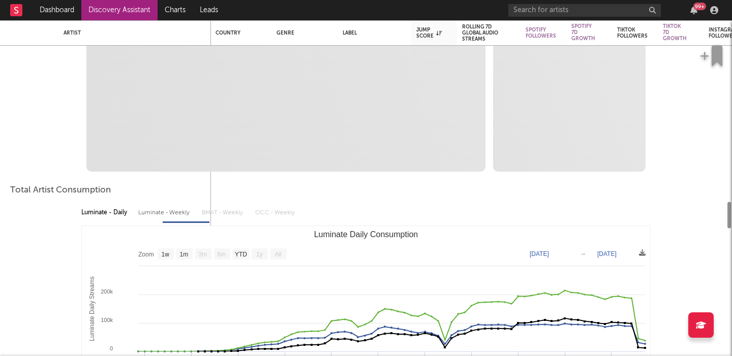
select select "1m"
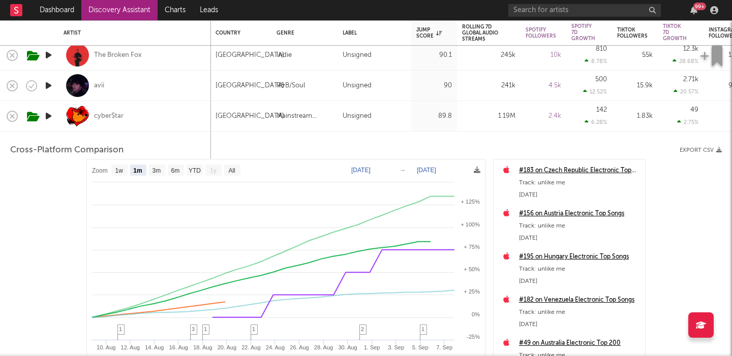
click at [165, 103] on div "cyber$tar" at bounding box center [135, 116] width 142 height 30
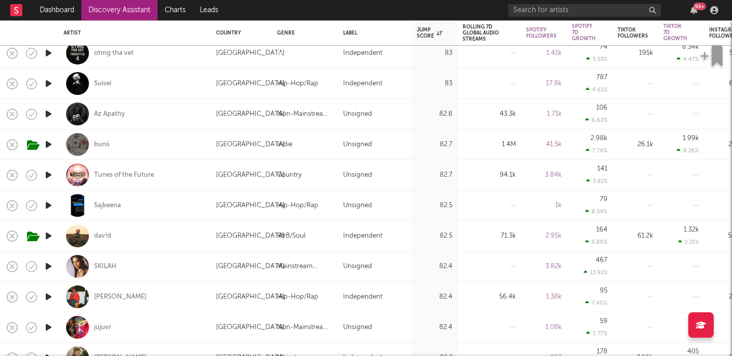
click at [202, 148] on div "bunii" at bounding box center [135, 145] width 142 height 30
select select "1w"
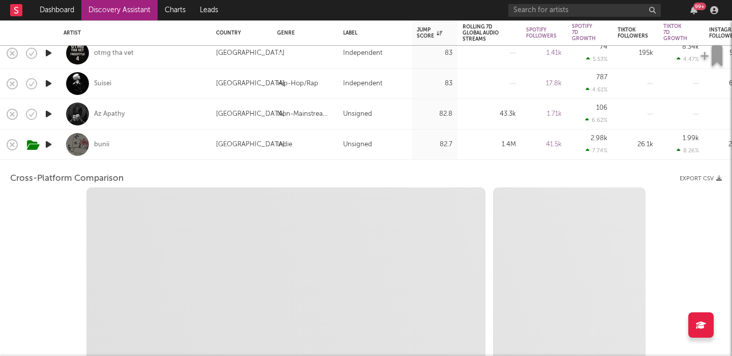
select select "6m"
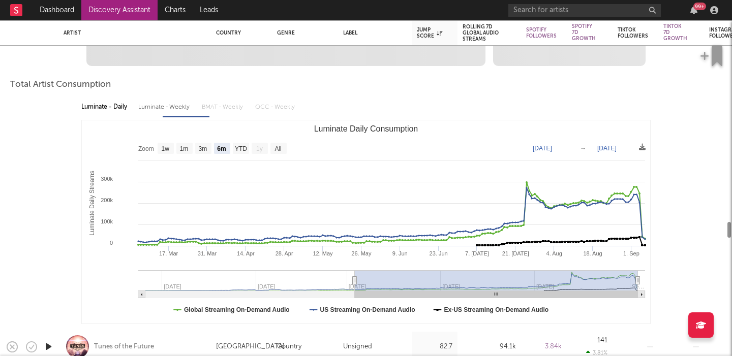
select select "1m"
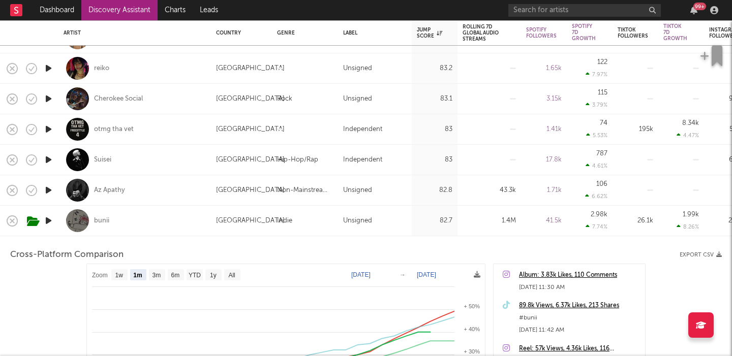
click at [179, 226] on div "bunii" at bounding box center [135, 221] width 142 height 30
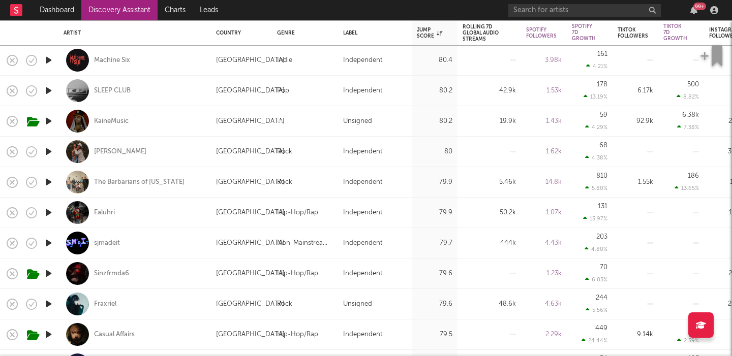
click at [175, 152] on div "[PERSON_NAME]" at bounding box center [135, 152] width 142 height 30
select select "1w"
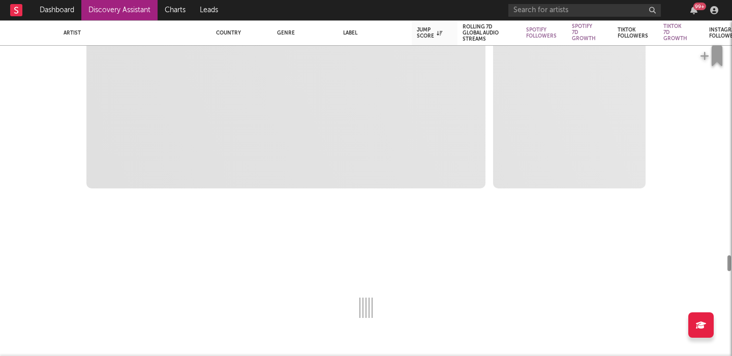
select select "1w"
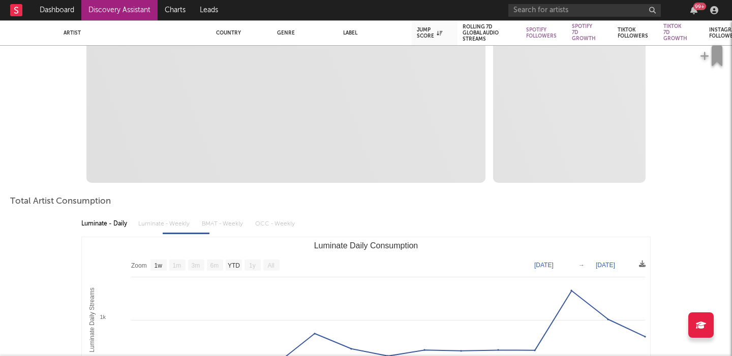
select select "1m"
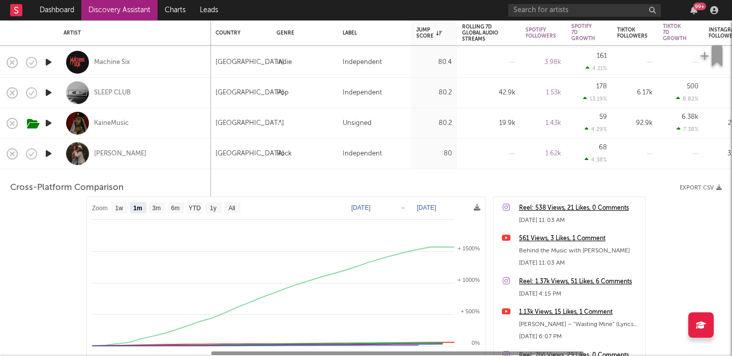
click at [176, 166] on div "[PERSON_NAME]" at bounding box center [135, 154] width 142 height 30
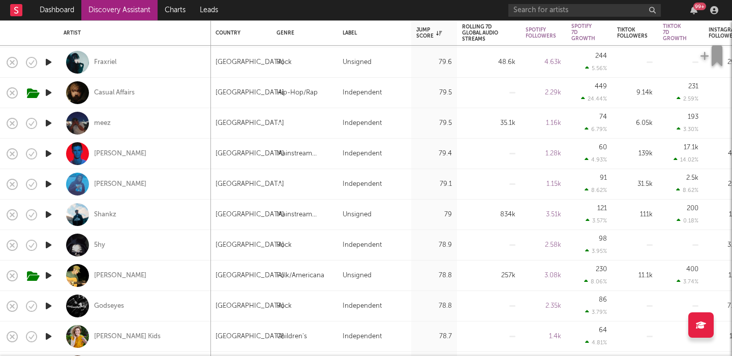
click at [143, 95] on div "Casual Affairs" at bounding box center [135, 93] width 142 height 30
select select "1w"
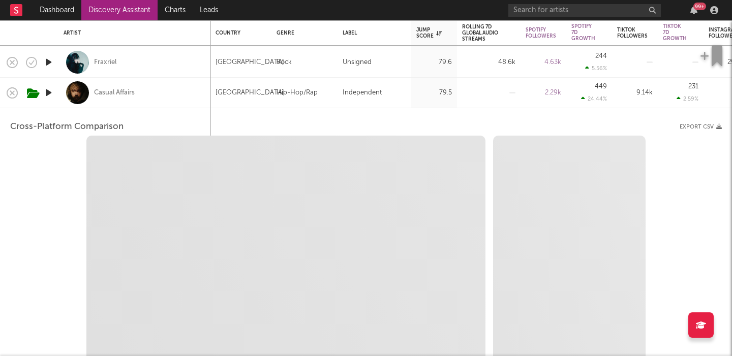
select select "1w"
select select "1m"
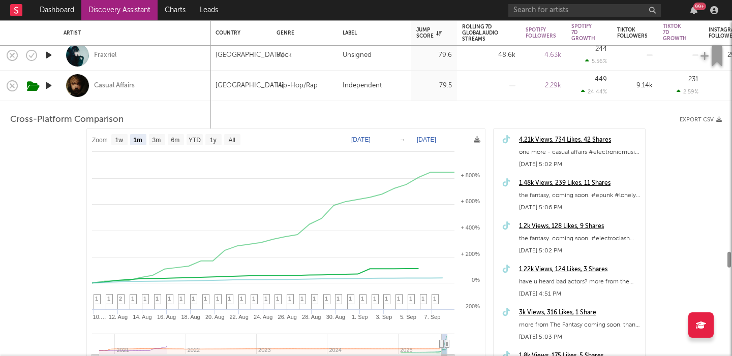
click at [151, 84] on div "Casual Affairs" at bounding box center [135, 86] width 142 height 30
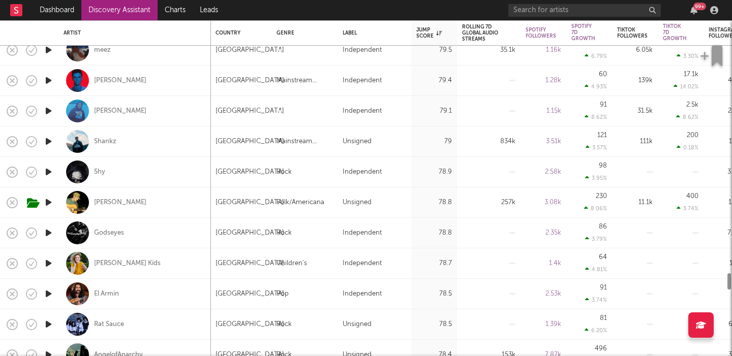
click at [229, 205] on div "[GEOGRAPHIC_DATA]" at bounding box center [250, 203] width 69 height 12
select select "1w"
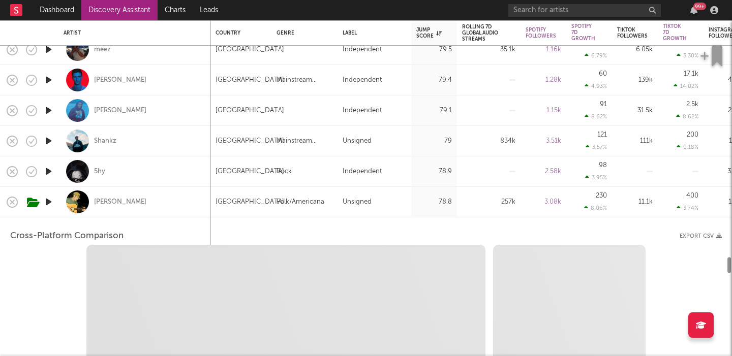
select select "6m"
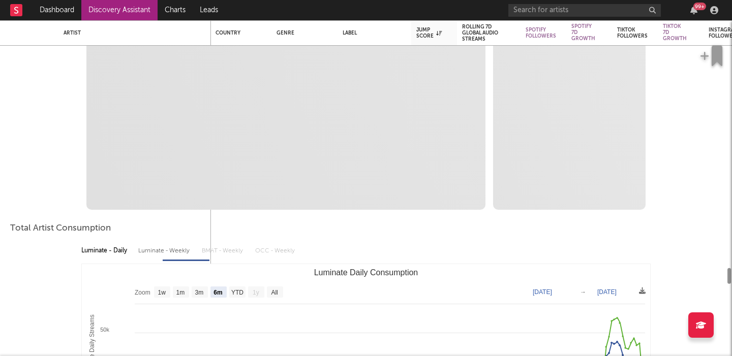
select select "1m"
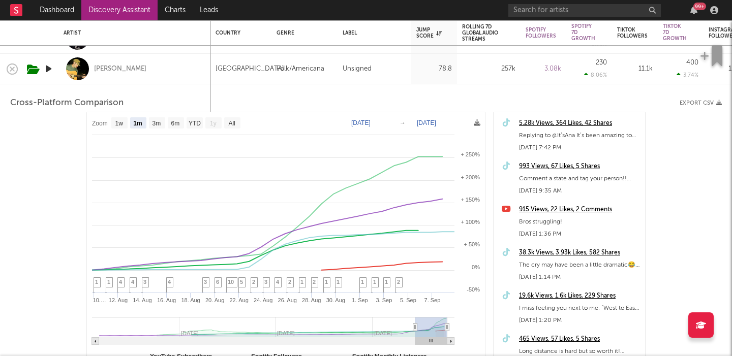
click at [157, 70] on div "[PERSON_NAME]" at bounding box center [135, 69] width 142 height 30
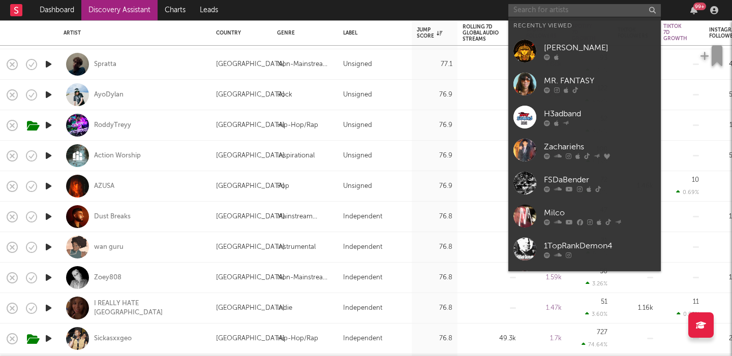
click at [541, 13] on input "text" at bounding box center [584, 10] width 153 height 13
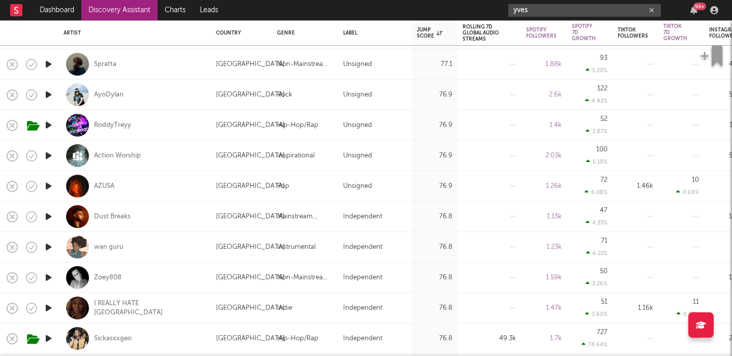
type input "yves"
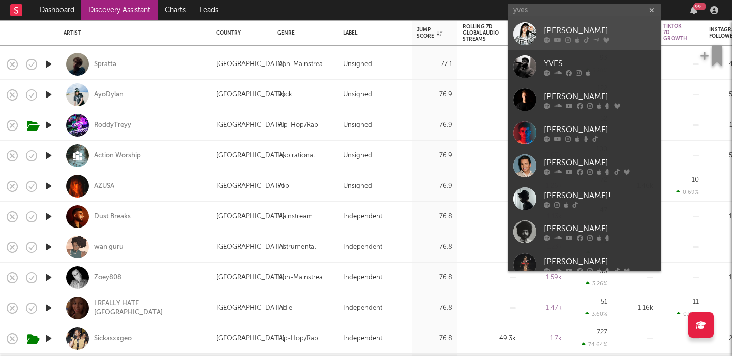
click at [583, 28] on div "[PERSON_NAME]" at bounding box center [600, 30] width 112 height 12
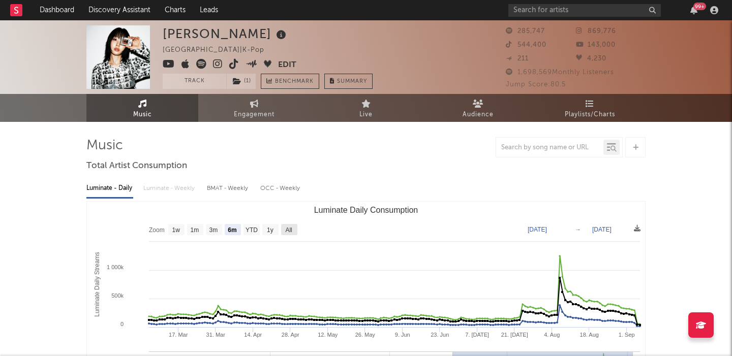
click at [289, 231] on text "All" at bounding box center [288, 230] width 7 height 7
select select "All"
type input "[DATE]"
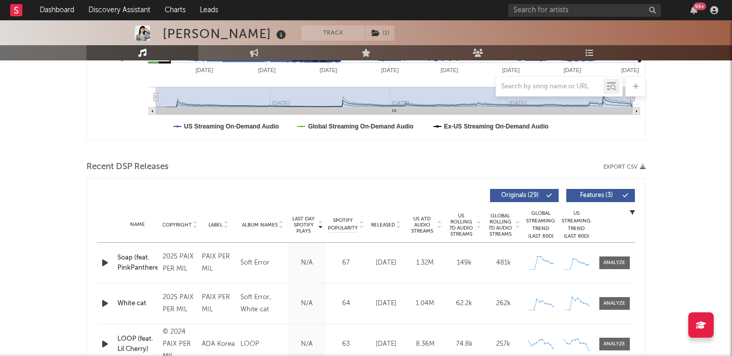
scroll to position [288, 0]
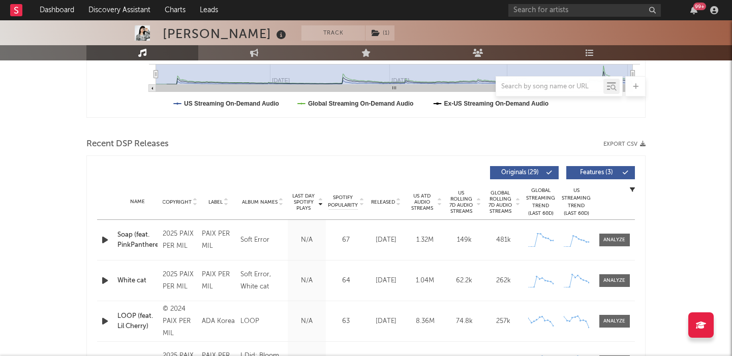
click at [579, 174] on span "Features ( 3 )" at bounding box center [596, 173] width 47 height 6
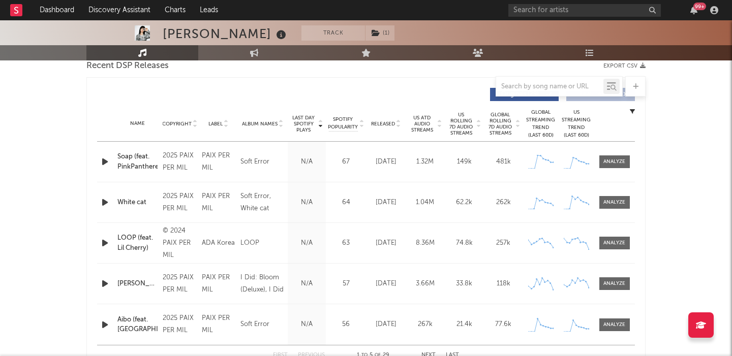
scroll to position [366, 0]
click at [394, 123] on span "Released" at bounding box center [383, 125] width 24 height 6
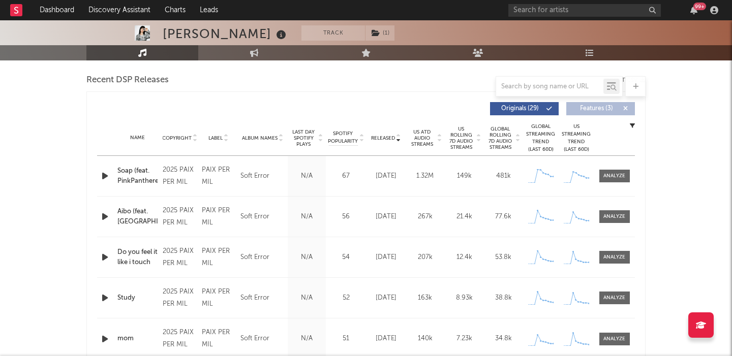
scroll to position [345, 0]
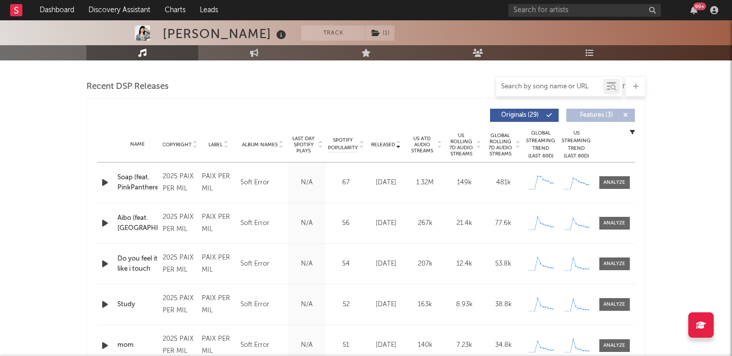
click at [545, 86] on input "text" at bounding box center [549, 87] width 107 height 8
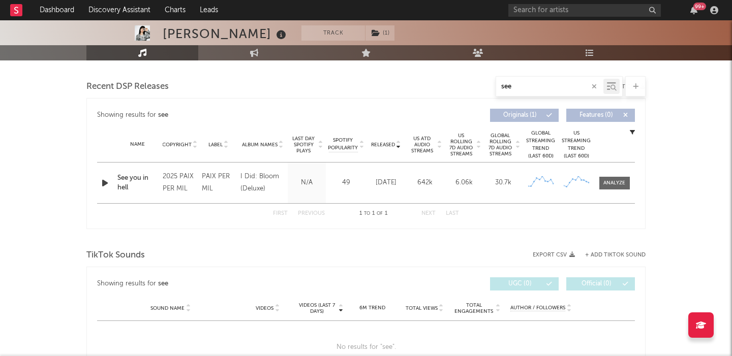
click at [100, 183] on icon "button" at bounding box center [105, 183] width 11 height 13
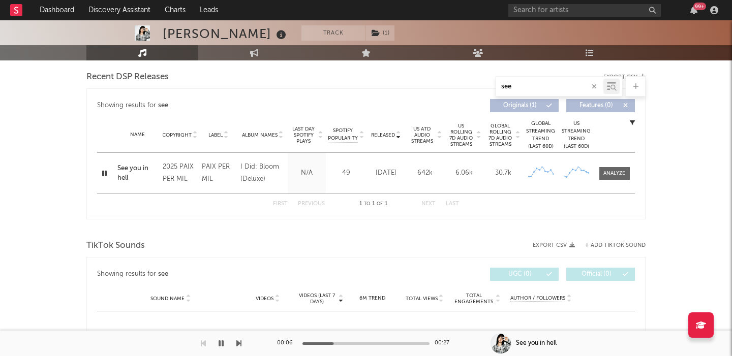
scroll to position [387, 0]
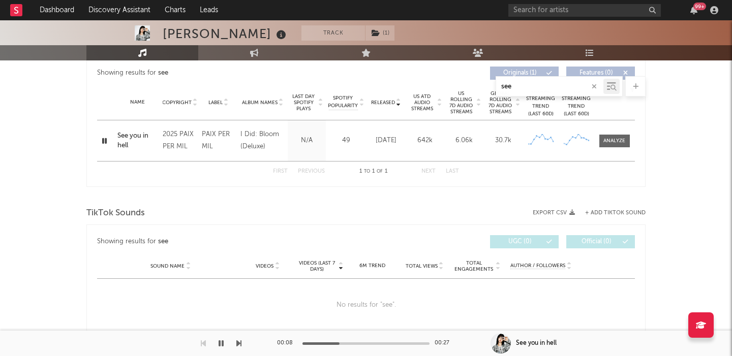
click at [220, 345] on icon "button" at bounding box center [221, 344] width 5 height 8
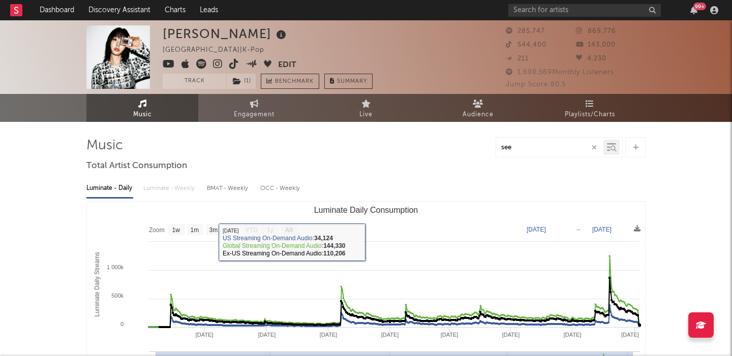
type input "see"
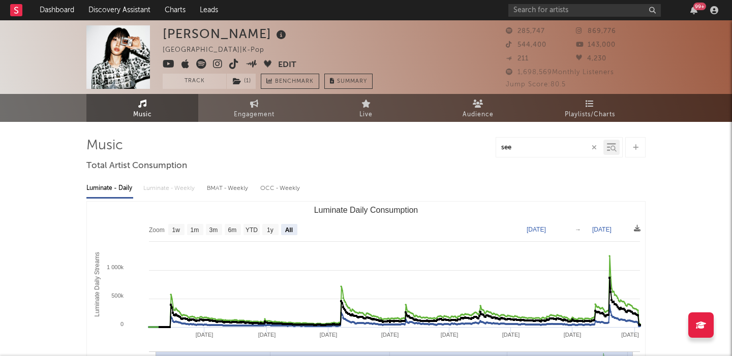
click at [221, 61] on icon at bounding box center [218, 64] width 10 height 10
